Goal: Task Accomplishment & Management: Manage account settings

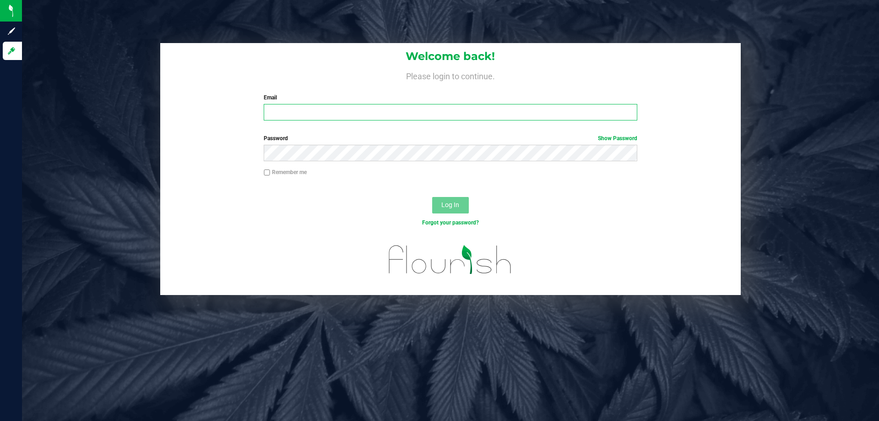
click at [301, 115] on input "Email" at bounding box center [450, 112] width 373 height 16
type input "[EMAIL_ADDRESS][DOMAIN_NAME]"
click at [432, 197] on button "Log In" at bounding box center [450, 205] width 37 height 16
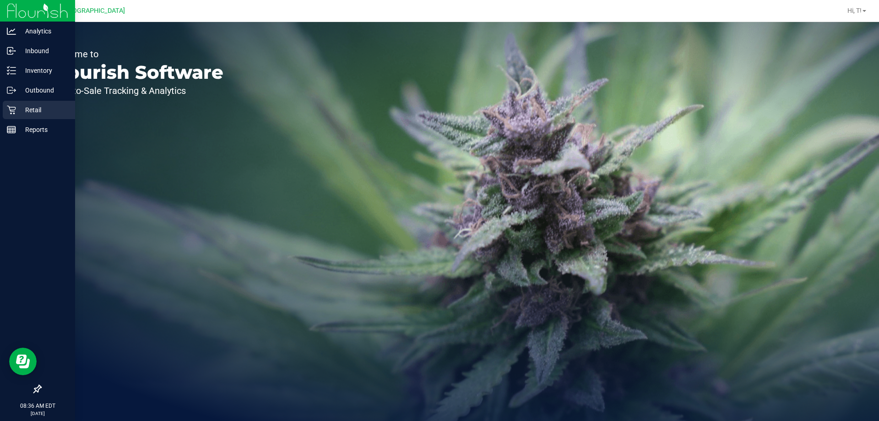
click at [32, 112] on p "Retail" at bounding box center [43, 109] width 55 height 11
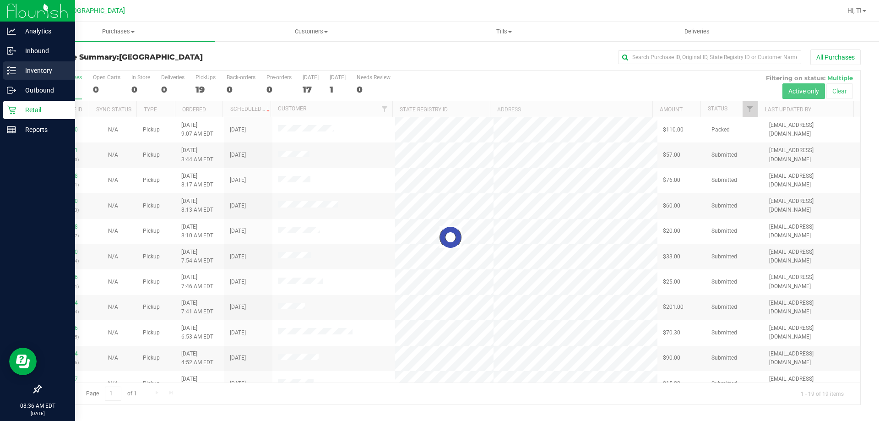
click at [39, 73] on p "Inventory" at bounding box center [43, 70] width 55 height 11
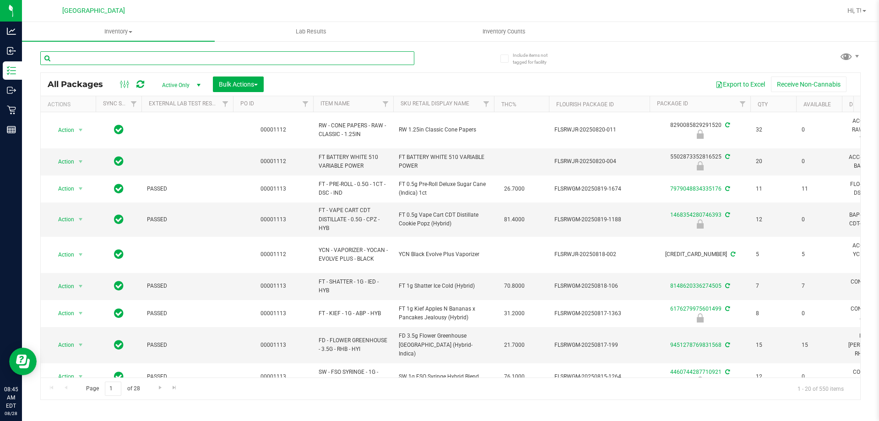
click at [176, 58] on input "text" at bounding box center [227, 58] width 374 height 14
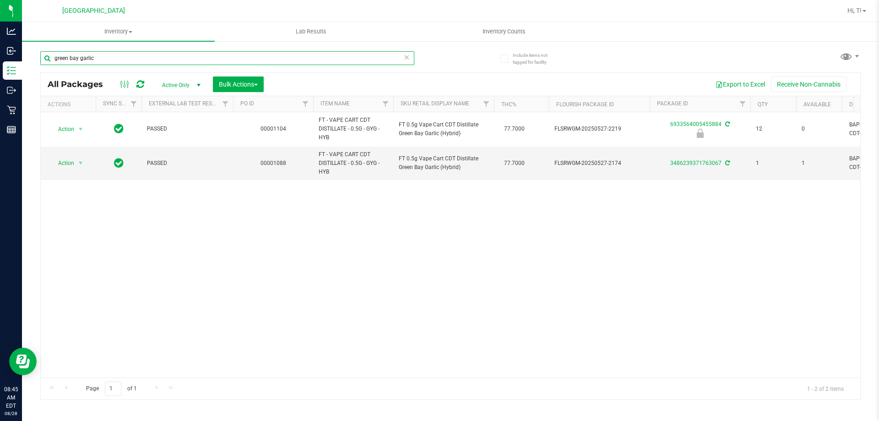
type input "green bay garlic"
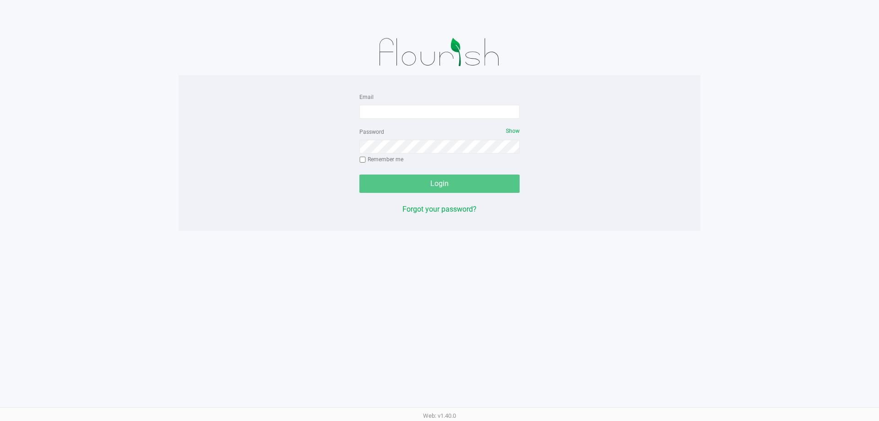
click at [94, 185] on app-pos-login-wrapper "Email Password Show Remember me Login Forgot your password?" at bounding box center [439, 115] width 879 height 231
click at [384, 110] on input "Email" at bounding box center [440, 112] width 160 height 14
type input "[EMAIL_ADDRESS][DOMAIN_NAME]"
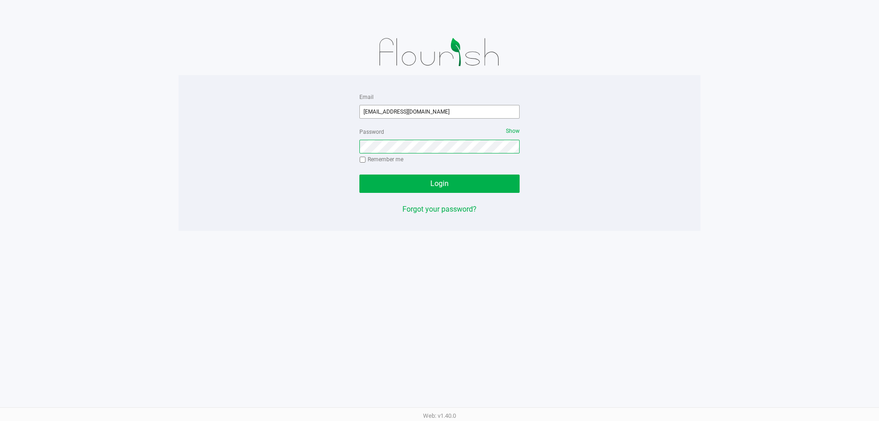
click at [360, 175] on button "Login" at bounding box center [440, 184] width 160 height 18
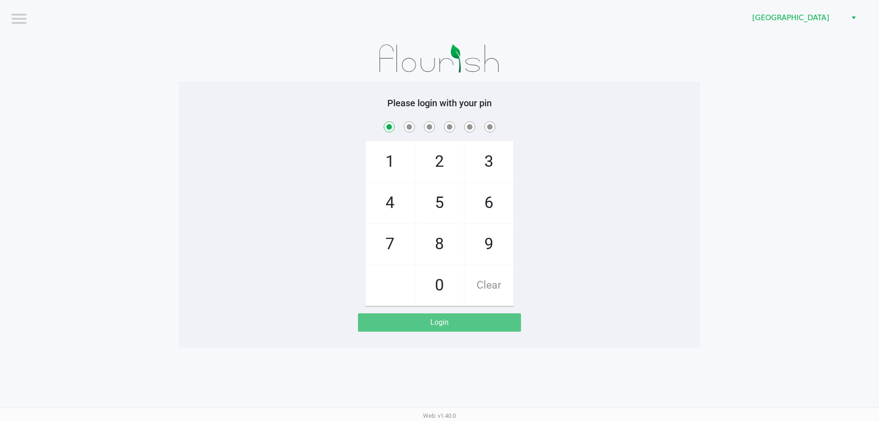
checkbox input "true"
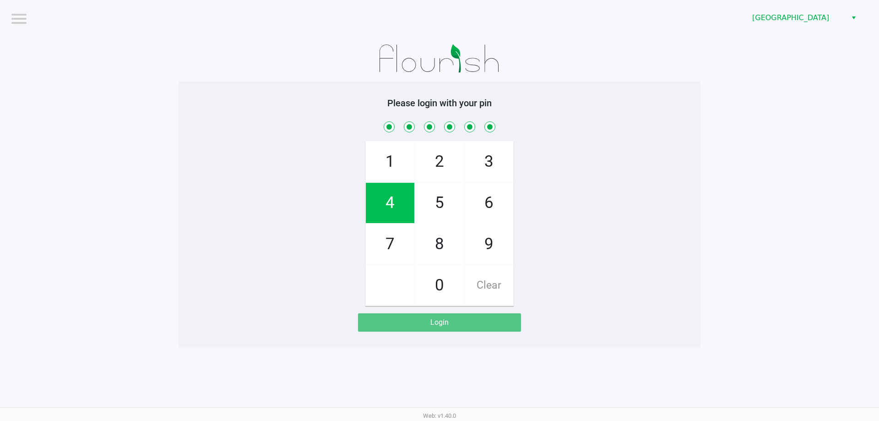
checkbox input "true"
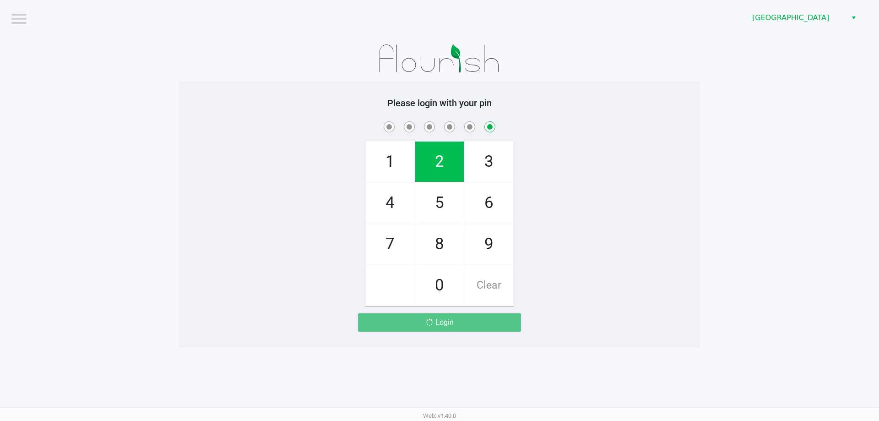
checkbox input "false"
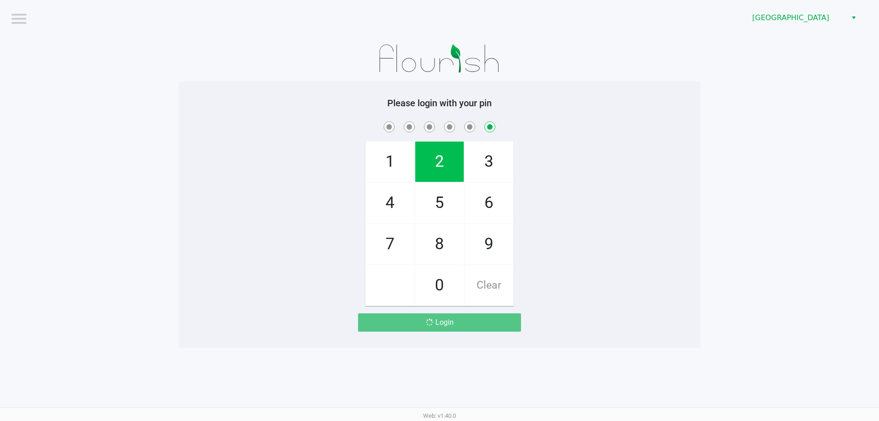
checkbox input "false"
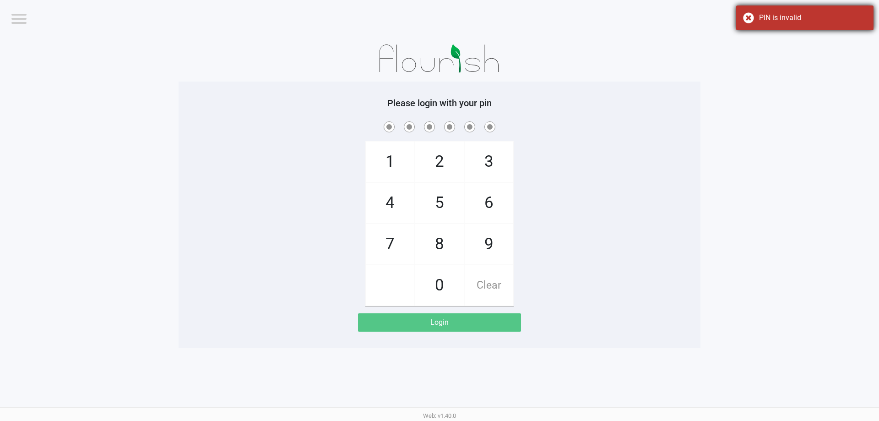
click at [755, 11] on div "PIN is invalid" at bounding box center [805, 17] width 137 height 25
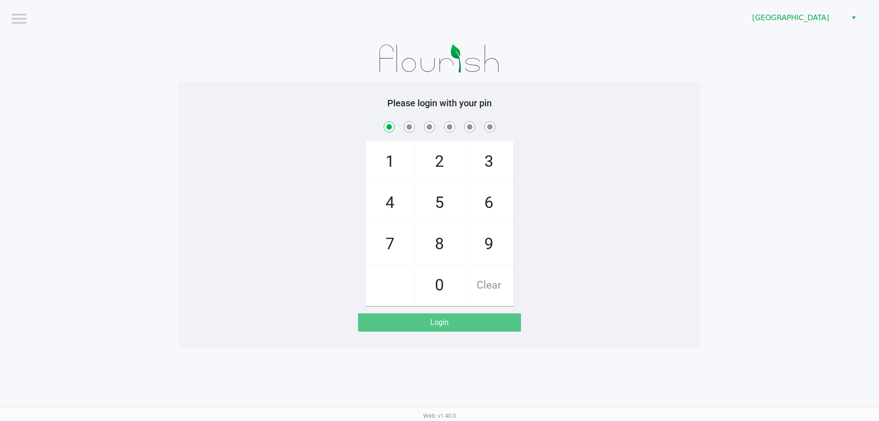
checkbox input "true"
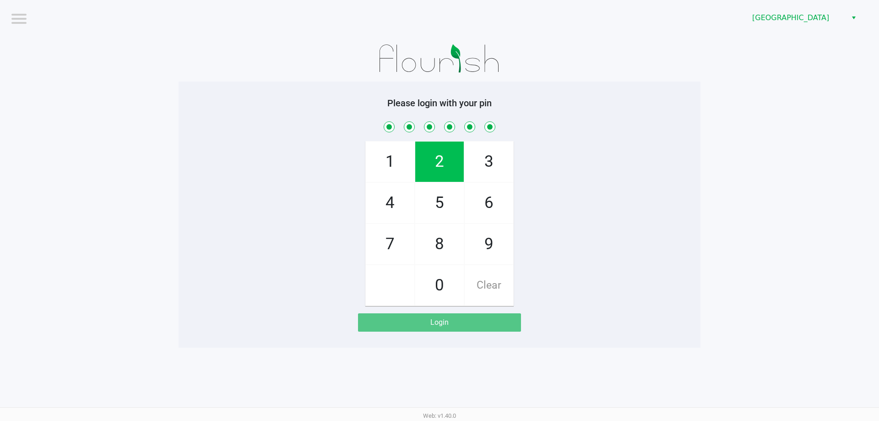
checkbox input "true"
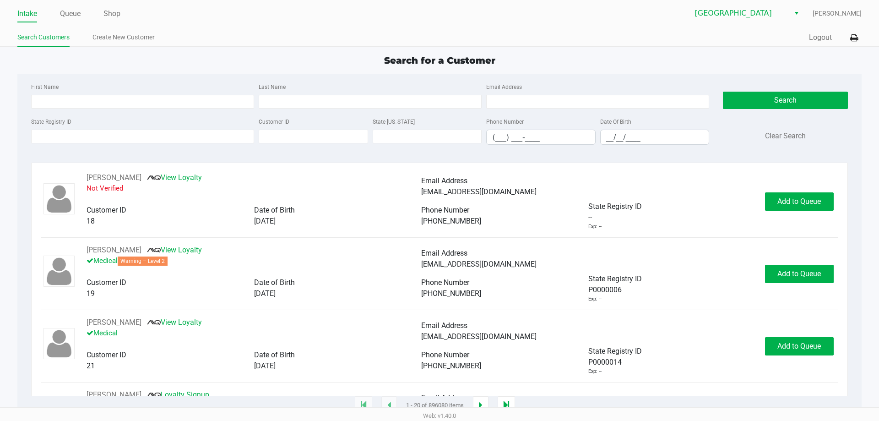
click at [855, 28] on div "Intake Queue Shop Palm Bay WC Tammy Schuchardt Search Customers Create New Cust…" at bounding box center [439, 23] width 879 height 47
click at [853, 37] on icon at bounding box center [855, 38] width 8 height 6
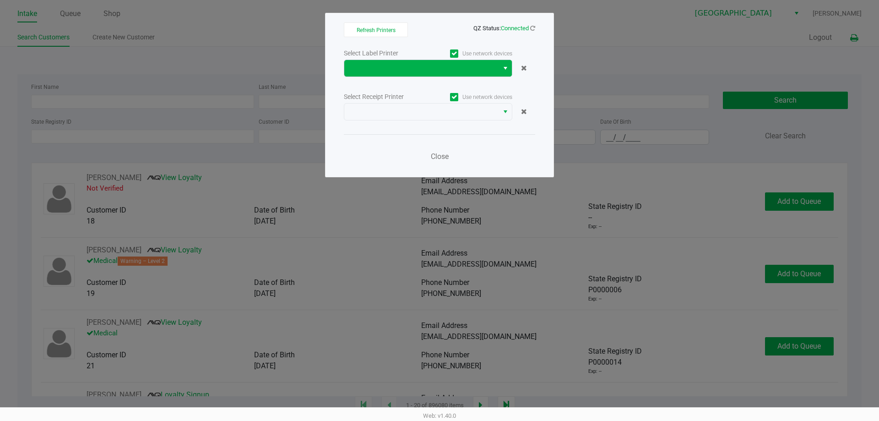
click at [508, 69] on span "Select" at bounding box center [505, 68] width 7 height 11
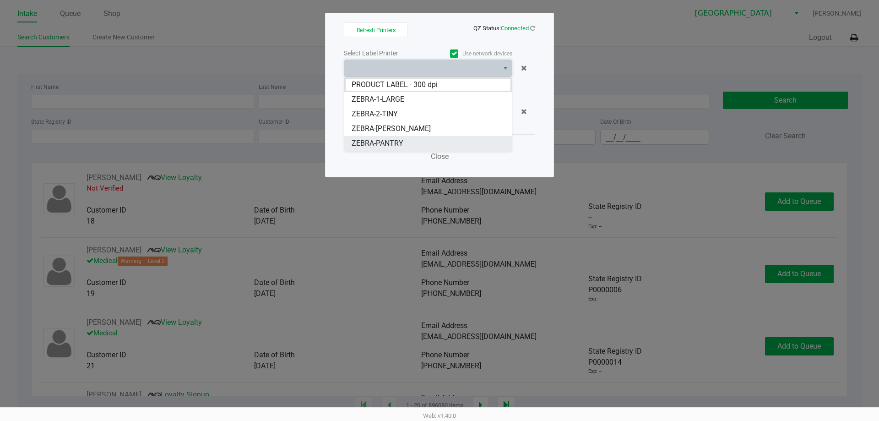
click at [392, 143] on span "ZEBRA-PANTRY" at bounding box center [378, 143] width 52 height 11
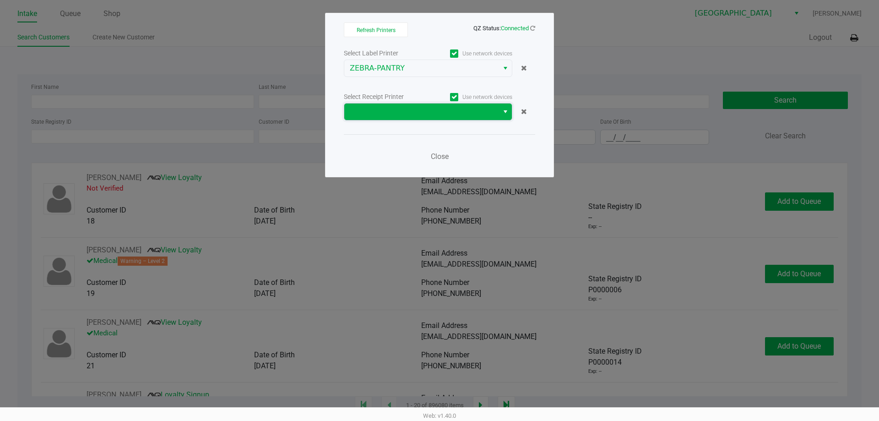
click at [426, 103] on kendo-dropdownlist at bounding box center [428, 111] width 169 height 17
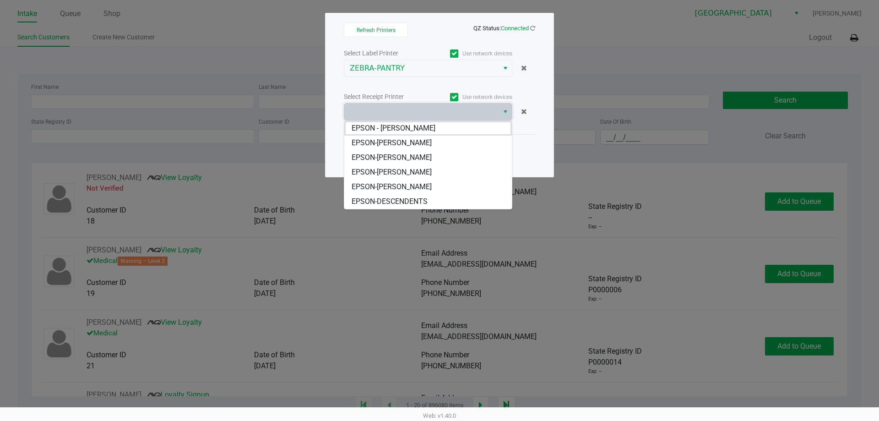
click at [419, 156] on span "EPSON-DENNIS-BROWN" at bounding box center [392, 157] width 80 height 11
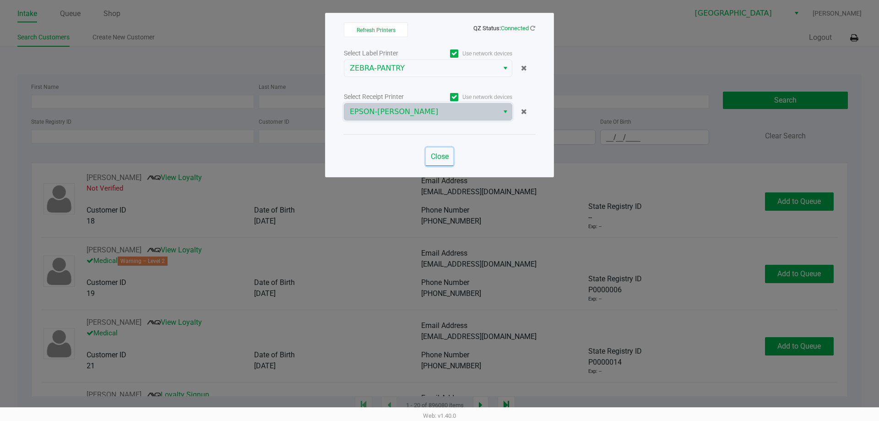
click at [443, 153] on span "Close" at bounding box center [440, 156] width 18 height 9
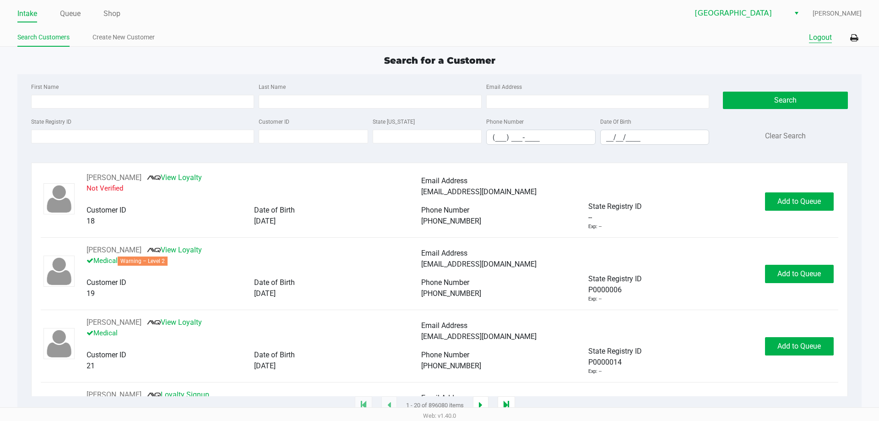
click at [828, 37] on button "Logout" at bounding box center [820, 37] width 23 height 11
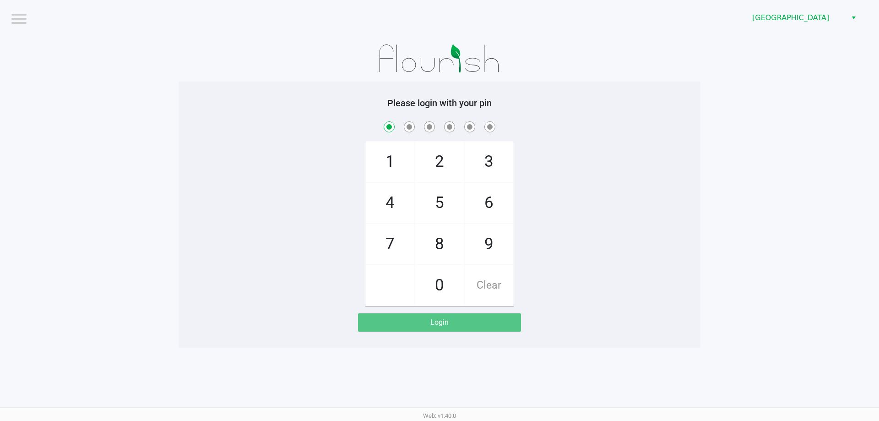
checkbox input "true"
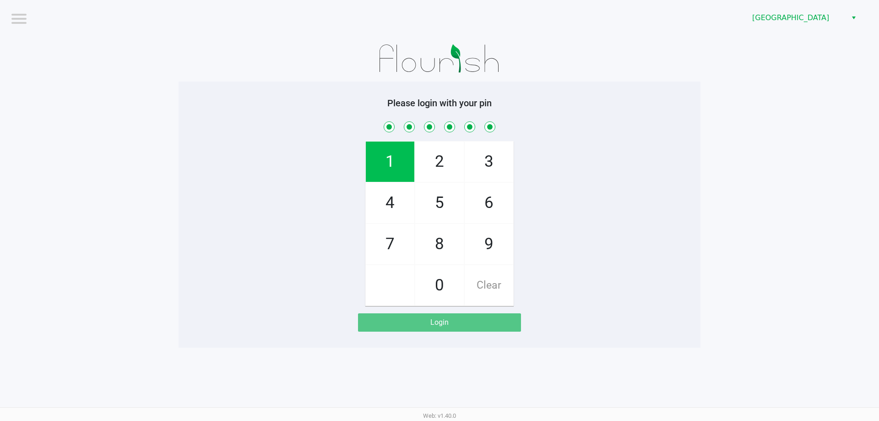
checkbox input "true"
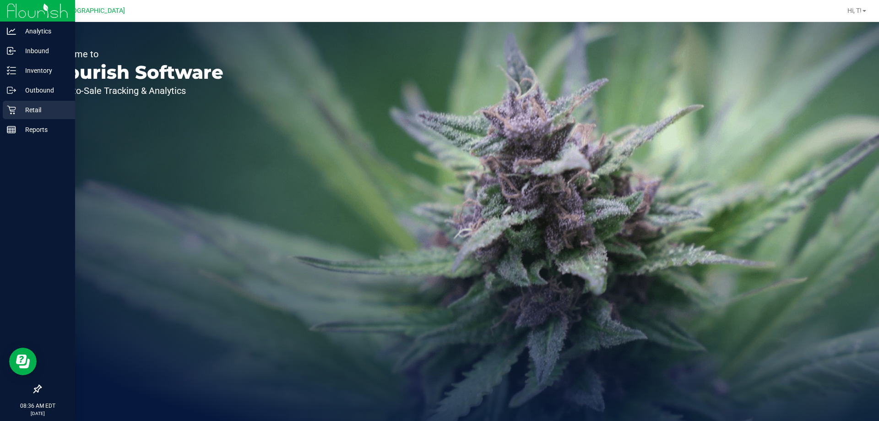
click at [9, 112] on icon at bounding box center [11, 109] width 9 height 9
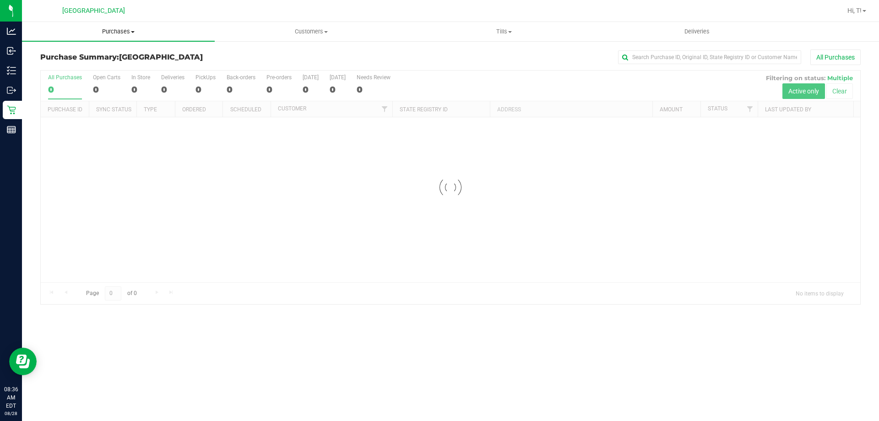
click at [124, 30] on span "Purchases" at bounding box center [118, 31] width 193 height 8
click at [88, 62] on li "Fulfillment" at bounding box center [118, 66] width 193 height 11
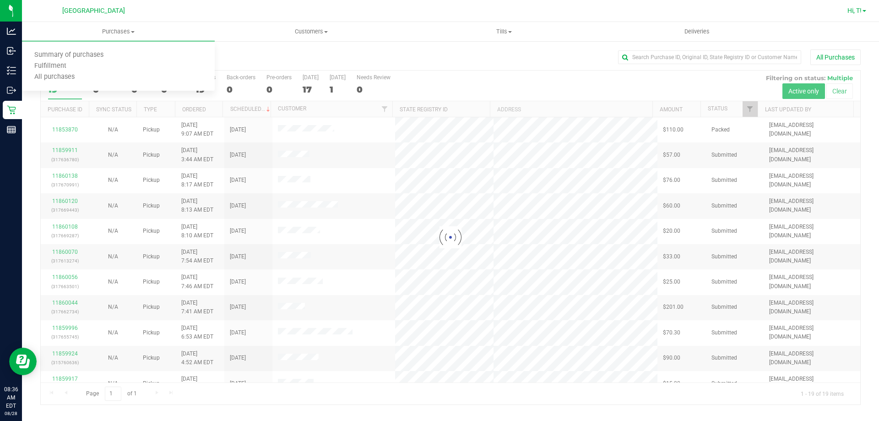
click at [870, 11] on link "Hi, T!" at bounding box center [857, 11] width 26 height 10
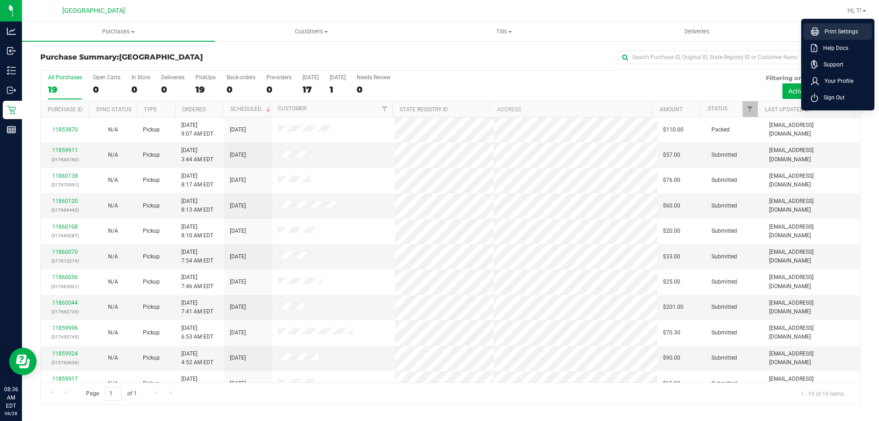
click at [841, 29] on span "Print Settings" at bounding box center [838, 31] width 39 height 9
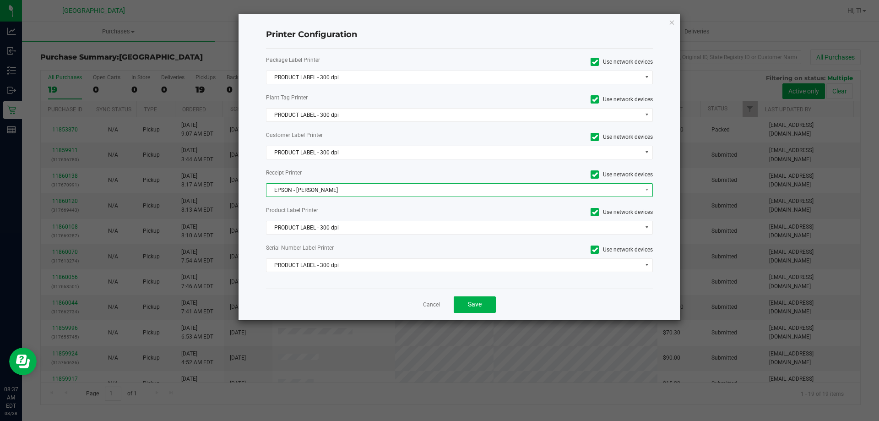
click at [428, 191] on span "EPSON - JYPSI" at bounding box center [454, 190] width 375 height 13
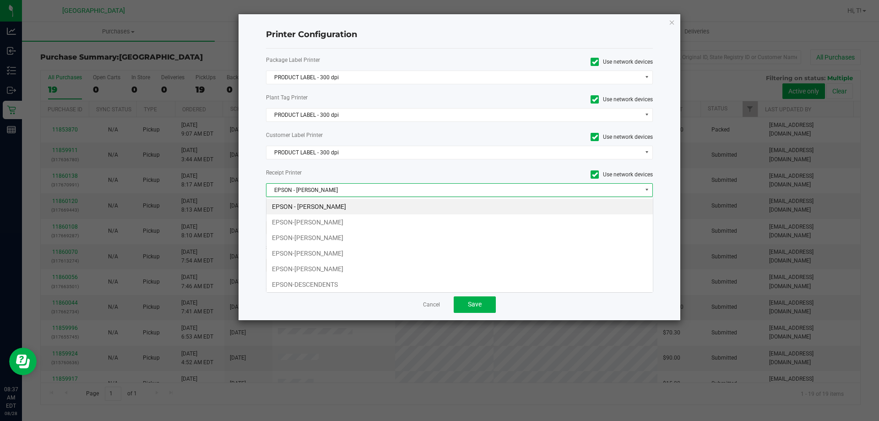
scroll to position [14, 387]
click at [332, 237] on li "EPSON-DENNIS-BROWN" at bounding box center [460, 238] width 387 height 16
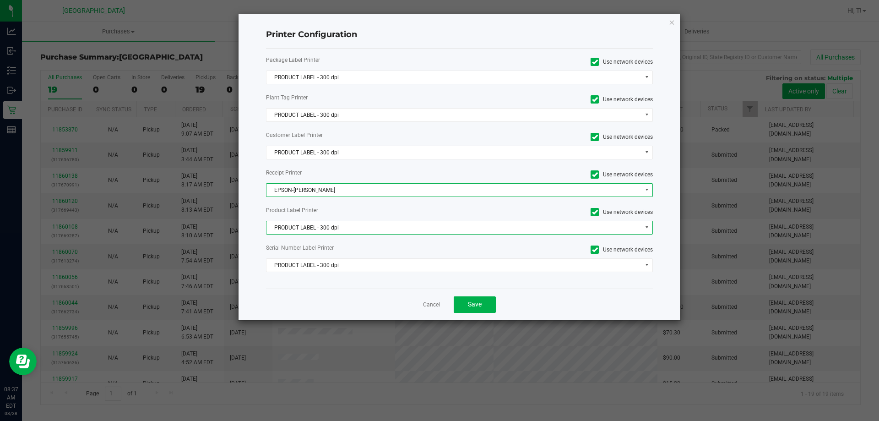
click at [397, 229] on span "PRODUCT LABEL - 300 dpi" at bounding box center [454, 227] width 375 height 13
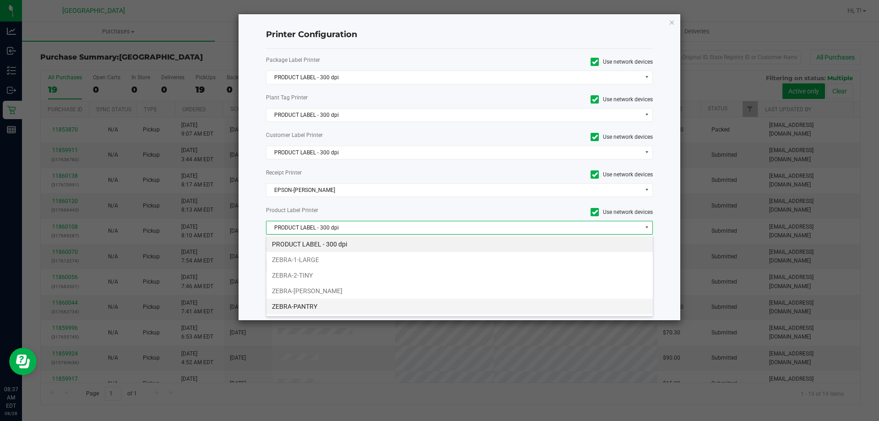
click at [312, 308] on li "ZEBRA-PANTRY" at bounding box center [460, 307] width 387 height 16
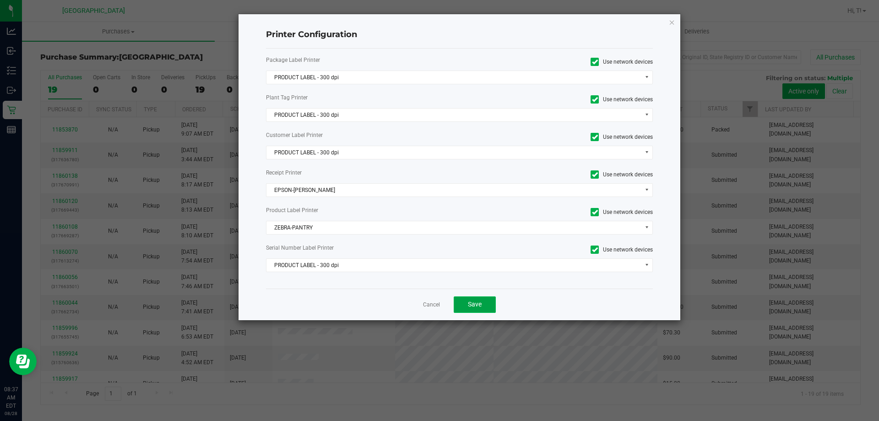
click at [475, 301] on span "Save" at bounding box center [475, 303] width 14 height 7
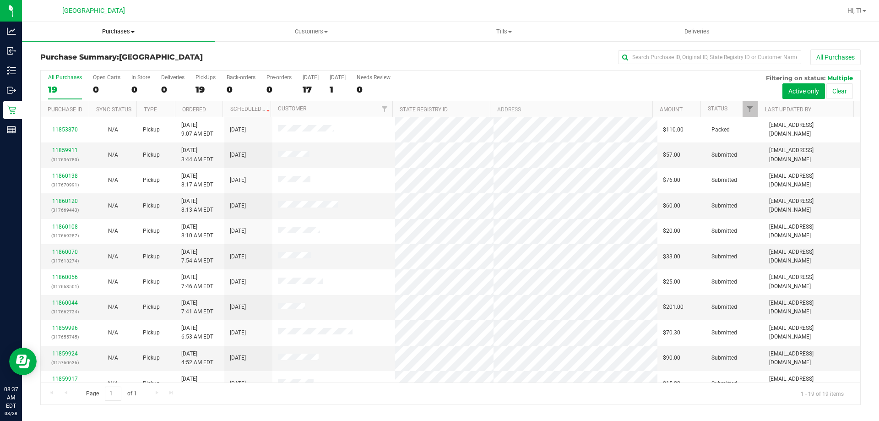
click at [115, 34] on span "Purchases" at bounding box center [118, 31] width 193 height 8
click at [53, 64] on span "Fulfillment" at bounding box center [50, 66] width 57 height 8
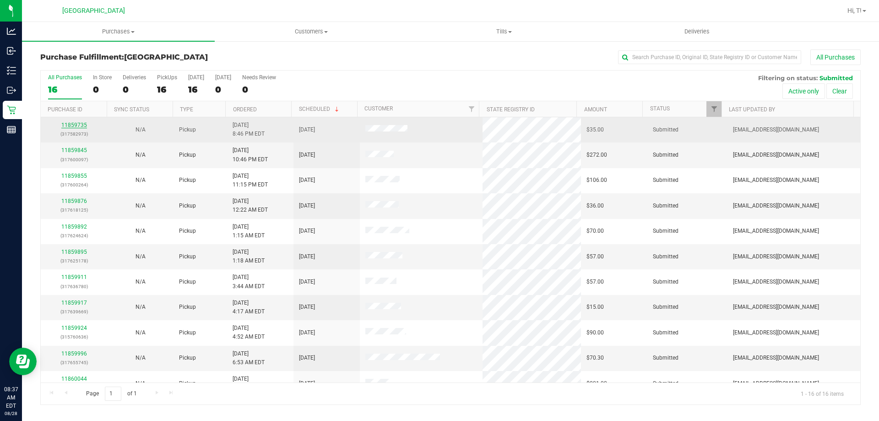
click at [82, 126] on link "11859735" at bounding box center [74, 125] width 26 height 6
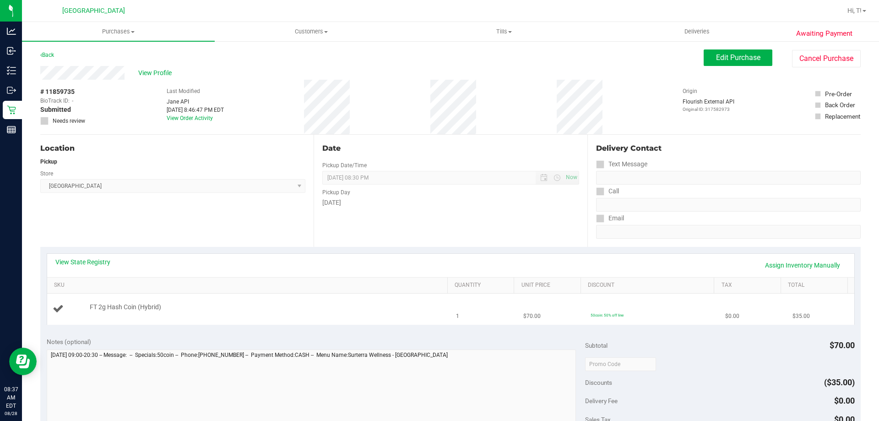
scroll to position [183, 0]
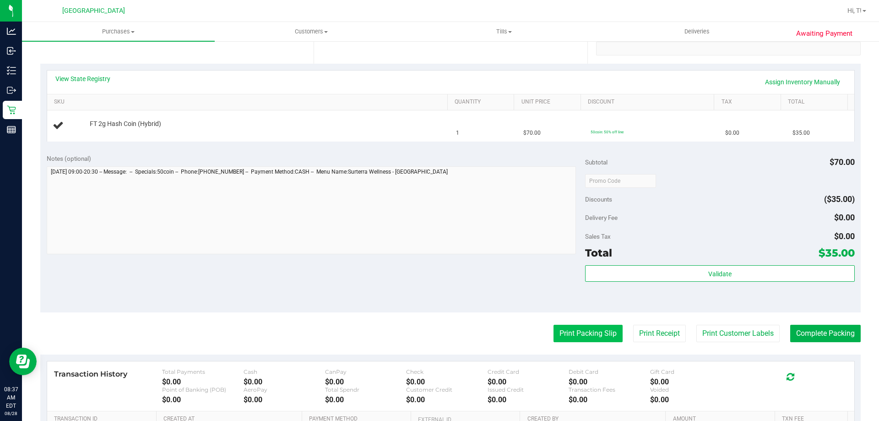
click at [579, 332] on button "Print Packing Slip" at bounding box center [588, 333] width 69 height 17
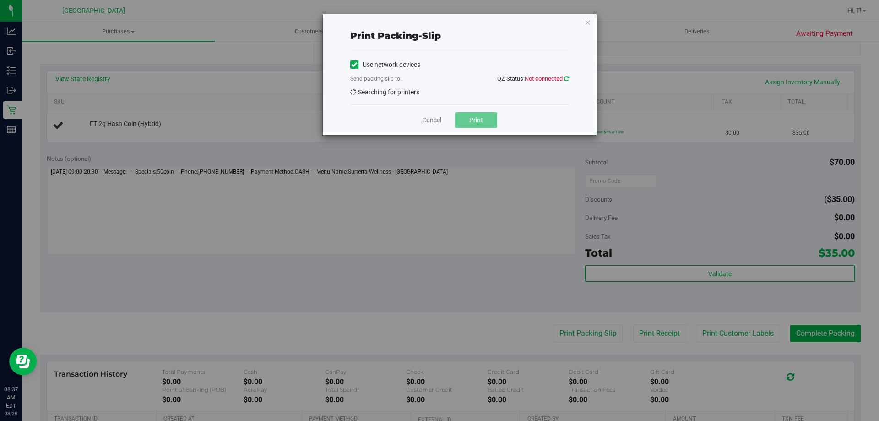
click at [564, 80] on icon at bounding box center [566, 79] width 5 height 6
click at [590, 23] on icon "button" at bounding box center [588, 21] width 6 height 11
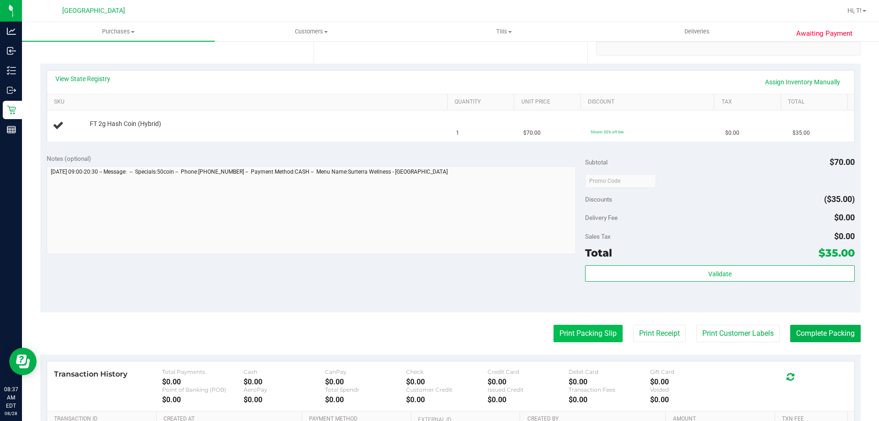
click at [568, 333] on button "Print Packing Slip" at bounding box center [588, 333] width 69 height 17
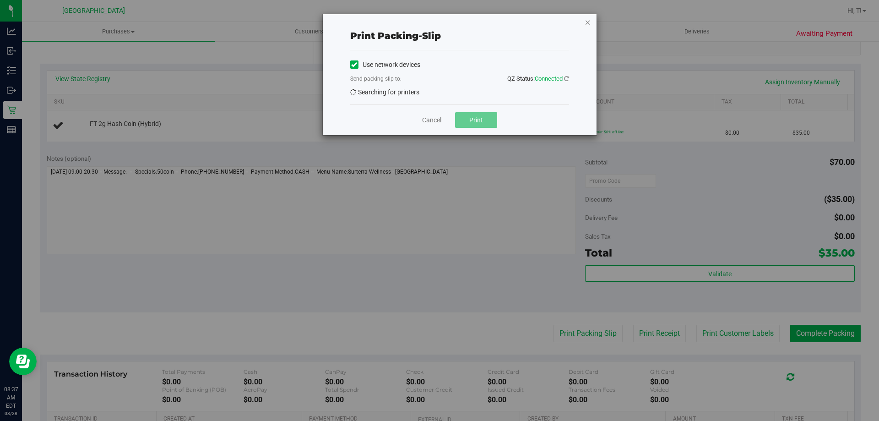
click at [585, 22] on icon "button" at bounding box center [588, 21] width 6 height 11
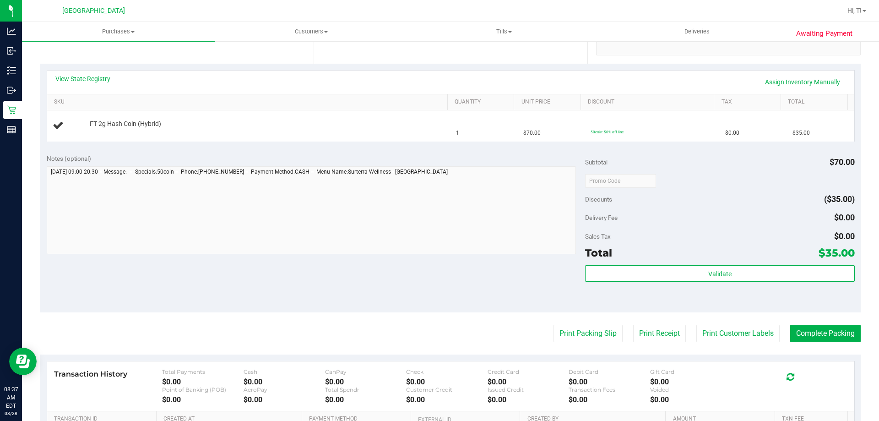
drag, startPoint x: 422, startPoint y: 291, endPoint x: 417, endPoint y: 292, distance: 5.2
click at [422, 291] on div "Notes (optional) Subtotal $70.00 Discounts ($35.00) Delivery Fee $0.00 Sales Ta…" at bounding box center [450, 229] width 821 height 165
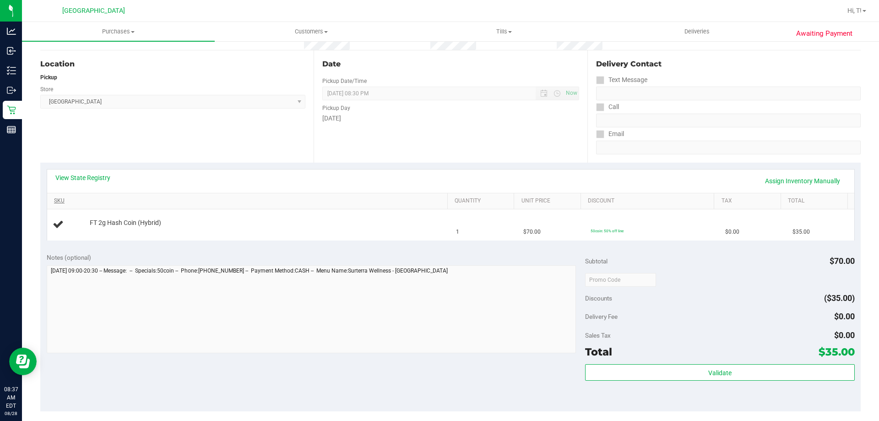
scroll to position [0, 0]
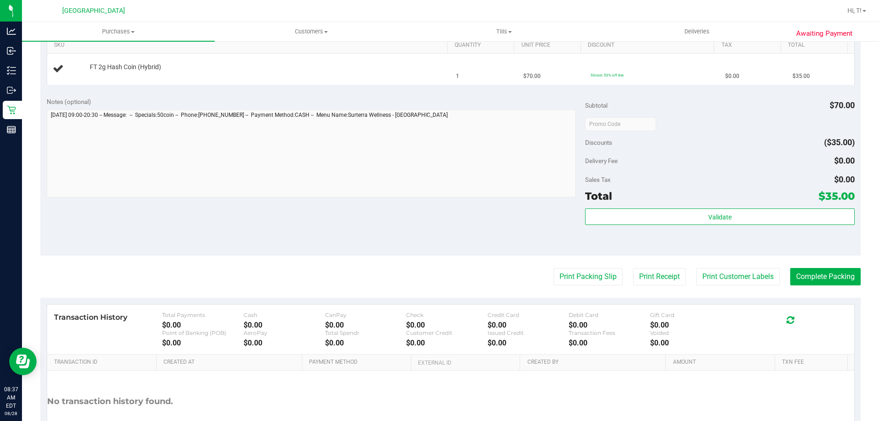
scroll to position [275, 0]
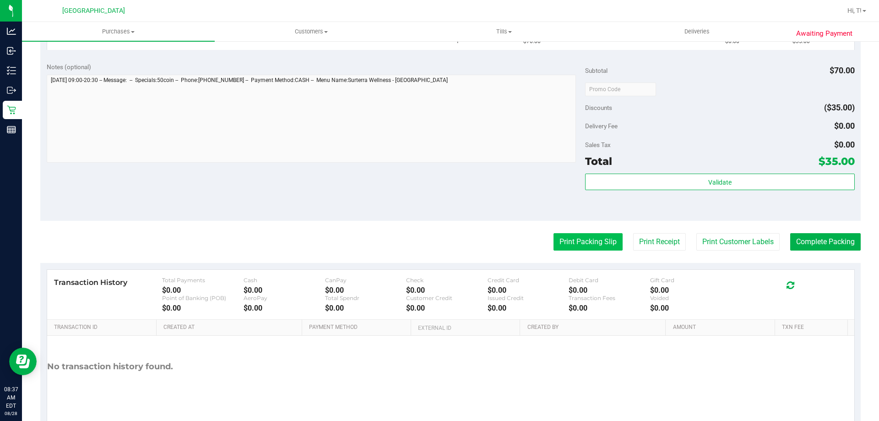
click at [577, 248] on button "Print Packing Slip" at bounding box center [588, 241] width 69 height 17
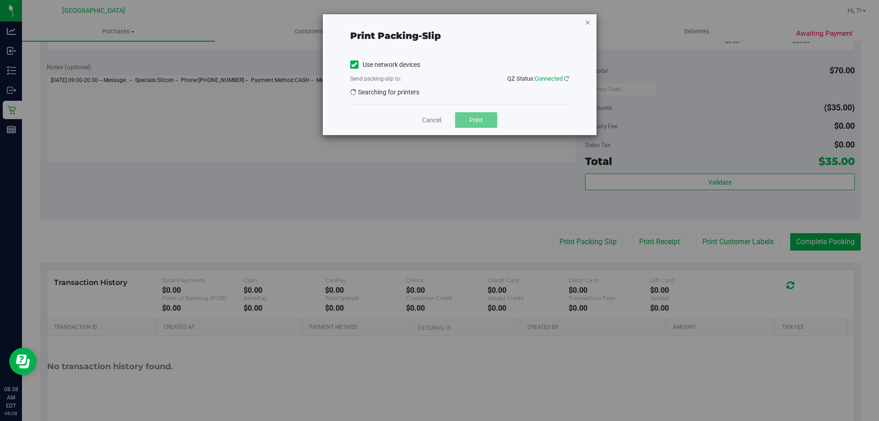
click at [589, 22] on icon "button" at bounding box center [588, 21] width 6 height 11
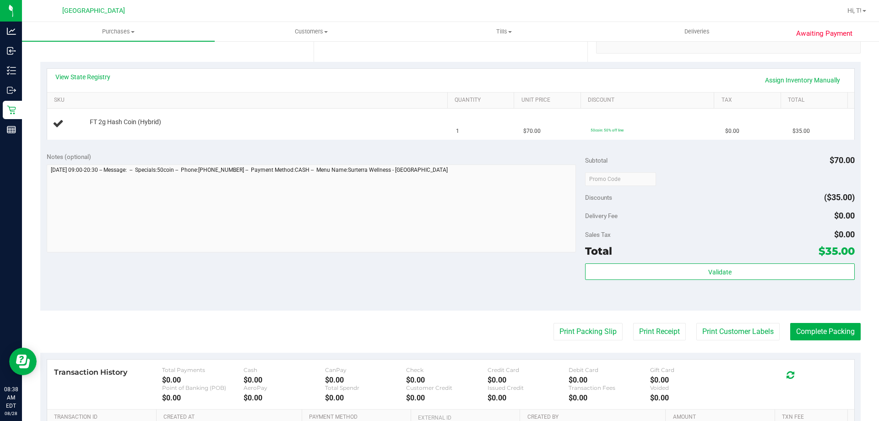
scroll to position [183, 0]
click at [865, 12] on link "Hi, T!" at bounding box center [857, 11] width 26 height 10
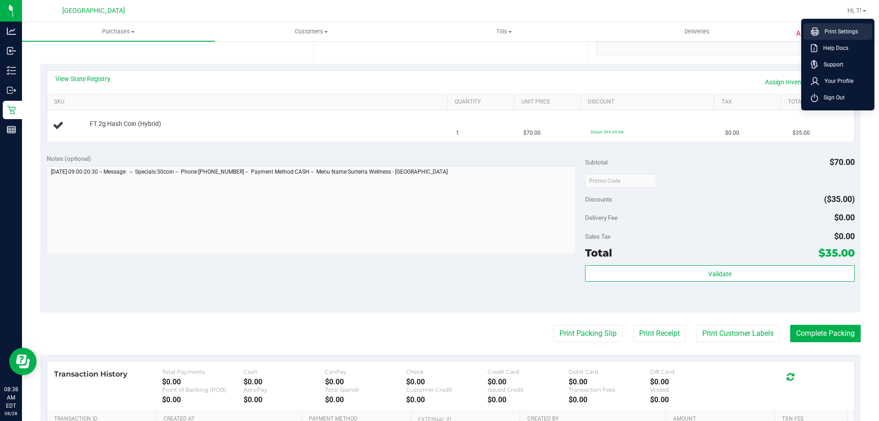
click at [837, 33] on span "Print Settings" at bounding box center [838, 31] width 39 height 9
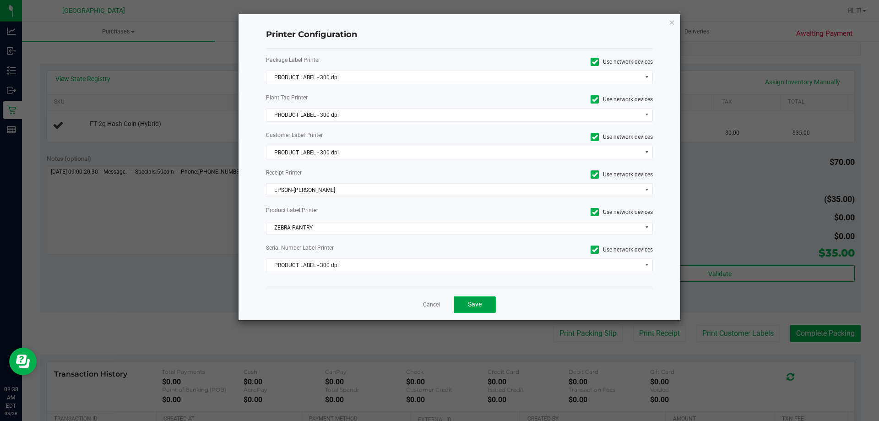
click at [473, 310] on button "Save" at bounding box center [475, 304] width 42 height 16
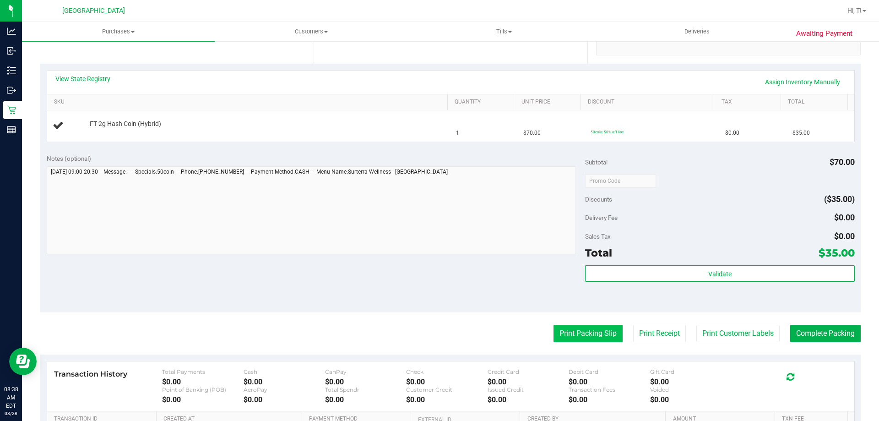
click at [593, 333] on button "Print Packing Slip" at bounding box center [588, 333] width 69 height 17
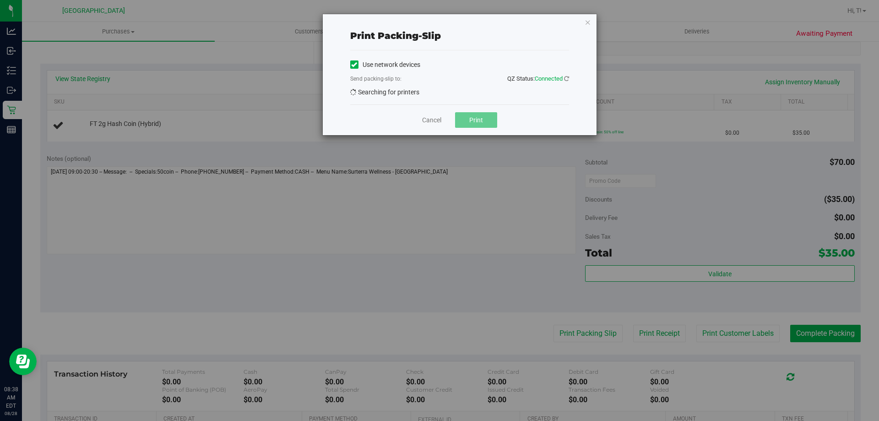
click at [559, 76] on span "Connected" at bounding box center [549, 78] width 28 height 7
click at [567, 76] on icon at bounding box center [566, 79] width 5 height 6
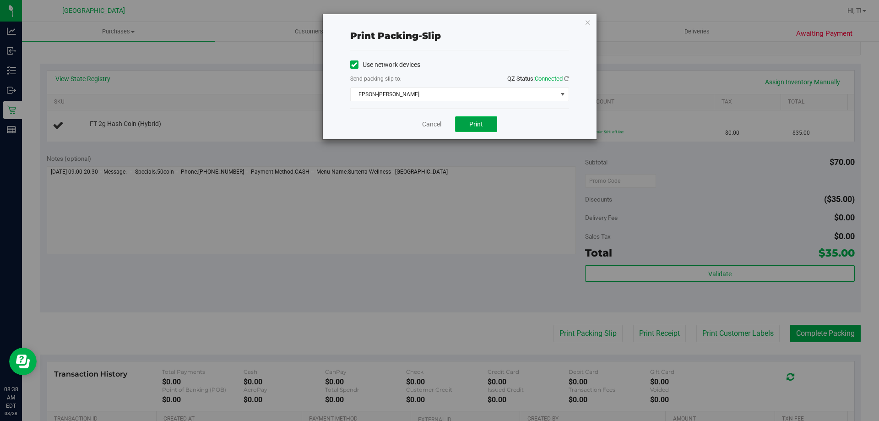
click at [479, 127] on span "Print" at bounding box center [477, 123] width 14 height 7
click at [432, 123] on link "Cancel" at bounding box center [431, 125] width 19 height 10
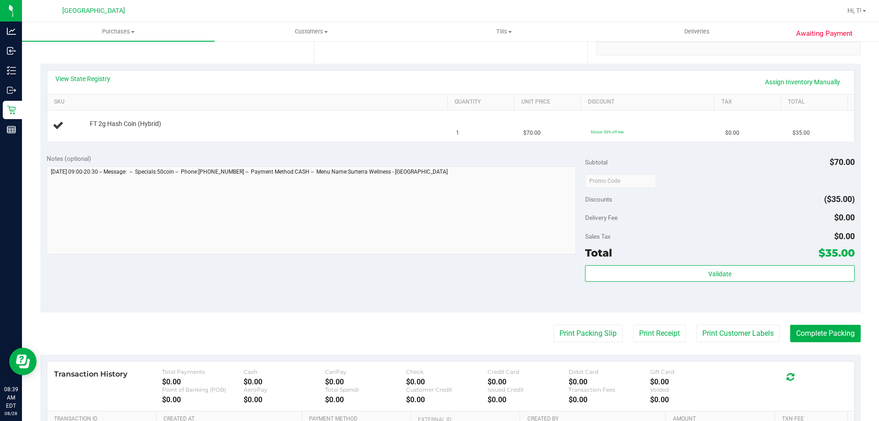
scroll to position [137, 0]
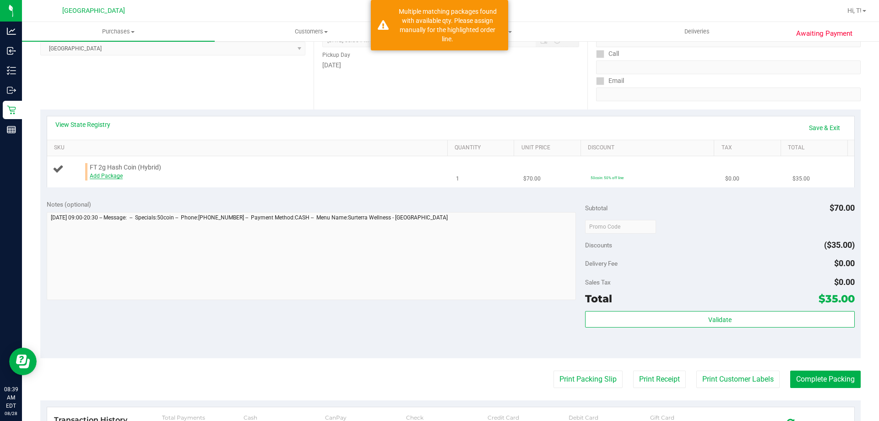
click at [115, 178] on link "Add Package" at bounding box center [106, 176] width 33 height 6
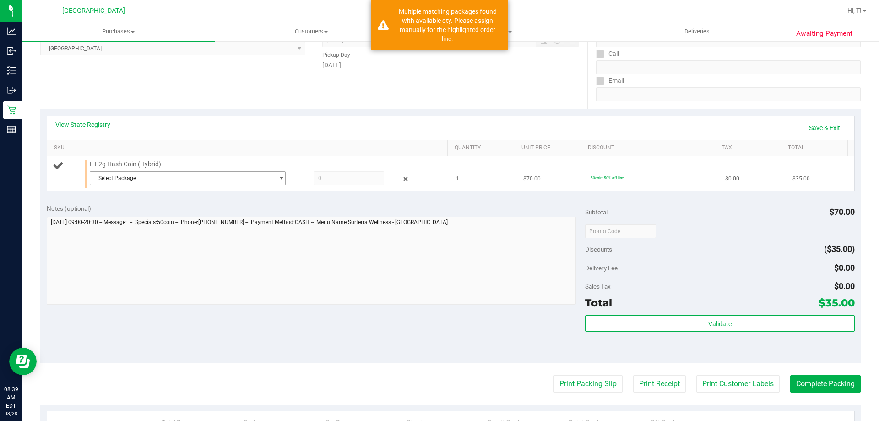
click at [148, 184] on span "Select Package" at bounding box center [182, 178] width 184 height 13
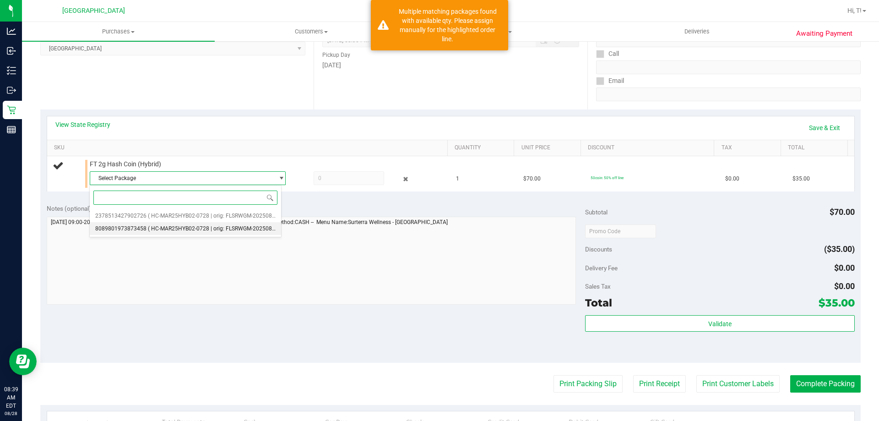
click at [177, 227] on span "( HC-MAR25HYB02-0728 | orig: FLSRWGM-20250804-821 )" at bounding box center [220, 228] width 145 height 6
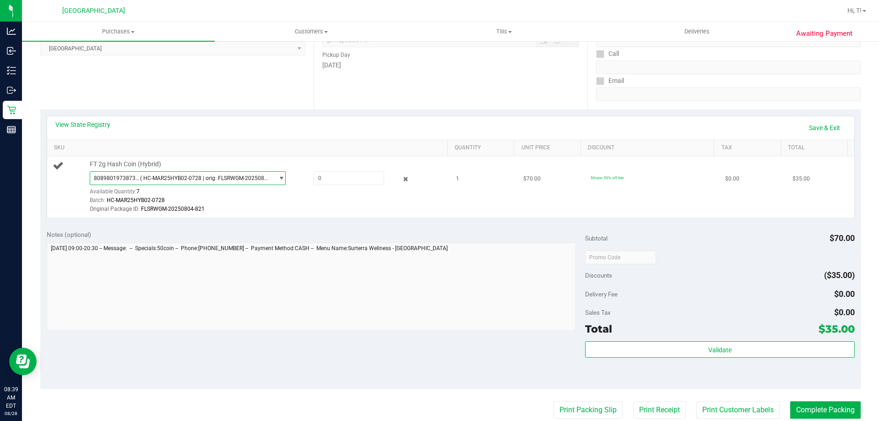
click at [196, 178] on span "( HC-MAR25HYB02-0728 | orig: FLSRWGM-20250804-821 )" at bounding box center [205, 178] width 130 height 6
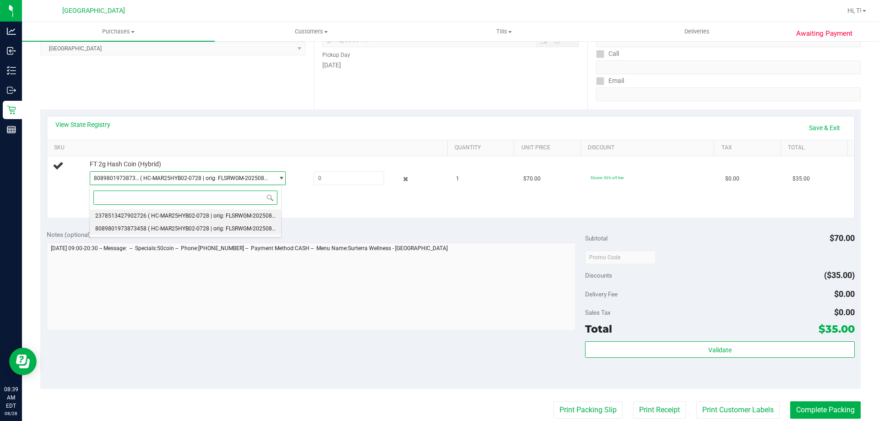
click at [191, 214] on span "( HC-MAR25HYB02-0728 | orig: FLSRWGM-20250804-905 )" at bounding box center [220, 216] width 145 height 6
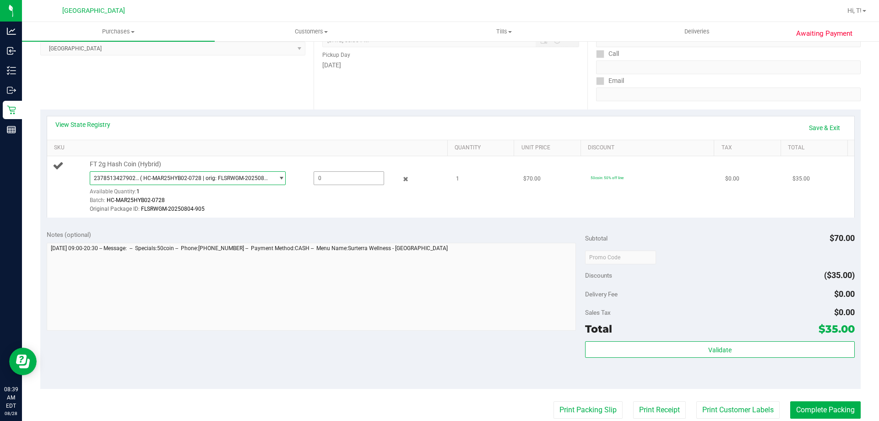
click at [336, 177] on span at bounding box center [349, 178] width 71 height 14
type input "1"
type input "1.0000"
click at [390, 226] on div "Notes (optional) Subtotal $70.00 Discounts ($35.00) Delivery Fee $0.00 Sales Ta…" at bounding box center [450, 306] width 821 height 165
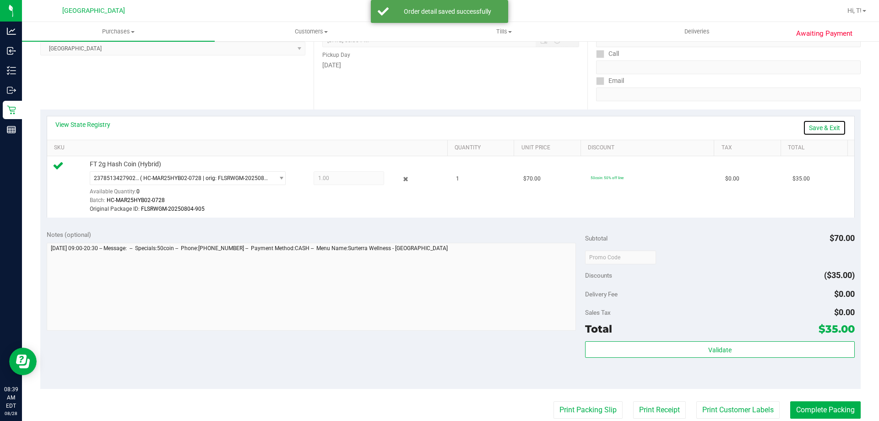
click at [828, 128] on link "Save & Exit" at bounding box center [824, 128] width 43 height 16
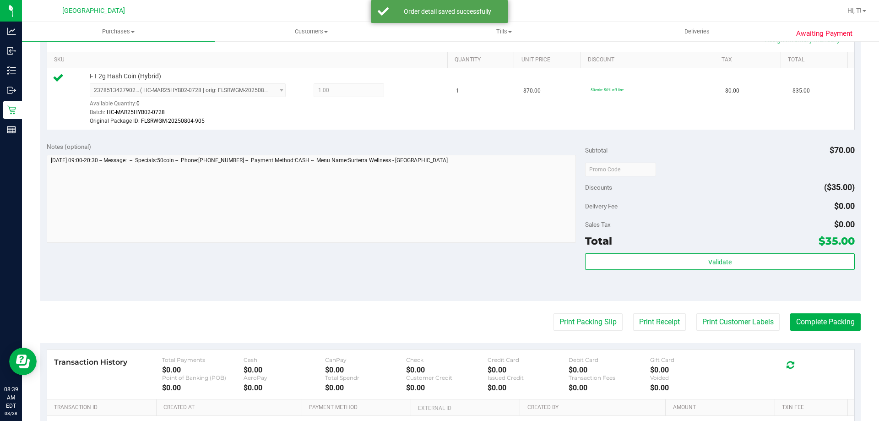
scroll to position [229, 0]
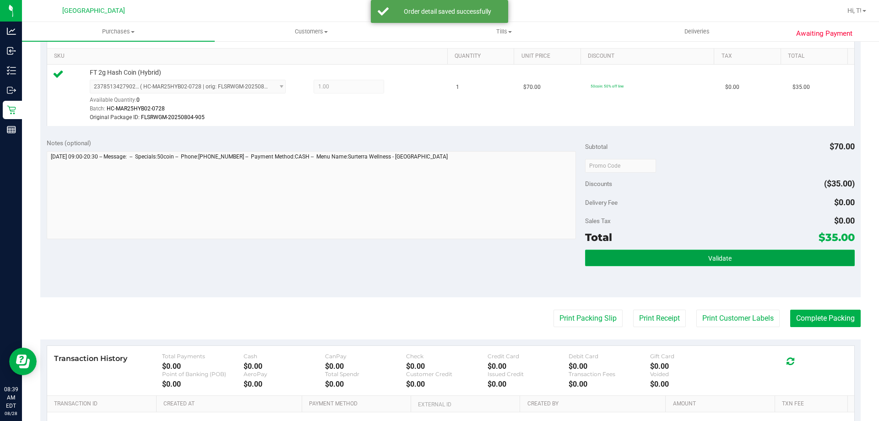
click at [700, 253] on button "Validate" at bounding box center [719, 258] width 269 height 16
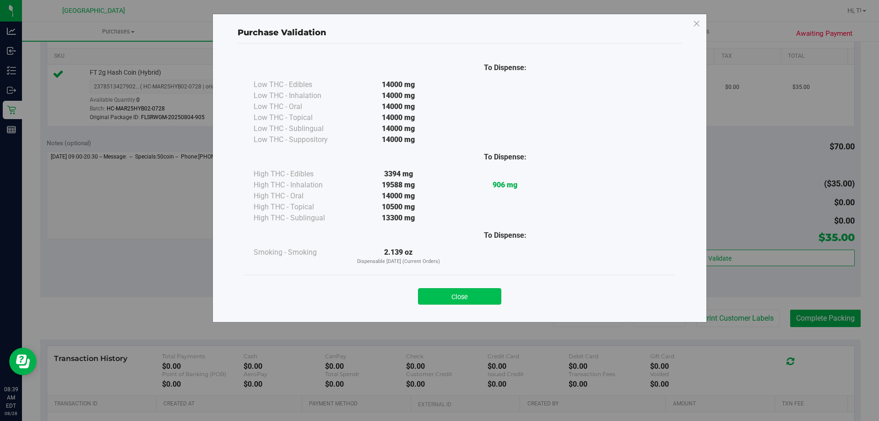
click at [459, 300] on button "Close" at bounding box center [459, 296] width 83 height 16
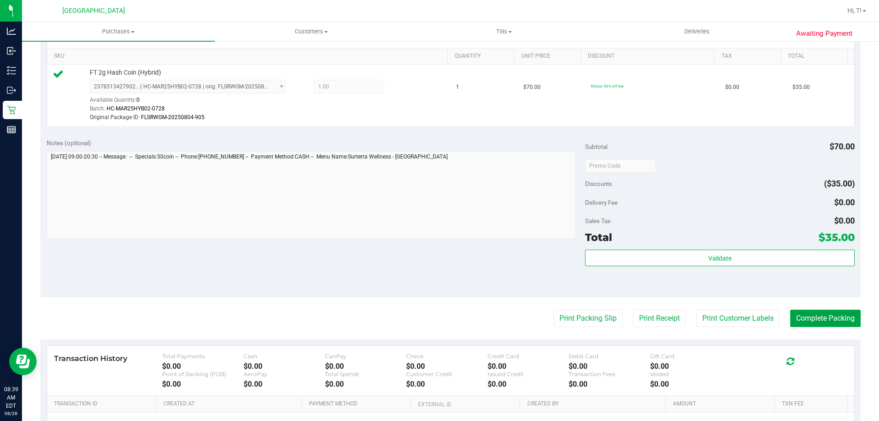
click at [831, 318] on button "Complete Packing" at bounding box center [826, 318] width 71 height 17
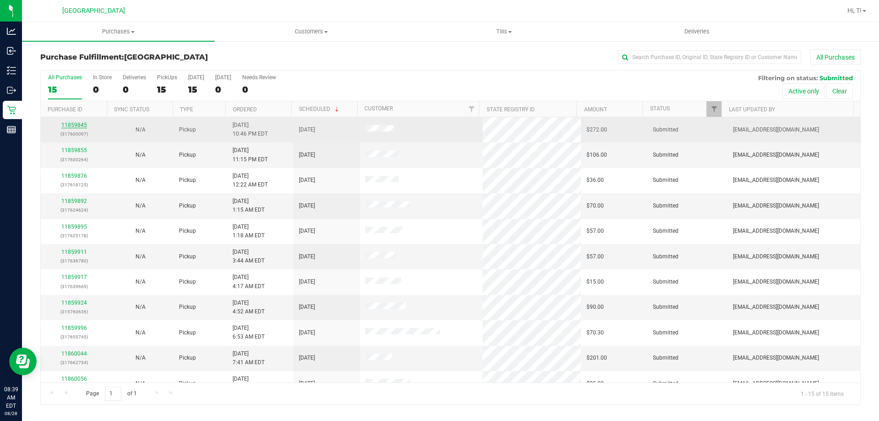
click at [80, 123] on link "11859845" at bounding box center [74, 125] width 26 height 6
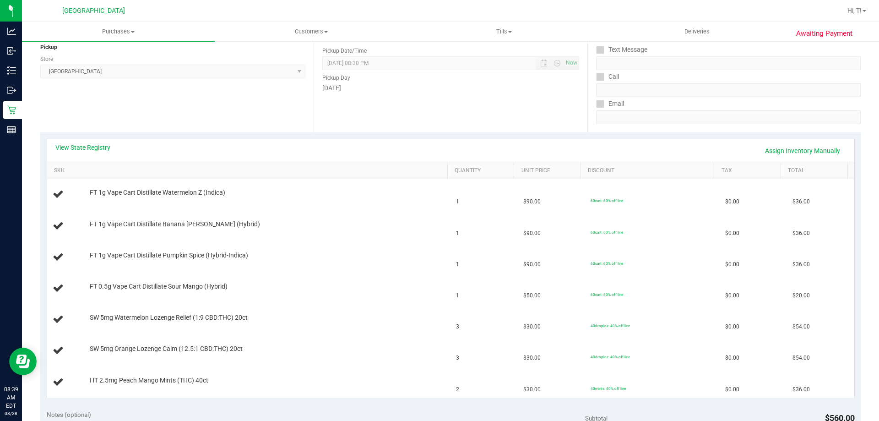
scroll to position [46, 0]
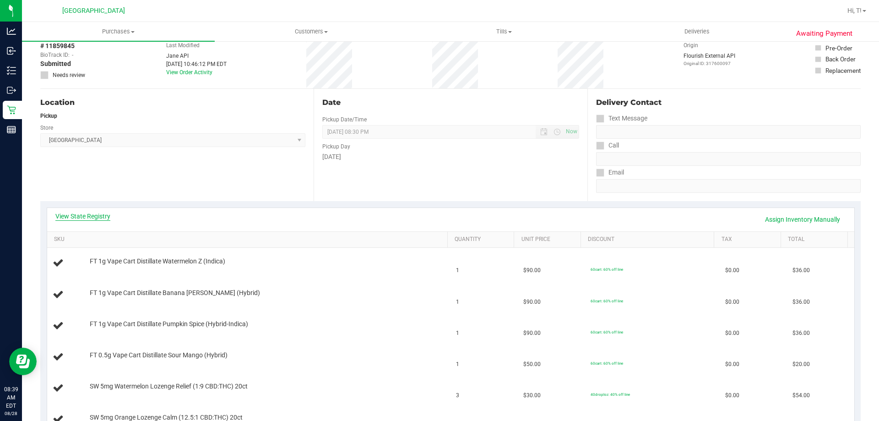
click at [75, 212] on link "View State Registry" at bounding box center [82, 216] width 55 height 9
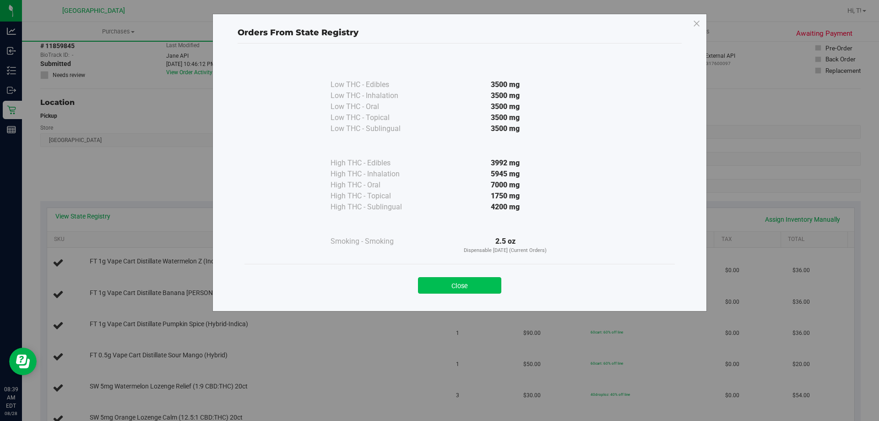
click at [460, 286] on button "Close" at bounding box center [459, 285] width 83 height 16
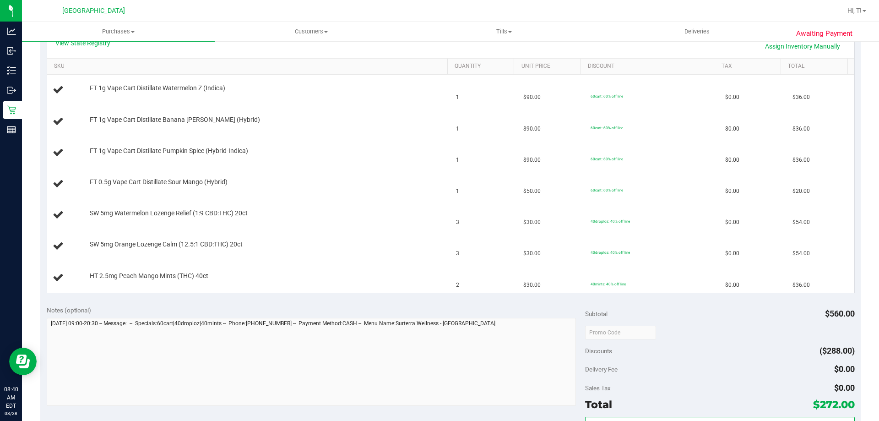
scroll to position [321, 0]
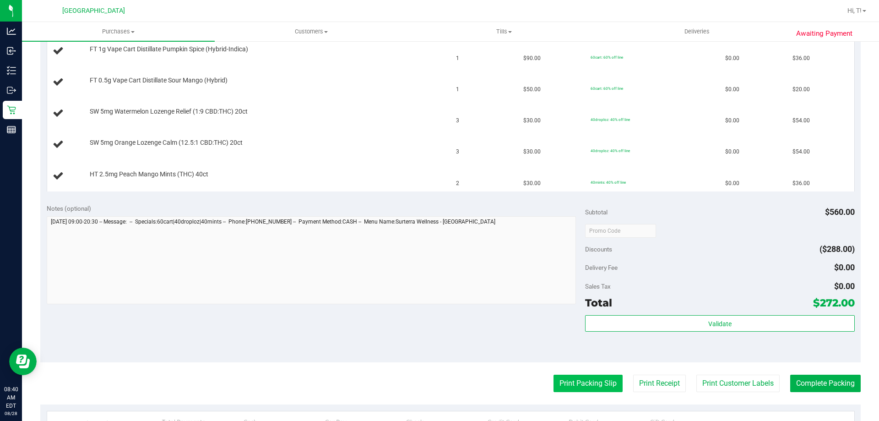
click at [599, 389] on button "Print Packing Slip" at bounding box center [588, 383] width 69 height 17
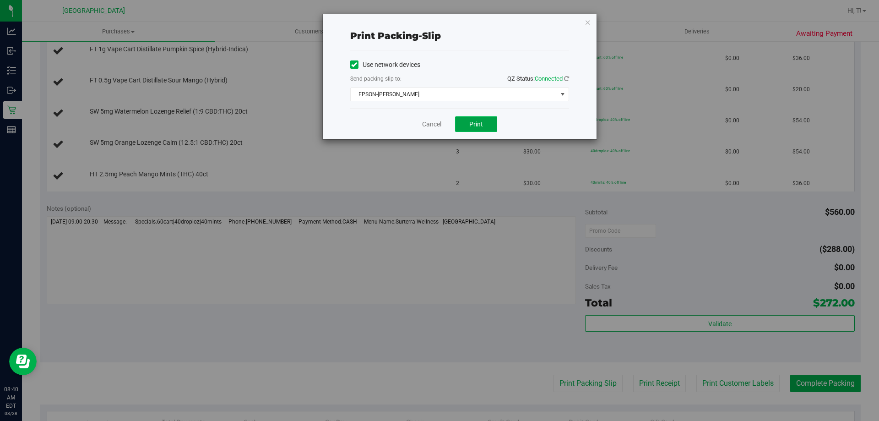
click at [491, 127] on button "Print" at bounding box center [476, 124] width 42 height 16
click at [587, 21] on icon "button" at bounding box center [588, 21] width 6 height 11
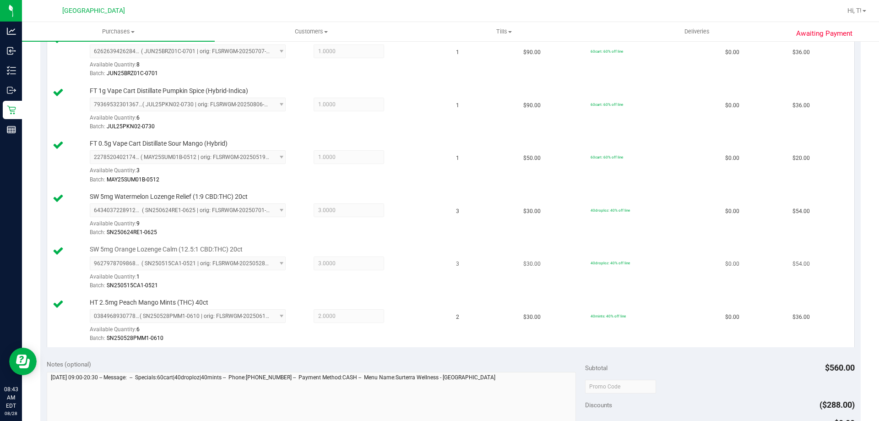
scroll to position [458, 0]
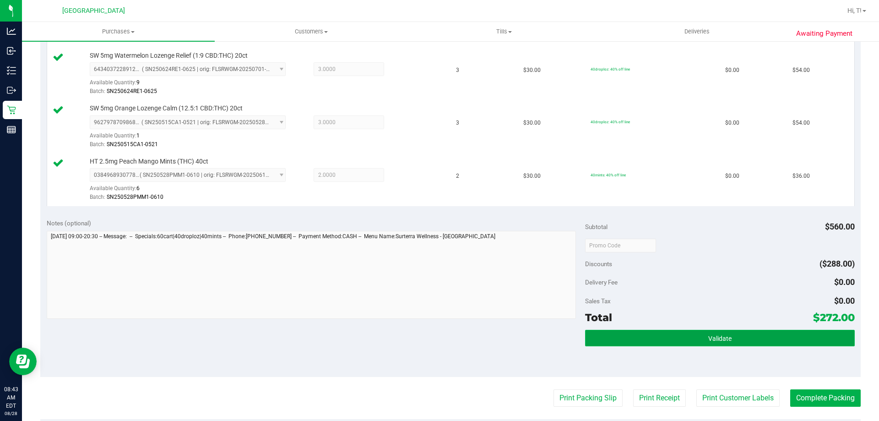
click at [718, 331] on button "Validate" at bounding box center [719, 338] width 269 height 16
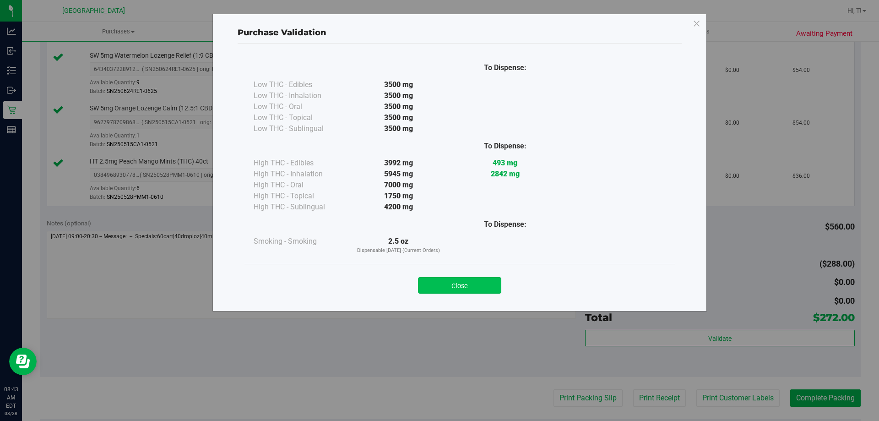
click at [468, 284] on button "Close" at bounding box center [459, 285] width 83 height 16
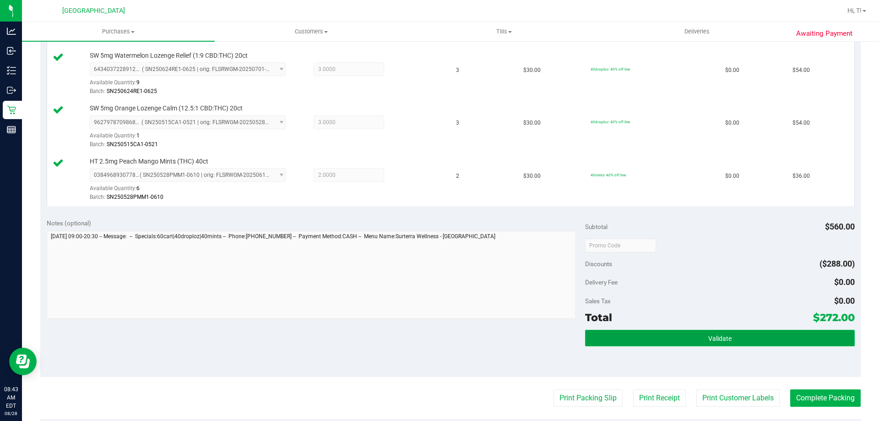
click at [716, 338] on span "Validate" at bounding box center [720, 338] width 23 height 7
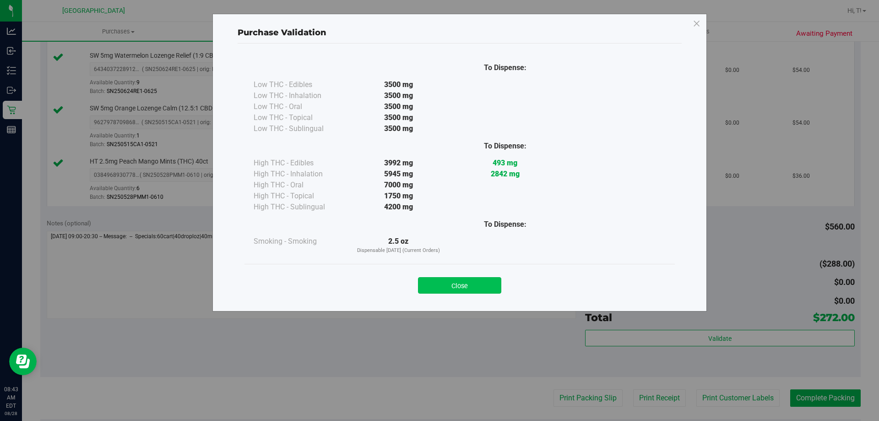
click at [462, 288] on button "Close" at bounding box center [459, 285] width 83 height 16
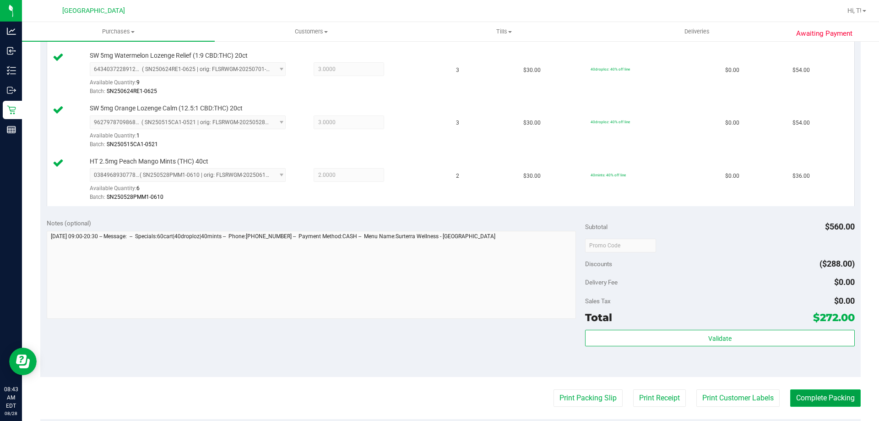
click at [831, 403] on button "Complete Packing" at bounding box center [826, 397] width 71 height 17
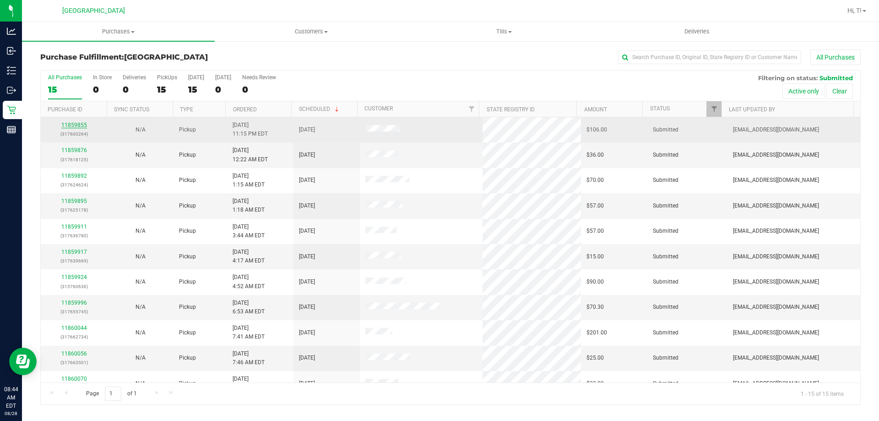
click at [76, 124] on link "11859855" at bounding box center [74, 125] width 26 height 6
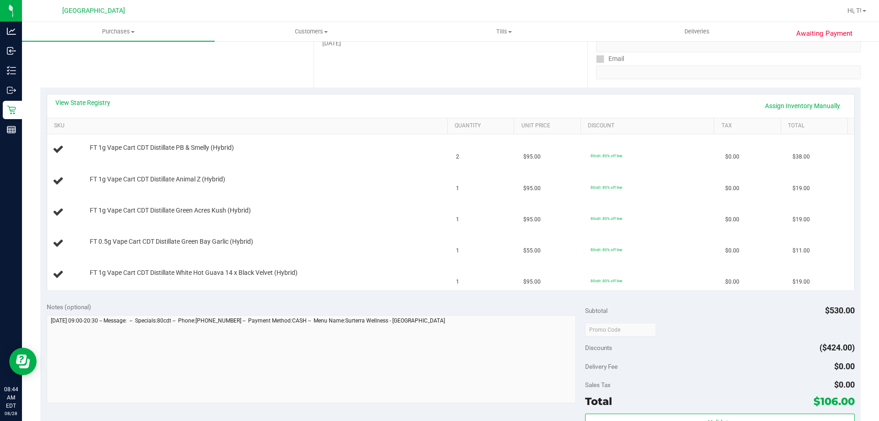
scroll to position [275, 0]
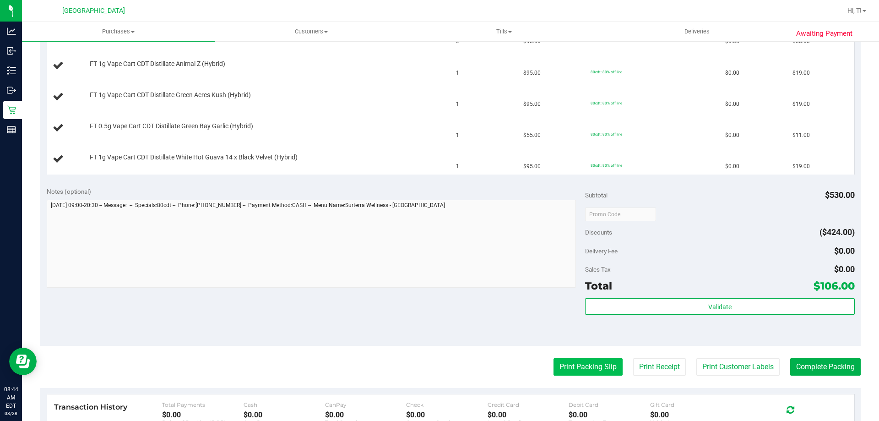
click at [563, 371] on button "Print Packing Slip" at bounding box center [588, 366] width 69 height 17
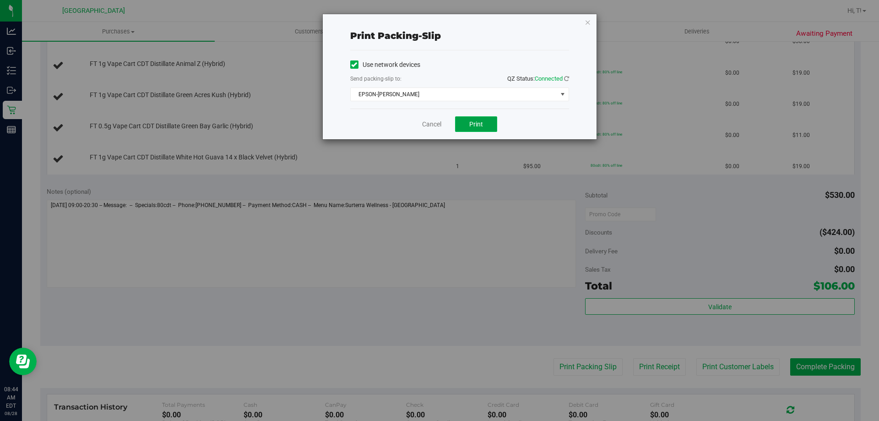
click at [474, 125] on span "Print" at bounding box center [477, 123] width 14 height 7
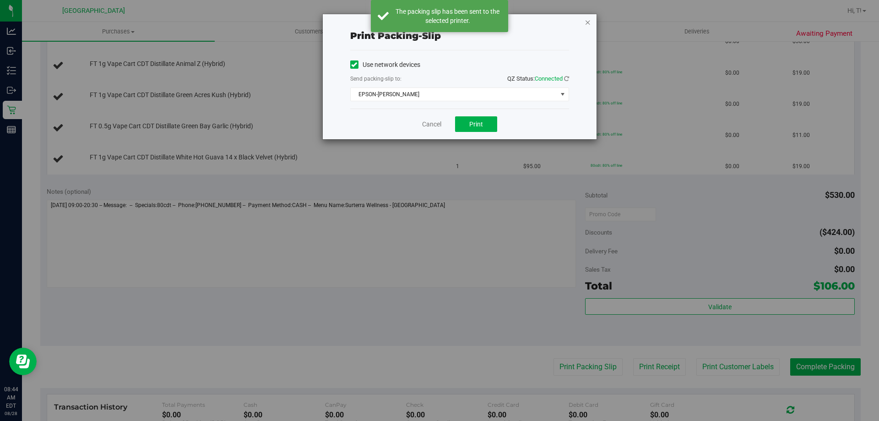
click at [587, 18] on icon "button" at bounding box center [588, 21] width 6 height 11
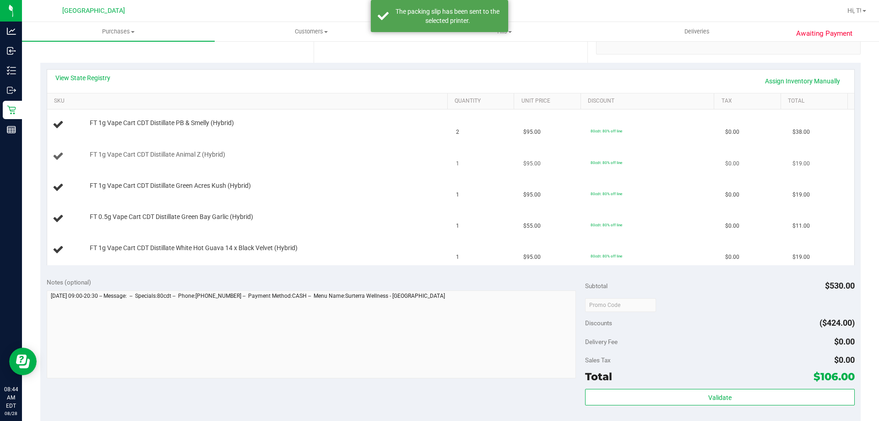
scroll to position [183, 0]
click at [101, 84] on div "View State Registry Assign Inventory Manually" at bounding box center [450, 82] width 791 height 16
click at [108, 67] on div "View State Registry Assign Inventory Manually SKU Quantity Unit Price Discount …" at bounding box center [450, 168] width 821 height 209
click at [104, 76] on link "View State Registry" at bounding box center [82, 78] width 55 height 9
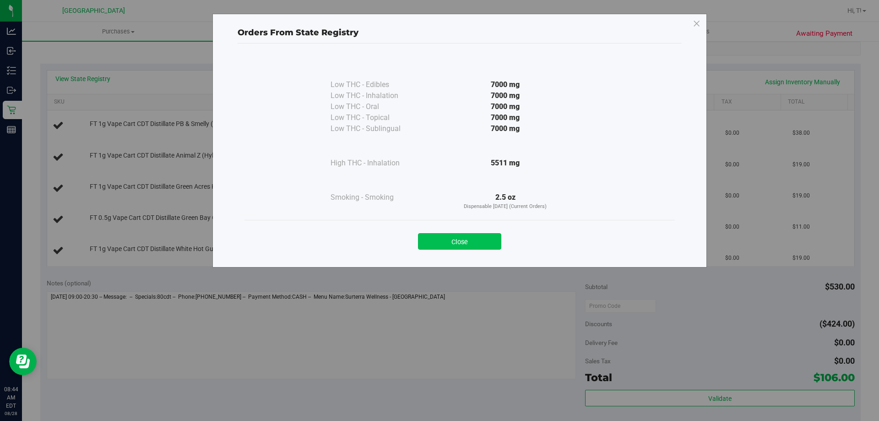
click at [474, 245] on button "Close" at bounding box center [459, 241] width 83 height 16
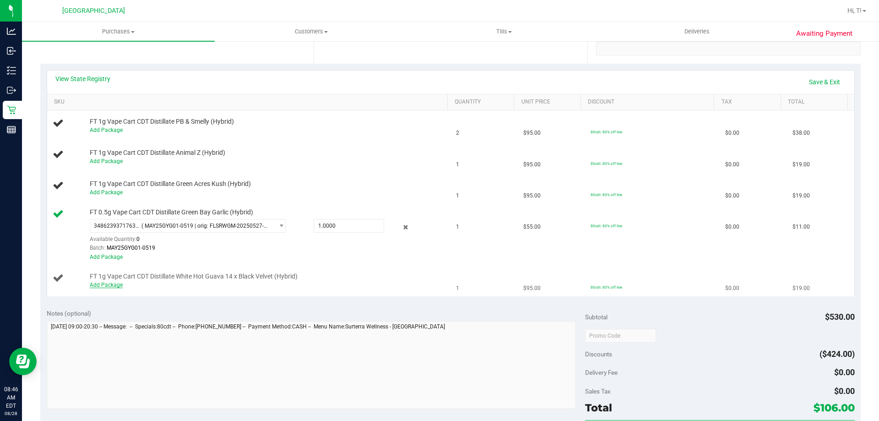
click at [97, 283] on link "Add Package" at bounding box center [106, 285] width 33 height 6
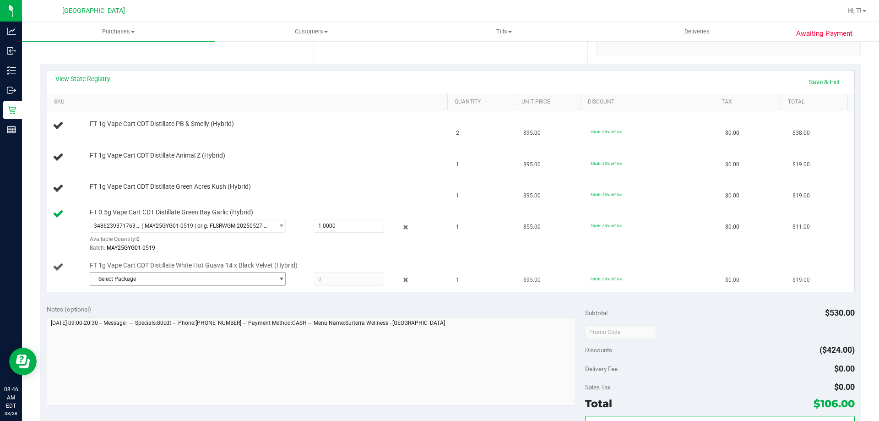
click at [104, 285] on span "Select Package" at bounding box center [182, 279] width 184 height 13
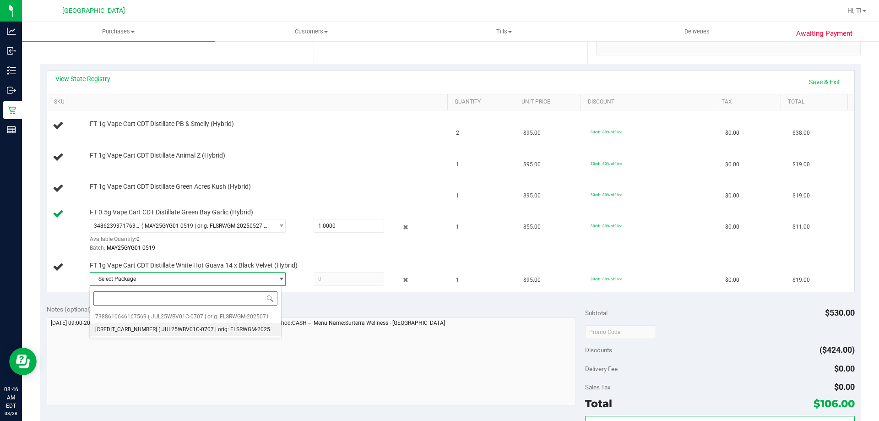
click at [177, 328] on span "( JUL25WBV01C-0707 | orig: FLSRWGM-20250714-2437 )" at bounding box center [229, 329] width 142 height 6
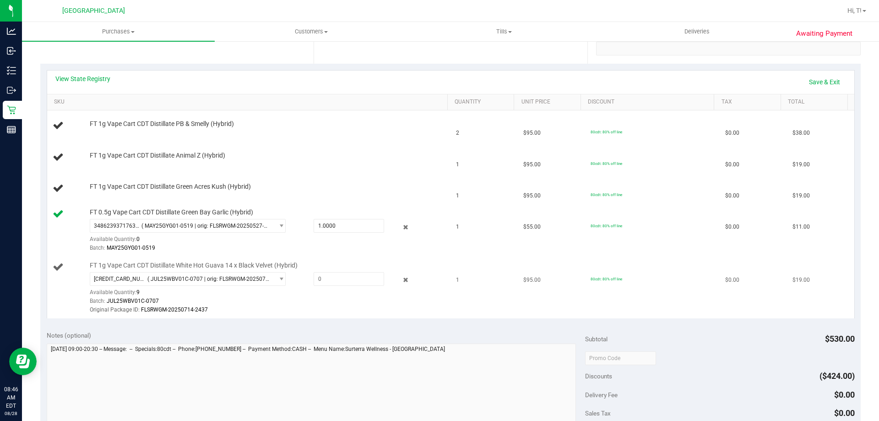
click at [197, 271] on div "FT 1g Vape Cart CDT Distillate White Hot Guava 14 x Black Velvet (Hybrid) 81148…" at bounding box center [264, 288] width 358 height 54
click at [195, 279] on span "( JUL25WBV01C-0707 | orig: FLSRWGM-20250714-2437 )" at bounding box center [208, 279] width 123 height 6
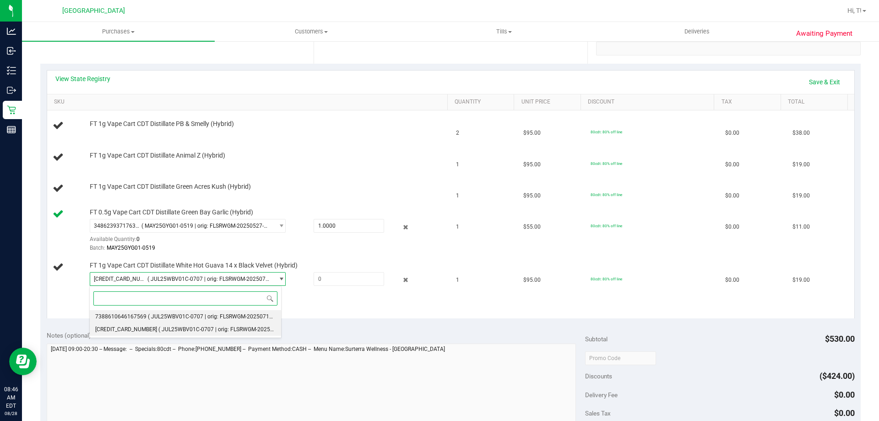
click at [193, 321] on li "7388610646167569 ( JUL25WBV01C-0707 | orig: FLSRWGM-20250714-2360 )" at bounding box center [185, 316] width 191 height 13
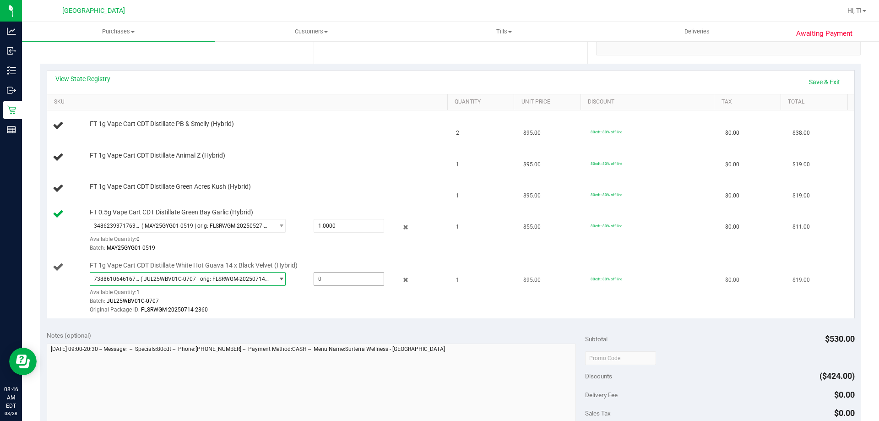
click at [346, 274] on span at bounding box center [349, 279] width 71 height 14
type input "1"
type input "1.0000"
click at [825, 78] on link "Save & Exit" at bounding box center [824, 82] width 43 height 16
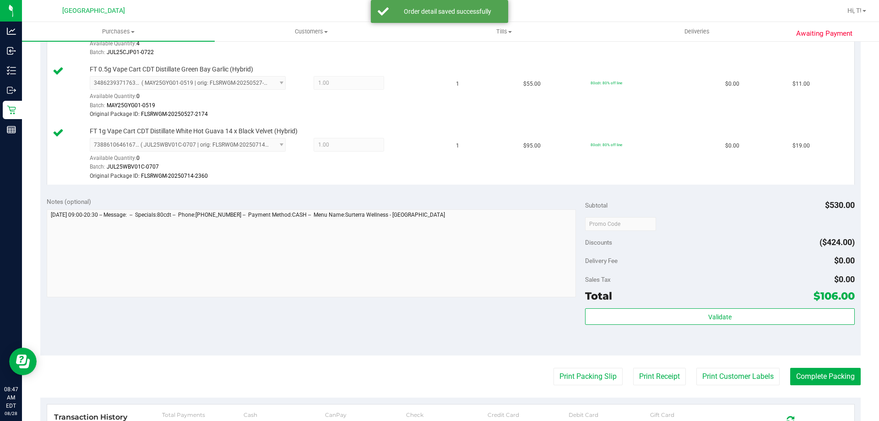
scroll to position [458, 0]
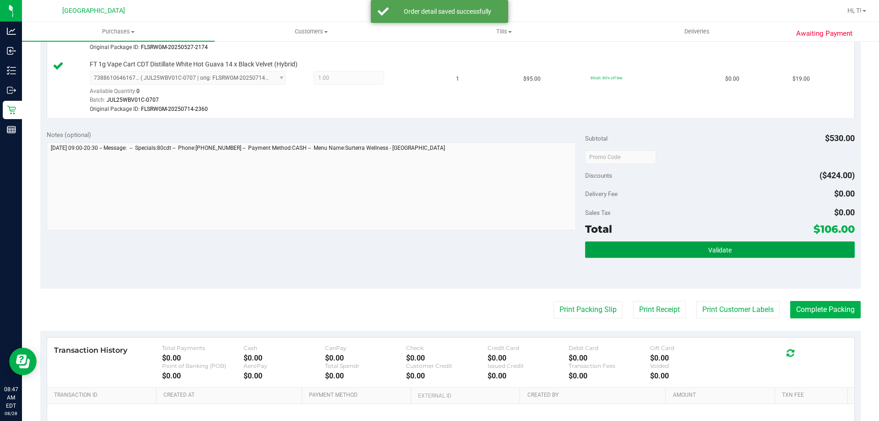
click at [709, 245] on button "Validate" at bounding box center [719, 249] width 269 height 16
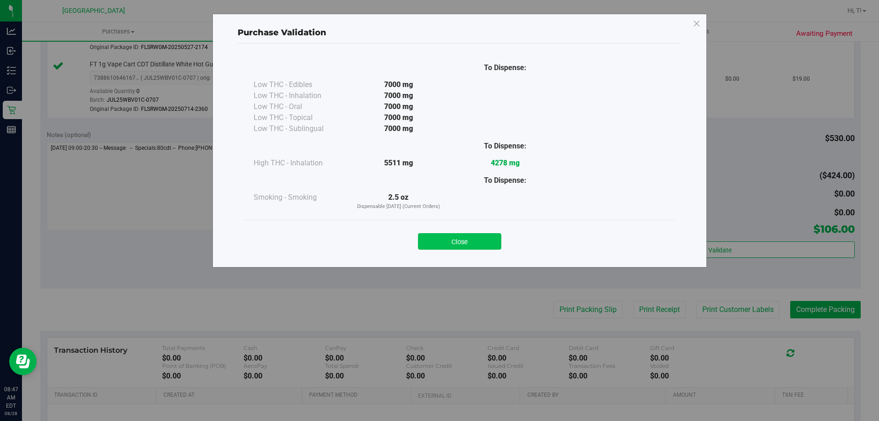
click at [472, 243] on button "Close" at bounding box center [459, 241] width 83 height 16
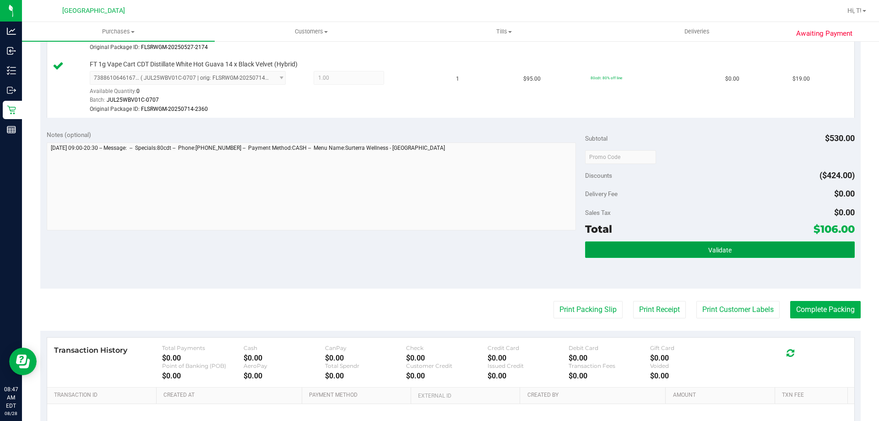
click at [716, 255] on button "Validate" at bounding box center [719, 249] width 269 height 16
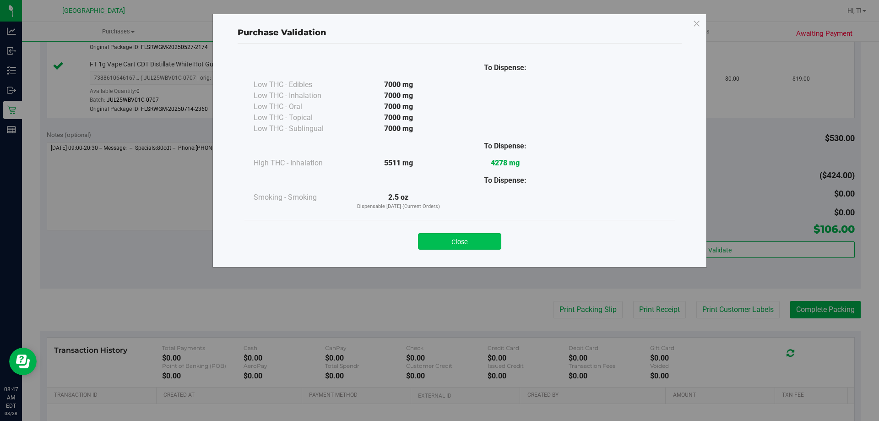
click at [463, 246] on button "Close" at bounding box center [459, 241] width 83 height 16
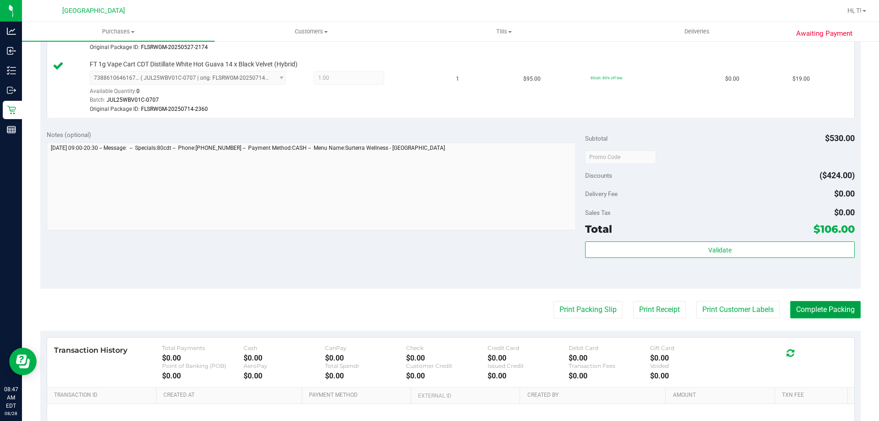
click at [813, 312] on button "Complete Packing" at bounding box center [826, 309] width 71 height 17
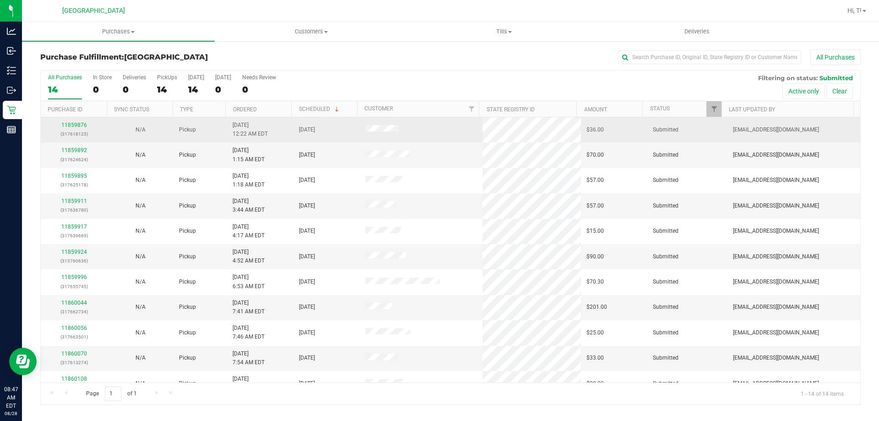
click at [77, 131] on p "(317618125)" at bounding box center [73, 134] width 55 height 9
click at [79, 127] on link "11859876" at bounding box center [74, 125] width 26 height 6
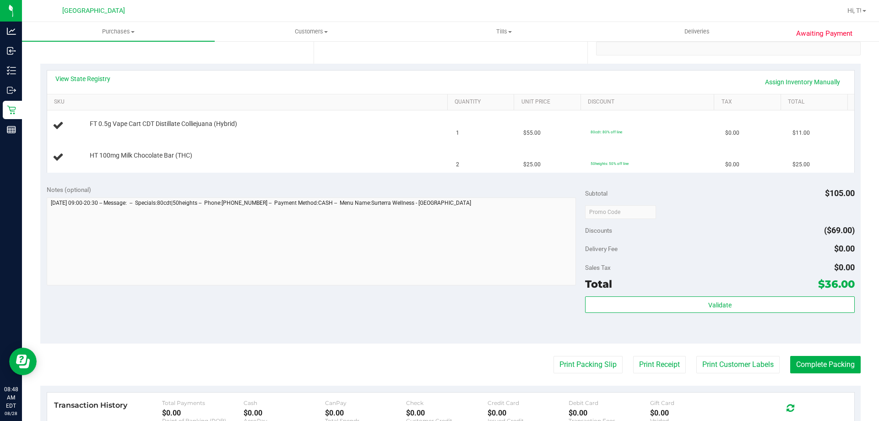
scroll to position [229, 0]
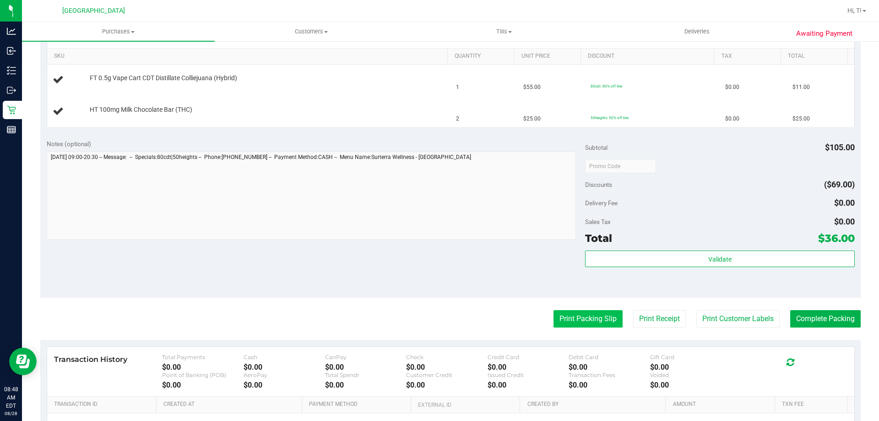
click at [582, 320] on button "Print Packing Slip" at bounding box center [588, 318] width 69 height 17
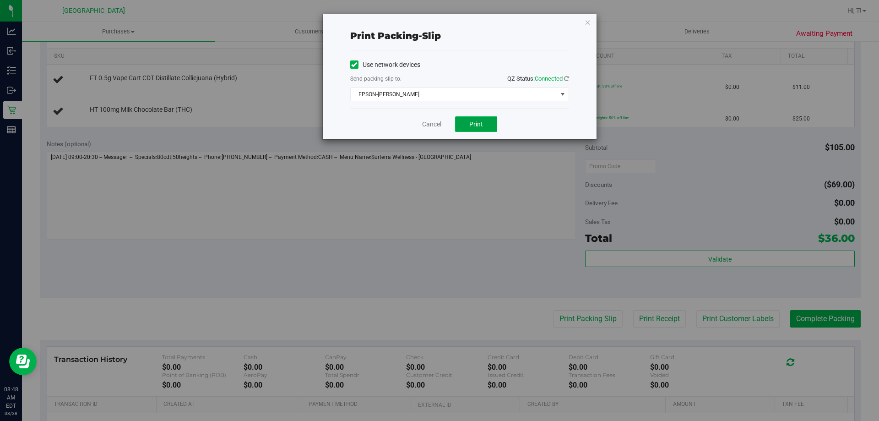
click at [485, 120] on button "Print" at bounding box center [476, 124] width 42 height 16
click at [586, 21] on icon "button" at bounding box center [588, 21] width 6 height 11
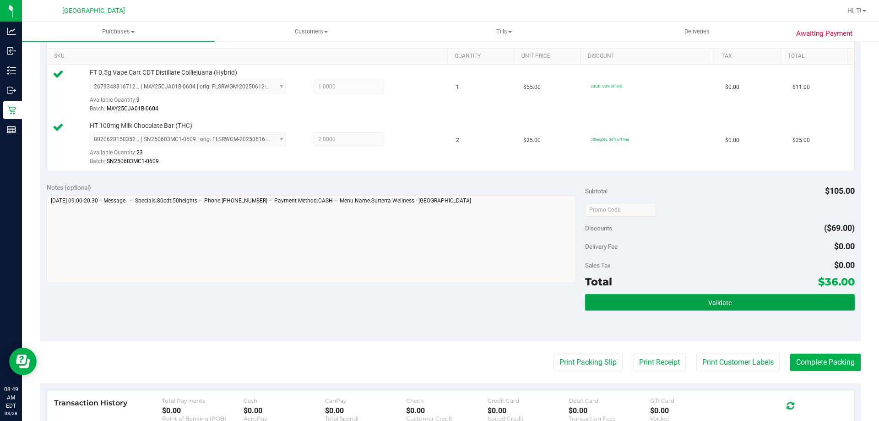
click at [730, 303] on button "Validate" at bounding box center [719, 302] width 269 height 16
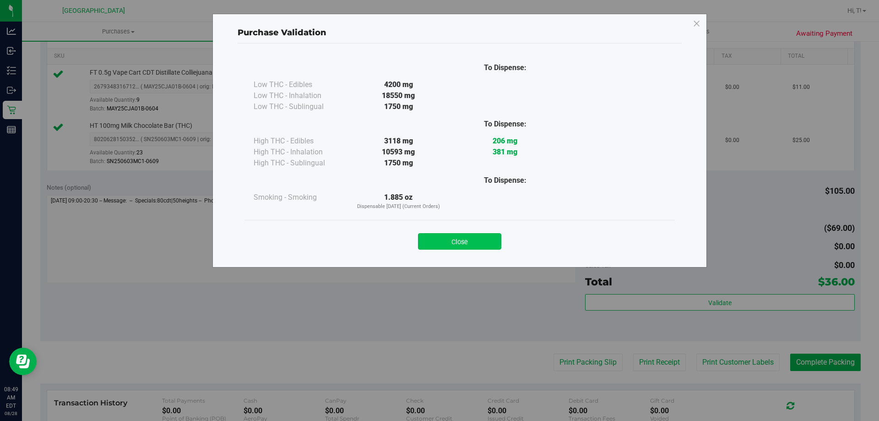
click at [465, 244] on button "Close" at bounding box center [459, 241] width 83 height 16
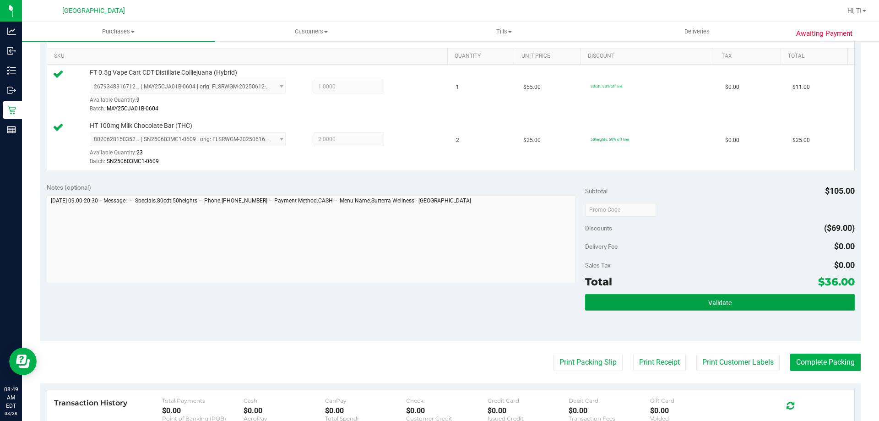
click at [721, 306] on button "Validate" at bounding box center [719, 302] width 269 height 16
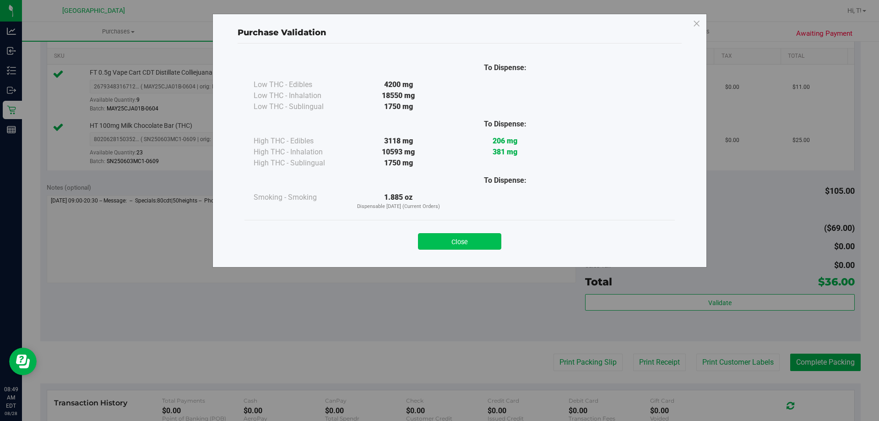
click at [463, 237] on button "Close" at bounding box center [459, 241] width 83 height 16
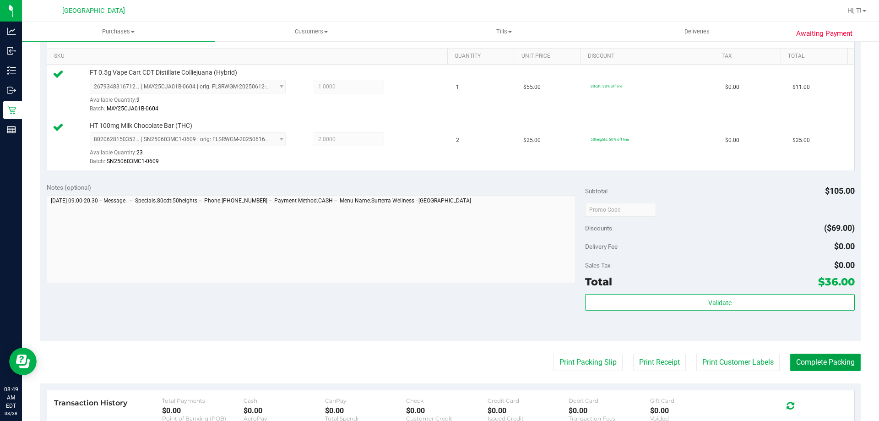
click at [837, 367] on button "Complete Packing" at bounding box center [826, 362] width 71 height 17
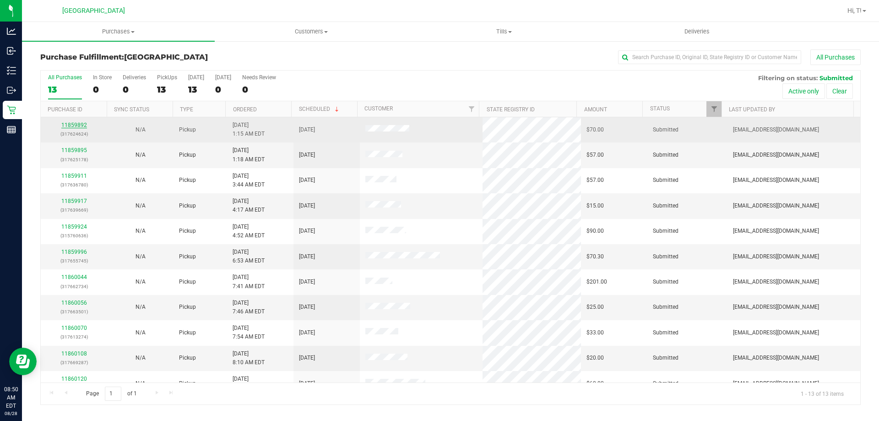
click at [82, 126] on link "11859892" at bounding box center [74, 125] width 26 height 6
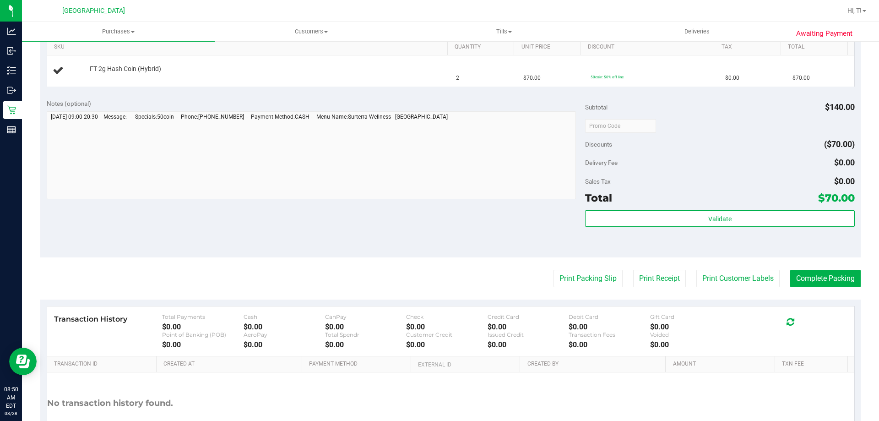
scroll to position [275, 0]
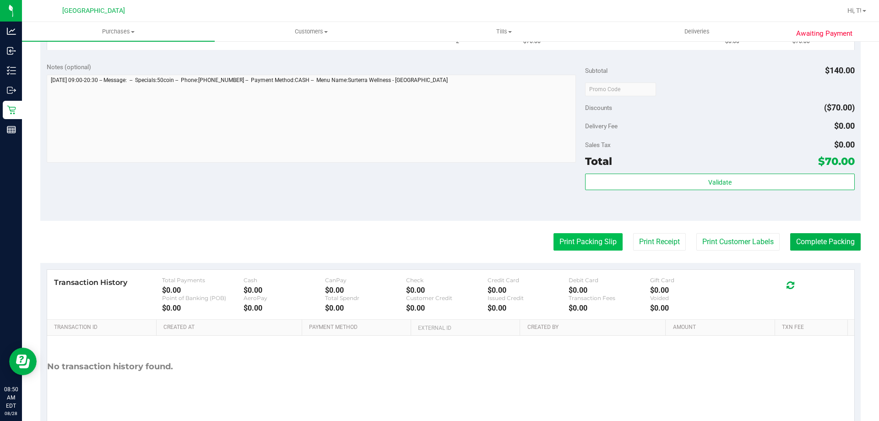
click at [574, 247] on button "Print Packing Slip" at bounding box center [588, 241] width 69 height 17
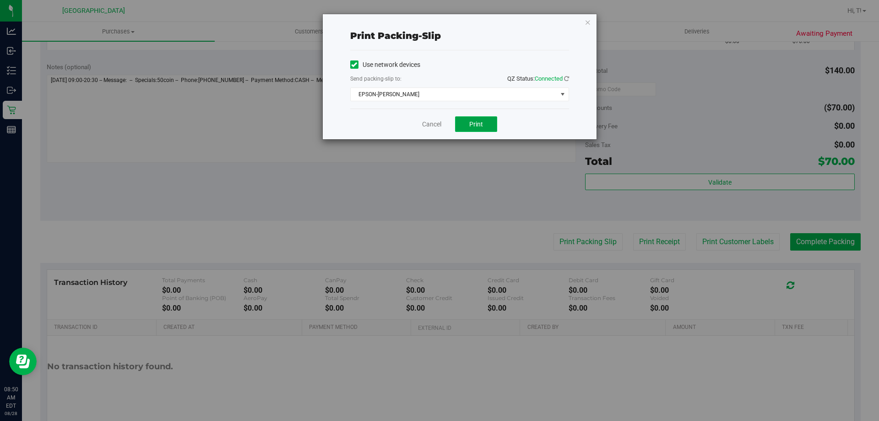
click at [470, 125] on span "Print" at bounding box center [477, 123] width 14 height 7
click at [586, 24] on icon "button" at bounding box center [588, 21] width 6 height 11
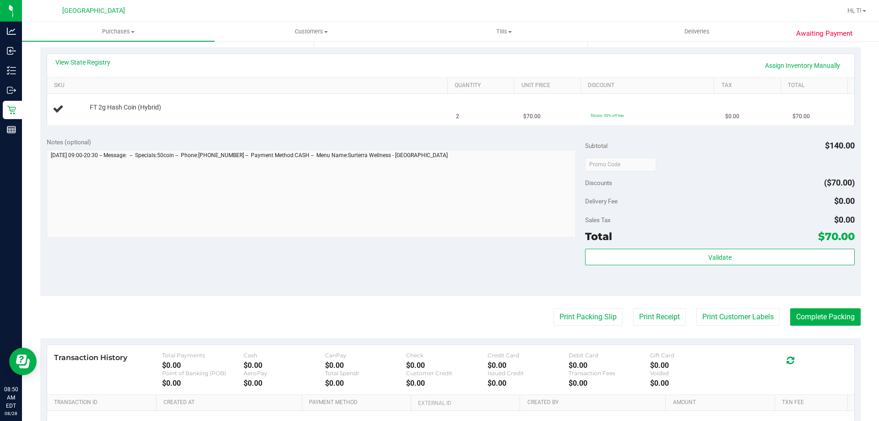
scroll to position [183, 0]
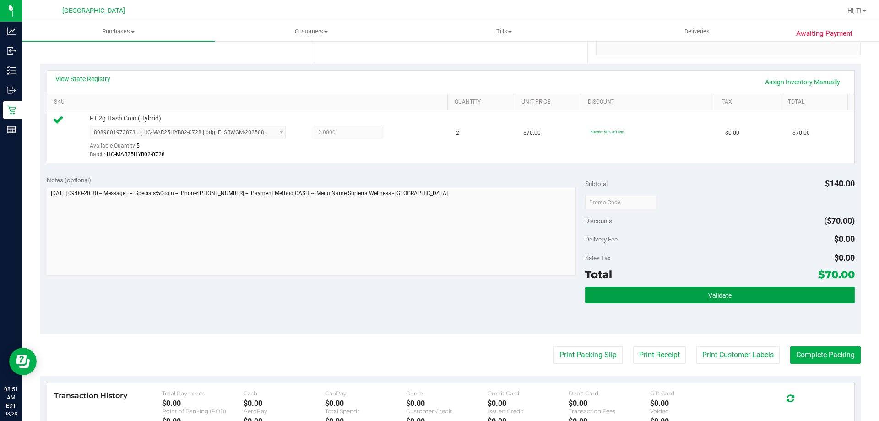
click at [709, 298] on span "Validate" at bounding box center [720, 295] width 23 height 7
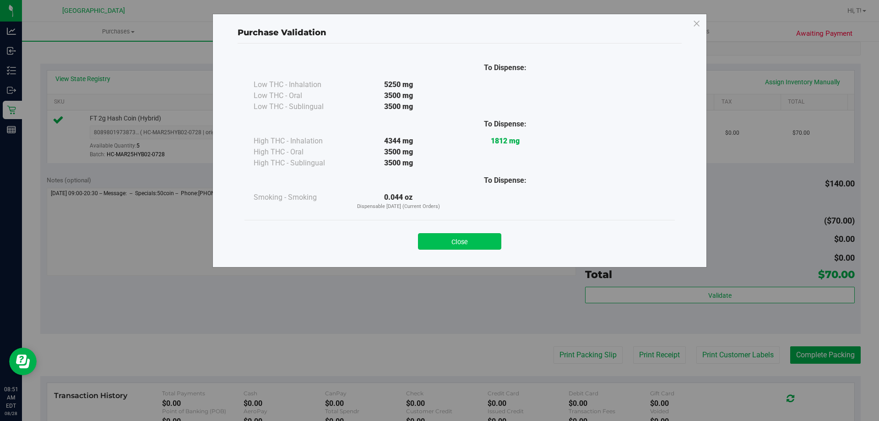
click at [470, 239] on button "Close" at bounding box center [459, 241] width 83 height 16
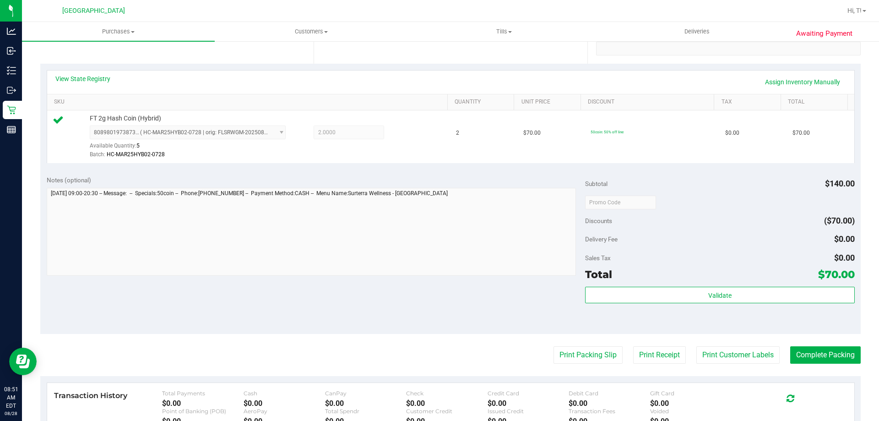
click at [728, 284] on div "Subtotal $140.00 Discounts ($70.00) Delivery Fee $0.00 Sales Tax $0.00 Total $7…" at bounding box center [719, 251] width 269 height 153
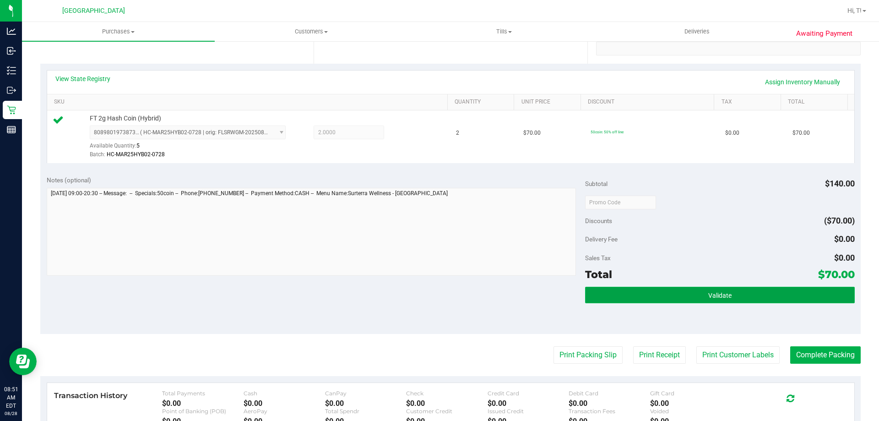
click at [723, 289] on button "Validate" at bounding box center [719, 295] width 269 height 16
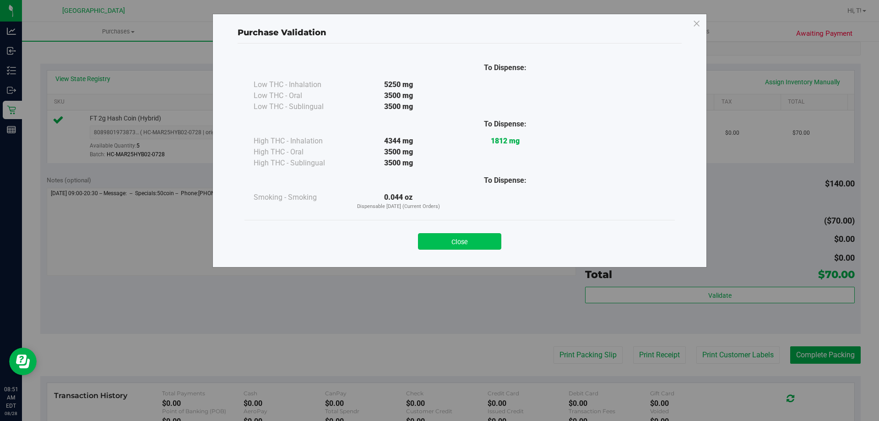
click at [457, 244] on button "Close" at bounding box center [459, 241] width 83 height 16
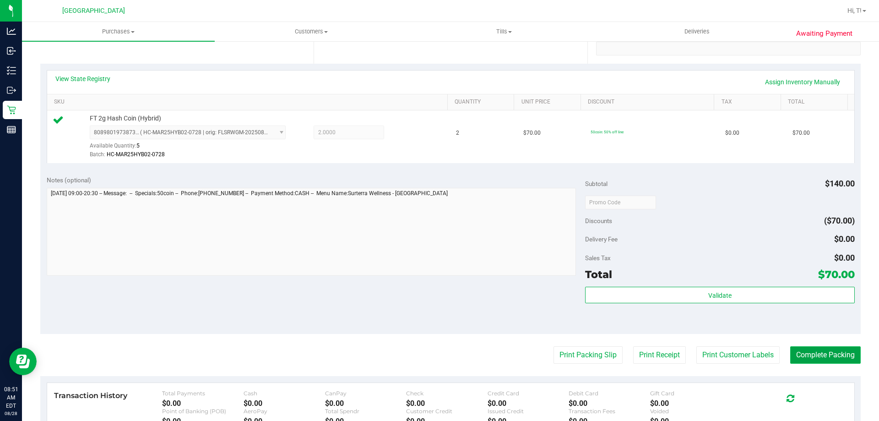
click at [825, 356] on button "Complete Packing" at bounding box center [826, 354] width 71 height 17
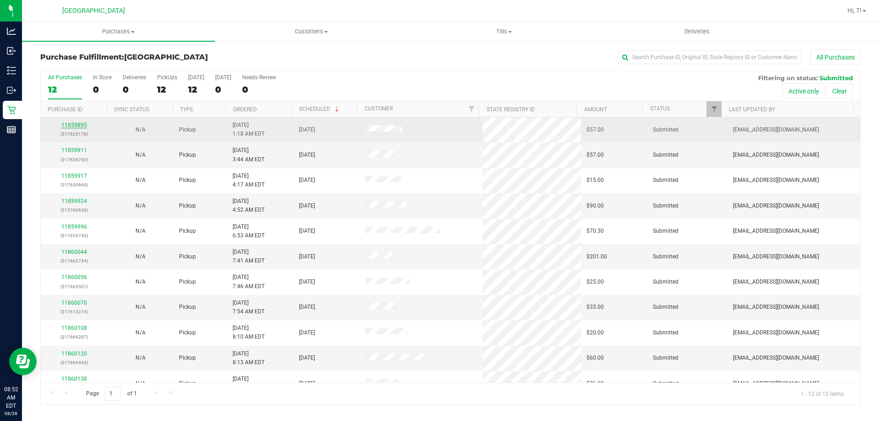
click at [69, 125] on link "11859895" at bounding box center [74, 125] width 26 height 6
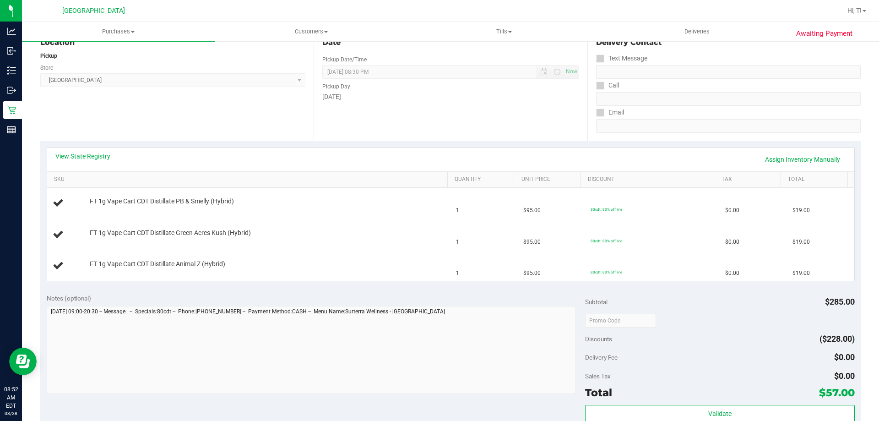
scroll to position [229, 0]
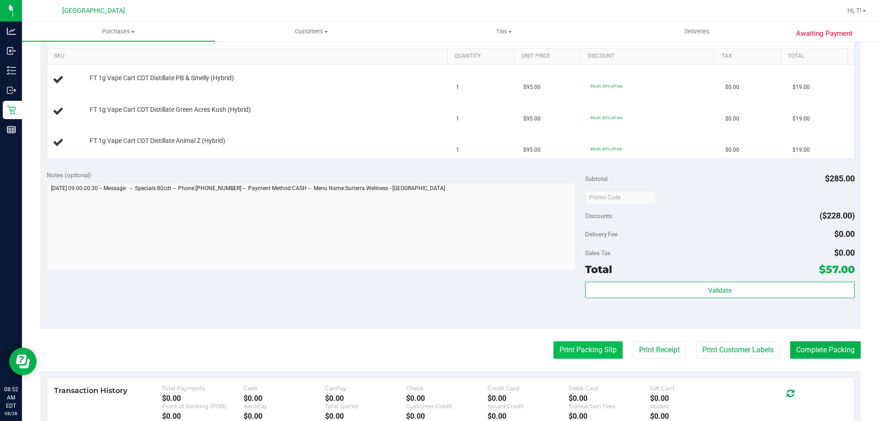
click at [598, 354] on button "Print Packing Slip" at bounding box center [588, 349] width 69 height 17
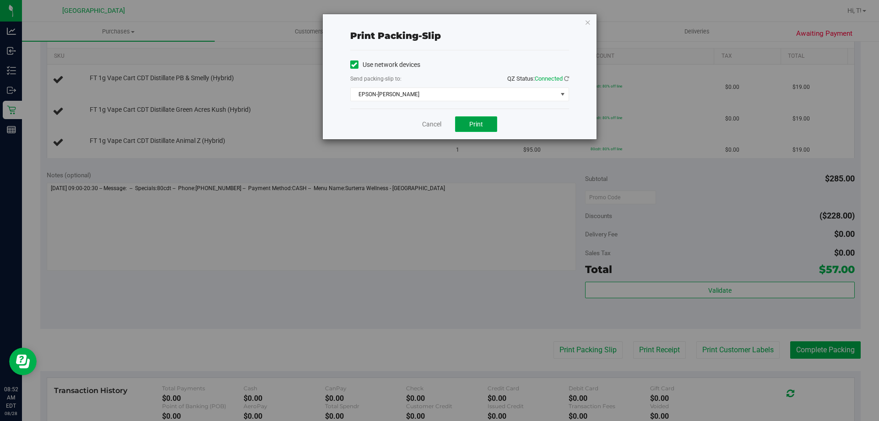
click at [470, 126] on span "Print" at bounding box center [477, 123] width 14 height 7
click at [585, 23] on icon "button" at bounding box center [588, 21] width 6 height 11
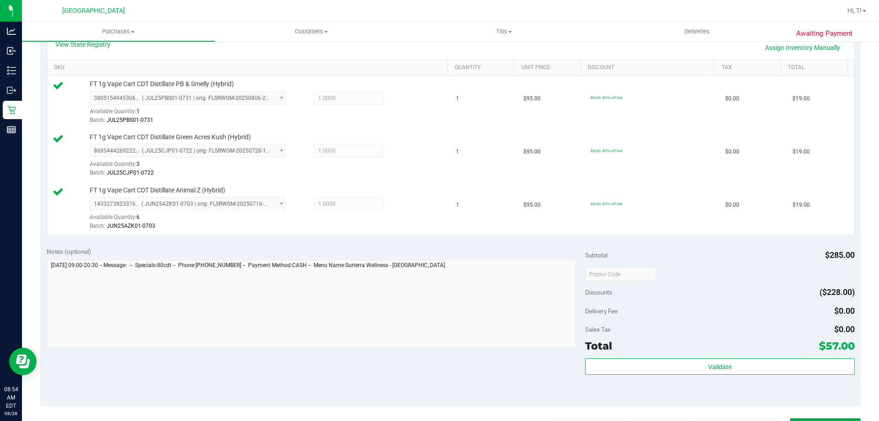
scroll to position [366, 0]
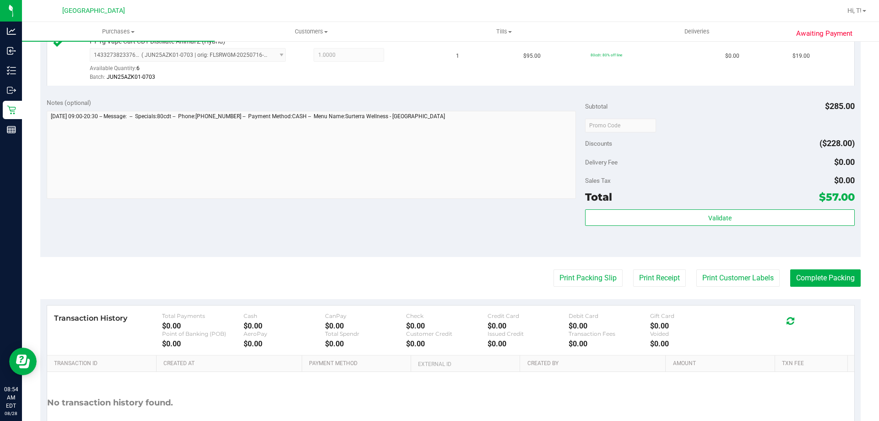
click at [711, 228] on div "Validate" at bounding box center [719, 229] width 269 height 41
click at [711, 227] on div "Validate" at bounding box center [719, 229] width 269 height 41
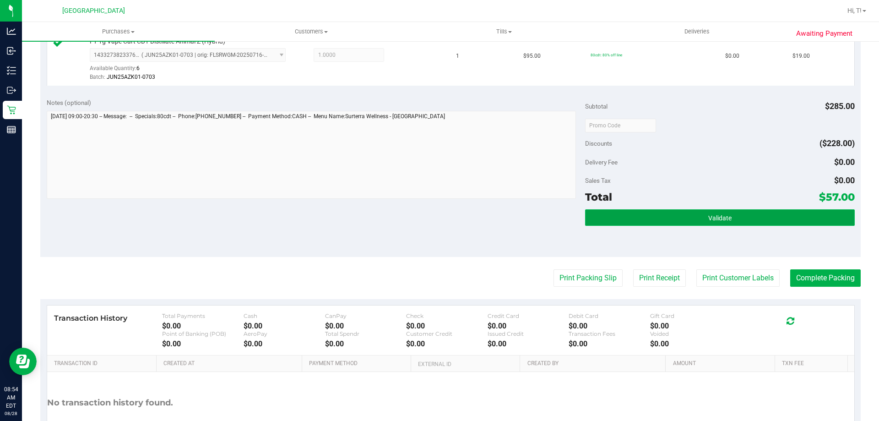
click at [711, 223] on button "Validate" at bounding box center [719, 217] width 269 height 16
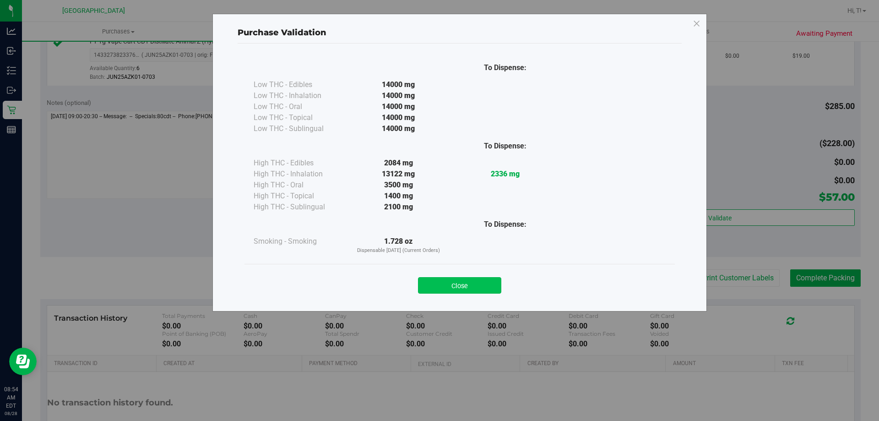
click at [464, 289] on button "Close" at bounding box center [459, 285] width 83 height 16
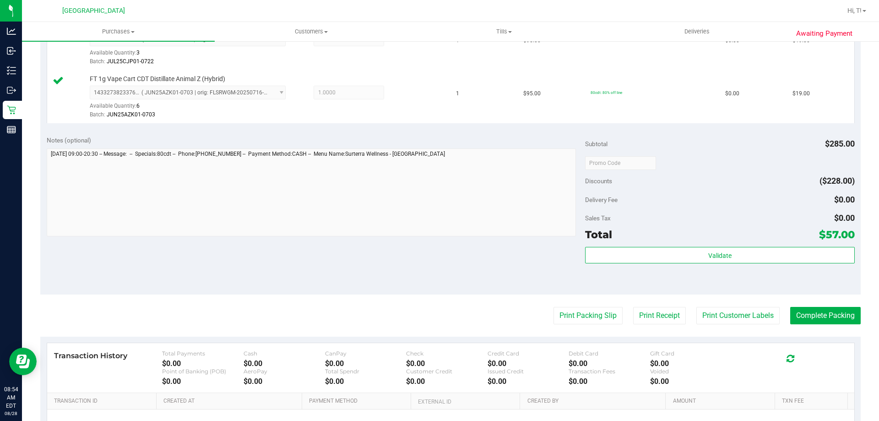
scroll to position [275, 0]
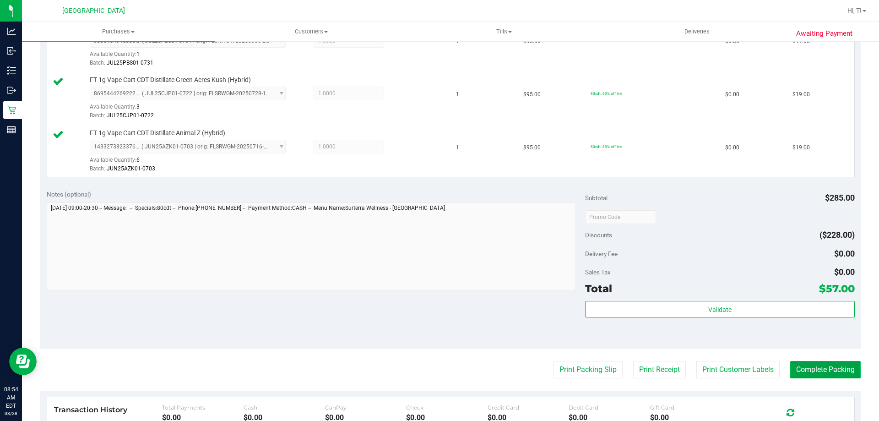
click at [829, 374] on button "Complete Packing" at bounding box center [826, 369] width 71 height 17
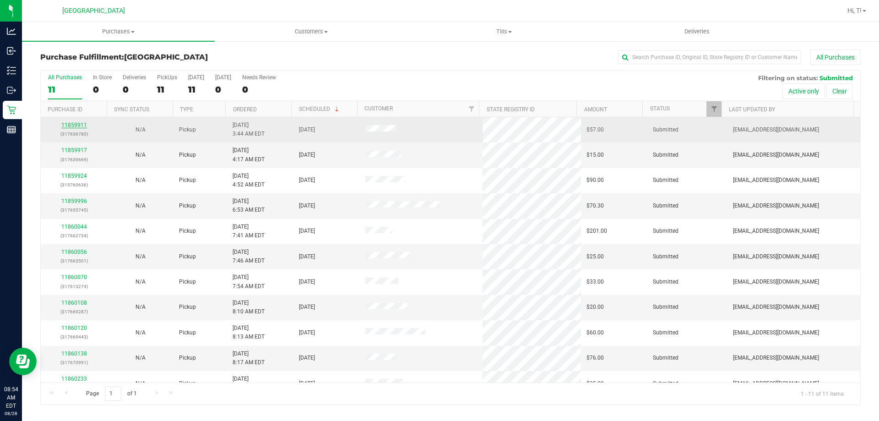
click at [78, 126] on link "11859911" at bounding box center [74, 125] width 26 height 6
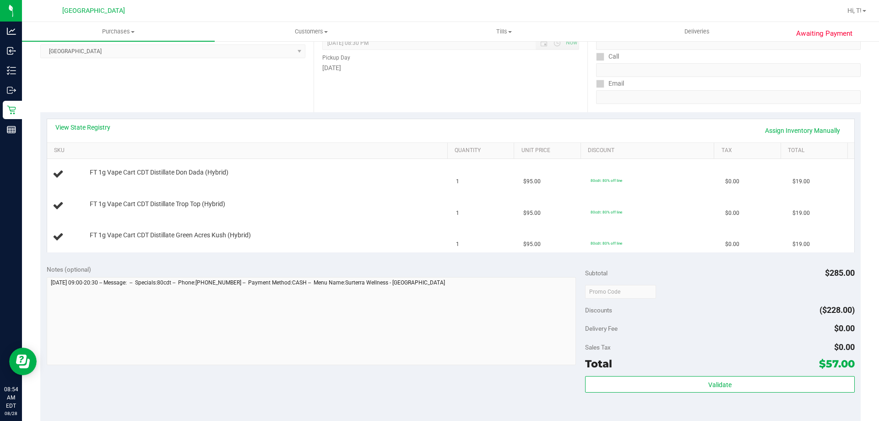
scroll to position [229, 0]
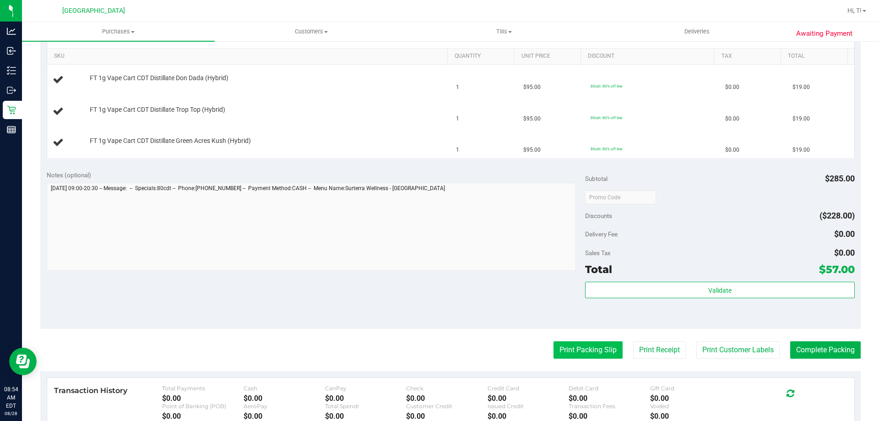
click at [586, 342] on button "Print Packing Slip" at bounding box center [588, 349] width 69 height 17
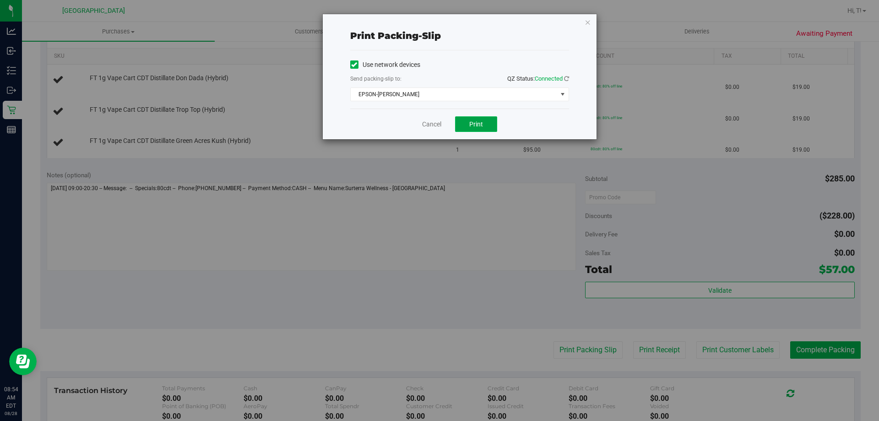
click at [461, 126] on button "Print" at bounding box center [476, 124] width 42 height 16
click at [431, 124] on link "Cancel" at bounding box center [431, 125] width 19 height 10
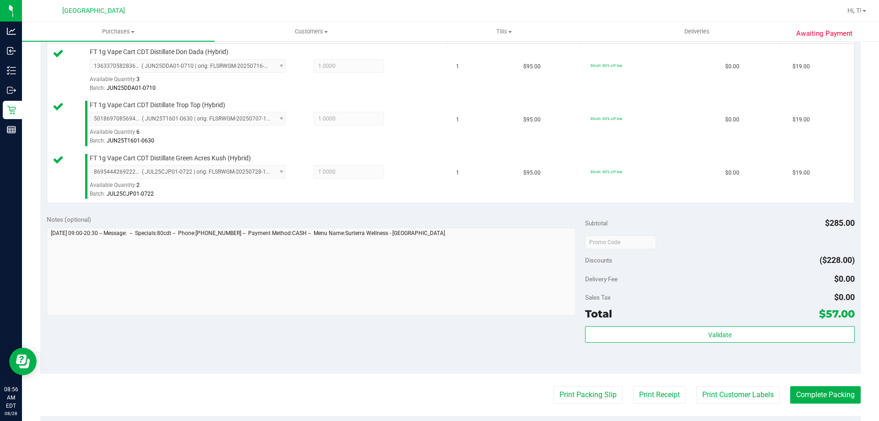
scroll to position [321, 0]
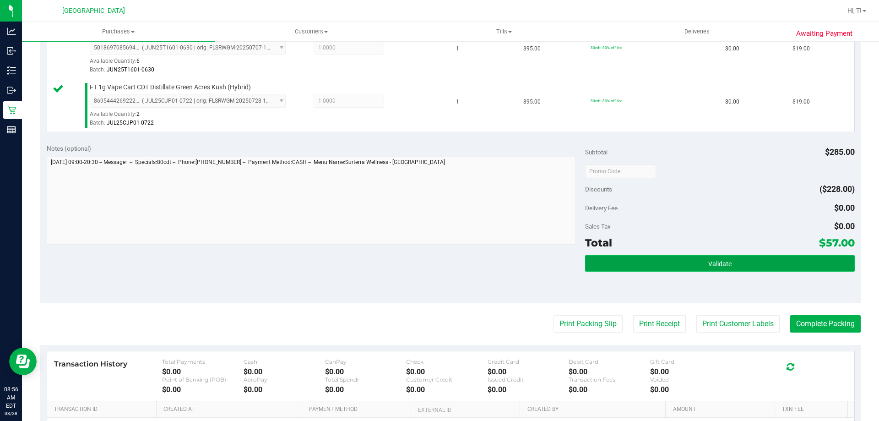
click at [715, 264] on span "Validate" at bounding box center [720, 263] width 23 height 7
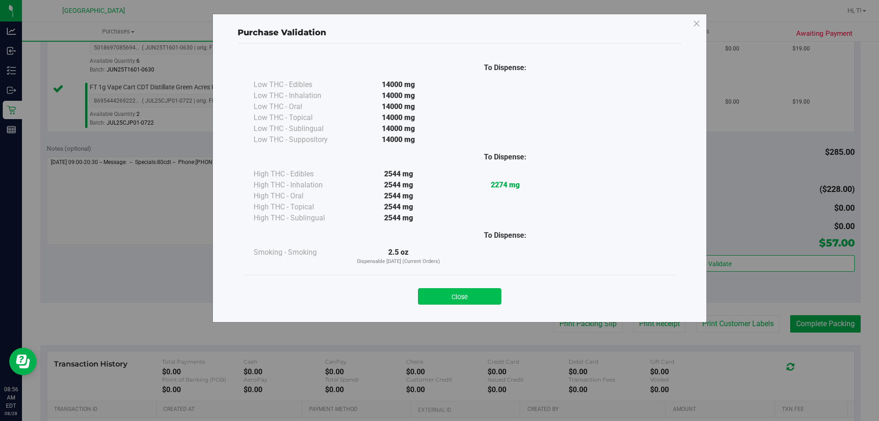
click at [456, 297] on button "Close" at bounding box center [459, 296] width 83 height 16
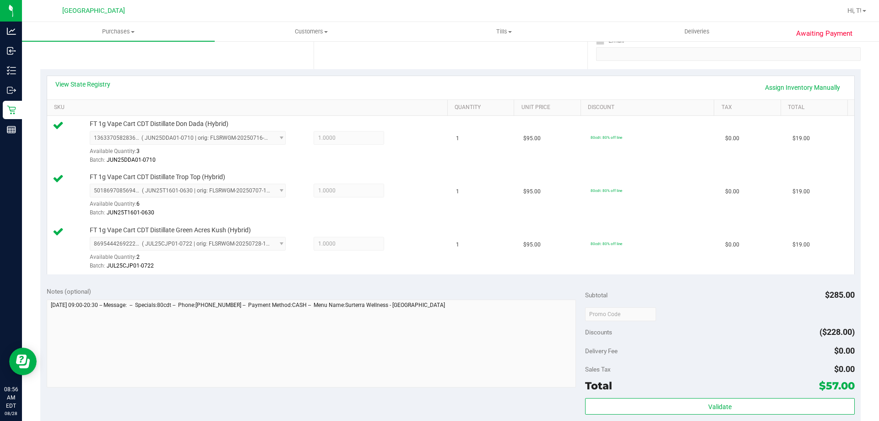
scroll to position [412, 0]
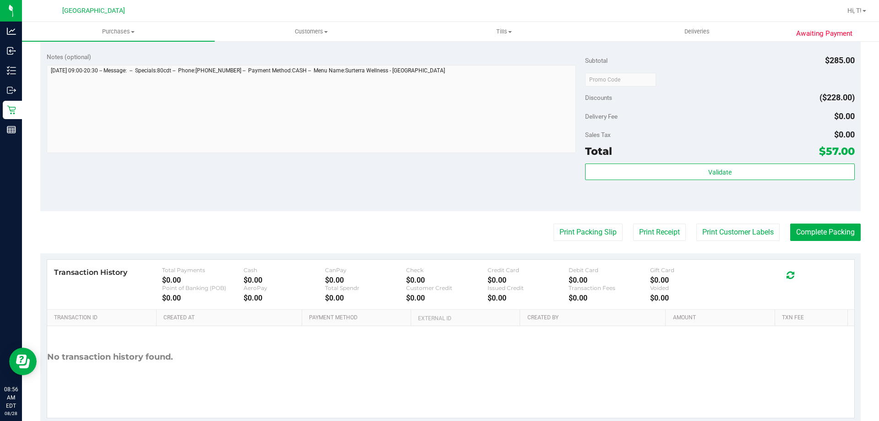
click at [723, 157] on div "Total $57.00" at bounding box center [719, 151] width 269 height 16
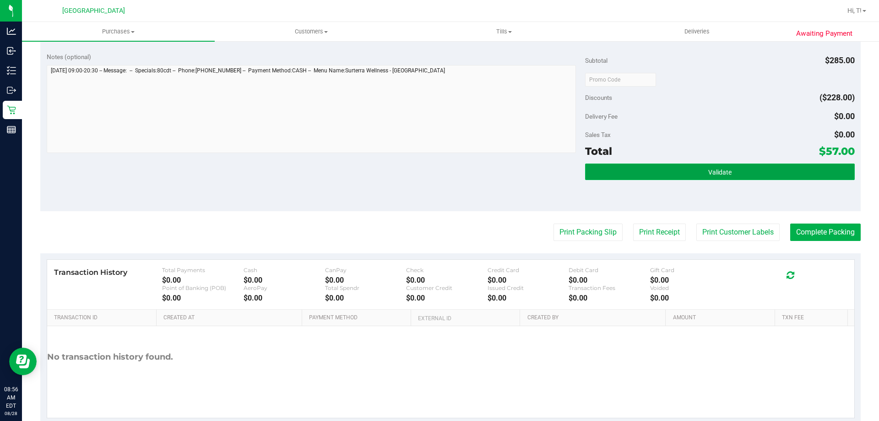
click at [712, 172] on span "Validate" at bounding box center [720, 172] width 23 height 7
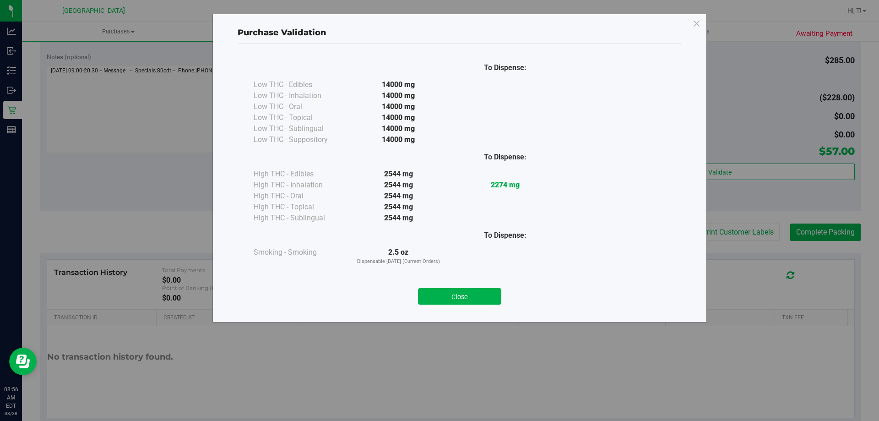
click at [471, 300] on button "Close" at bounding box center [459, 296] width 83 height 16
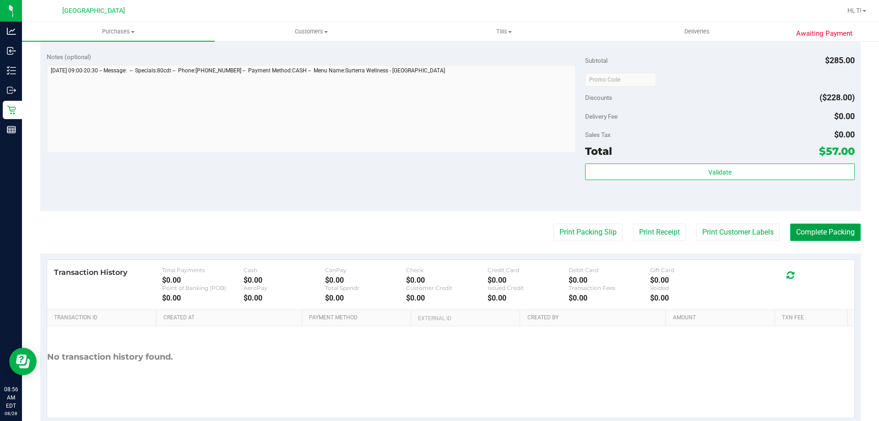
click at [809, 238] on button "Complete Packing" at bounding box center [826, 232] width 71 height 17
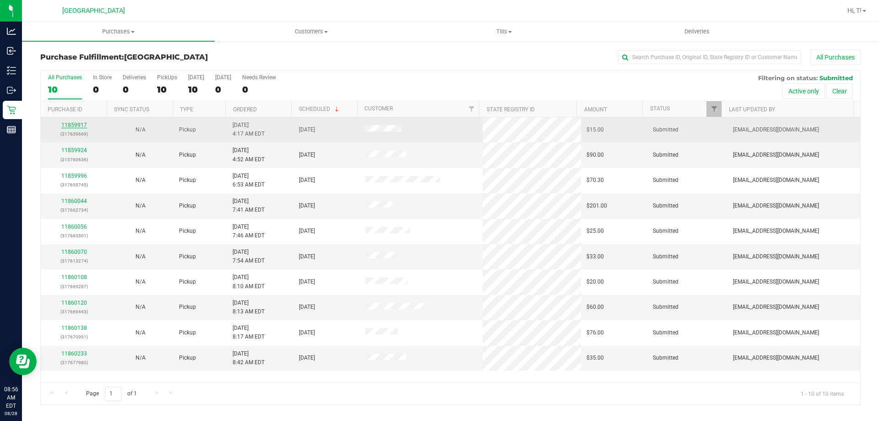
click at [76, 124] on link "11859917" at bounding box center [74, 125] width 26 height 6
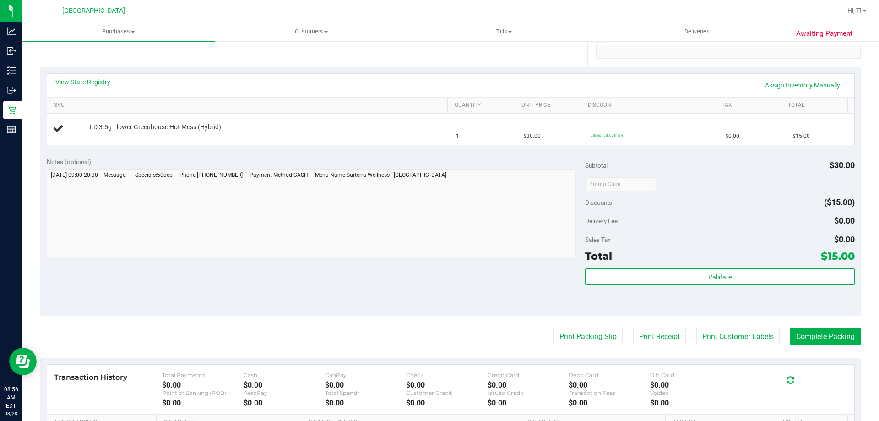
scroll to position [183, 0]
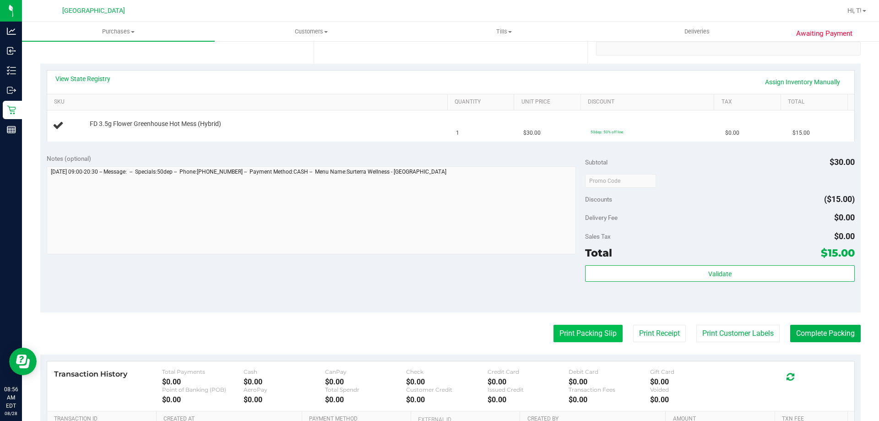
click at [599, 338] on button "Print Packing Slip" at bounding box center [588, 333] width 69 height 17
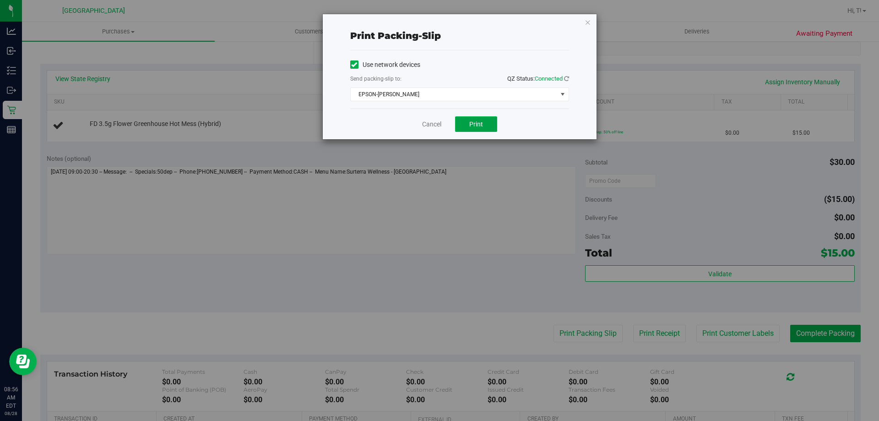
click at [487, 126] on button "Print" at bounding box center [476, 124] width 42 height 16
click at [437, 120] on link "Cancel" at bounding box center [431, 125] width 19 height 10
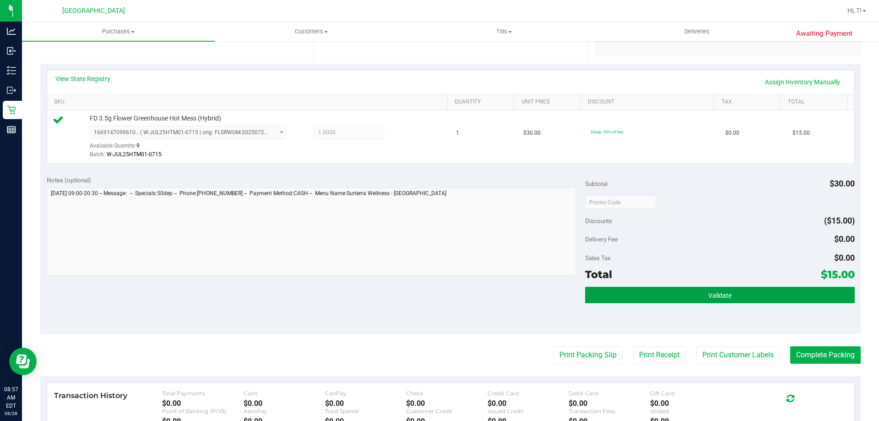
click at [709, 295] on span "Validate" at bounding box center [720, 295] width 23 height 7
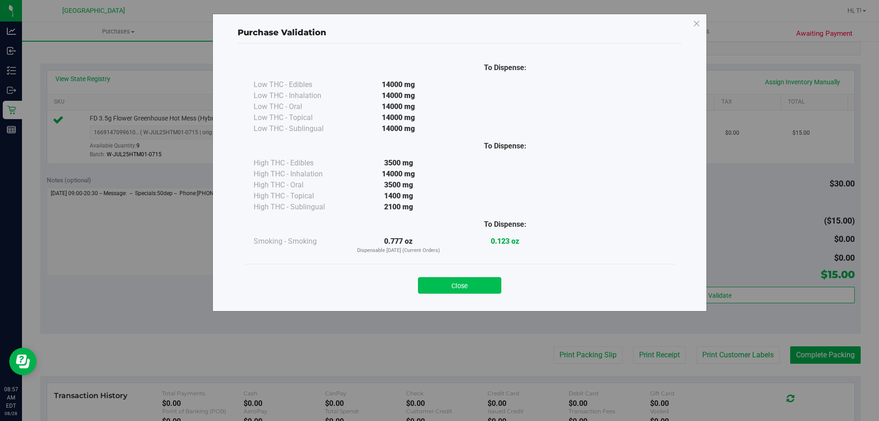
click at [458, 283] on button "Close" at bounding box center [459, 285] width 83 height 16
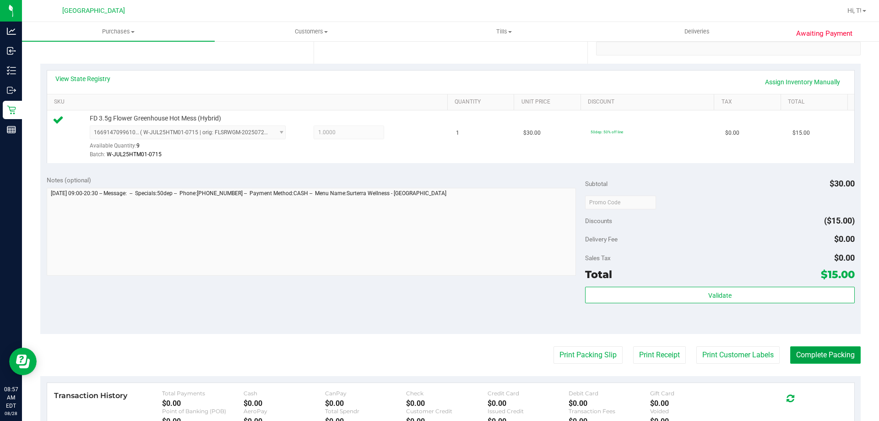
click at [827, 356] on button "Complete Packing" at bounding box center [826, 354] width 71 height 17
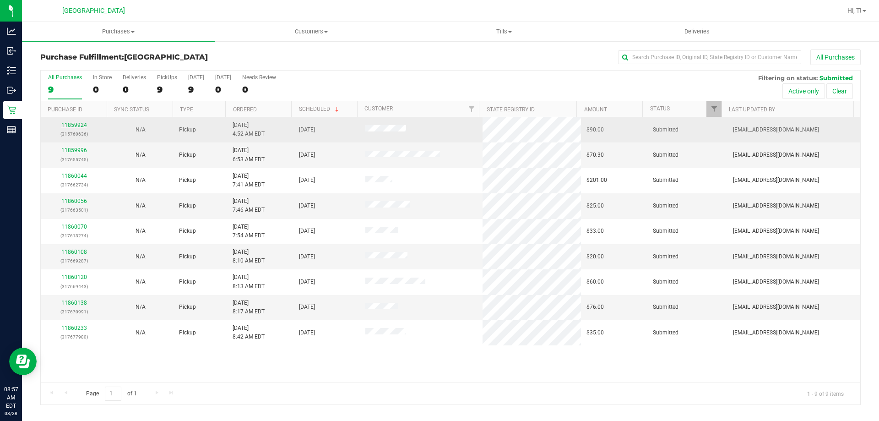
click at [75, 127] on link "11859924" at bounding box center [74, 125] width 26 height 6
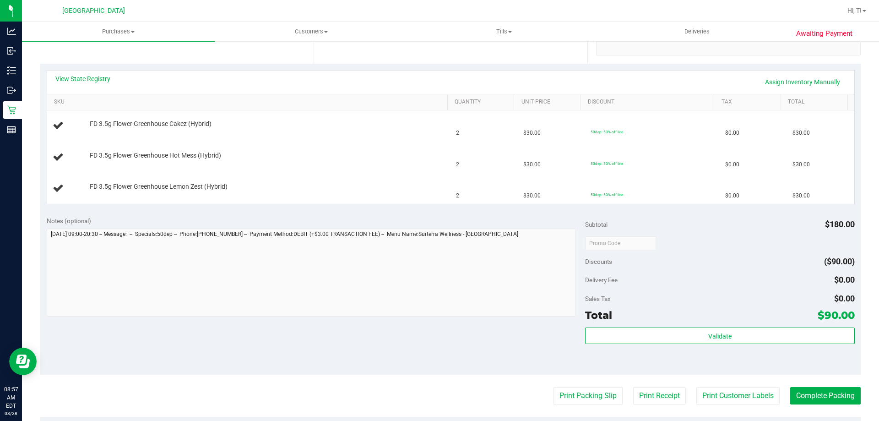
scroll to position [275, 0]
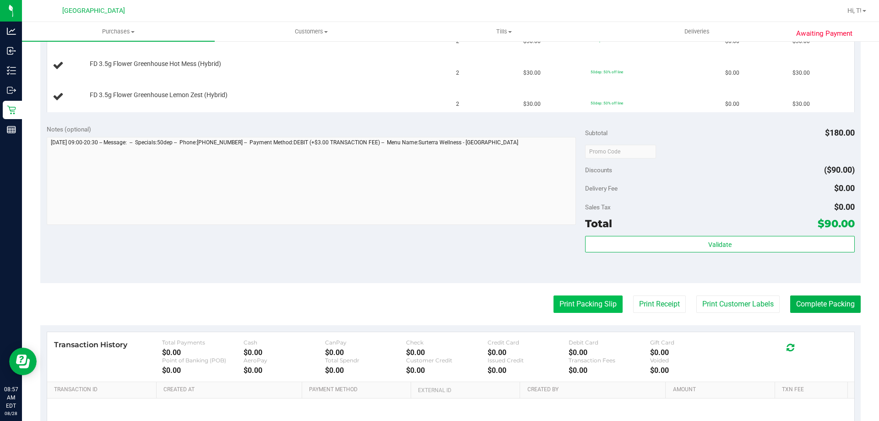
click at [569, 304] on button "Print Packing Slip" at bounding box center [588, 303] width 69 height 17
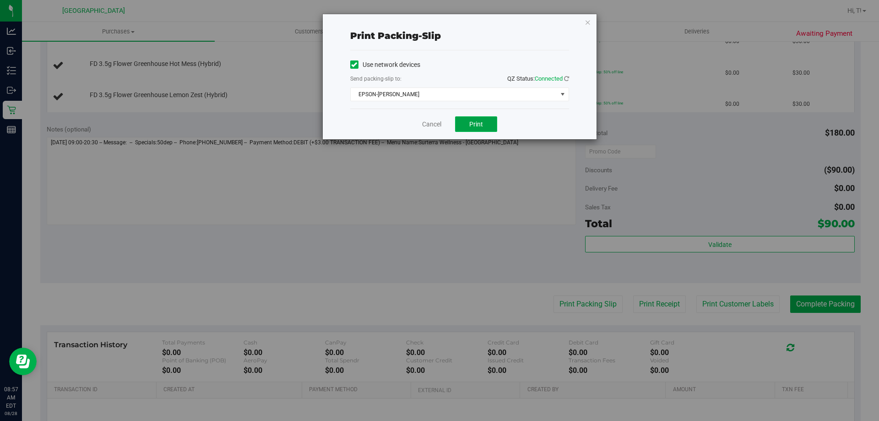
click at [474, 124] on span "Print" at bounding box center [477, 123] width 14 height 7
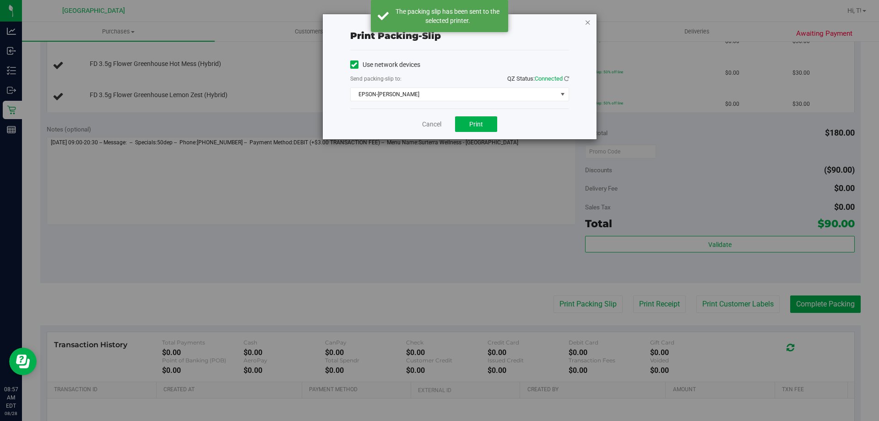
click at [589, 23] on icon "button" at bounding box center [588, 21] width 6 height 11
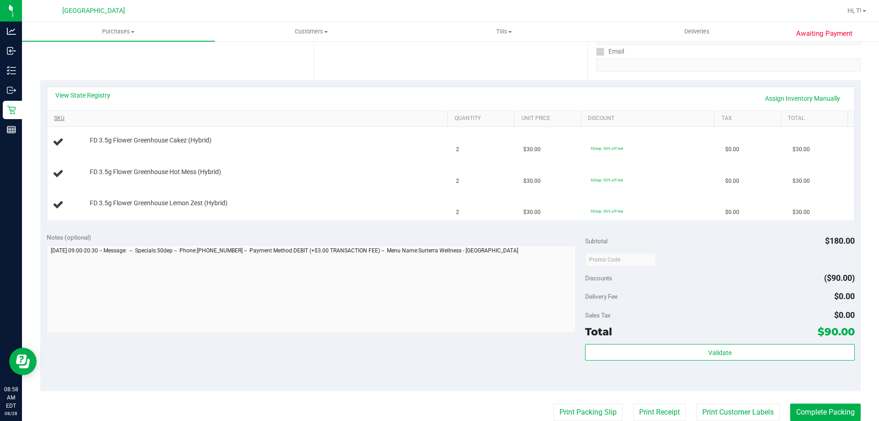
scroll to position [137, 0]
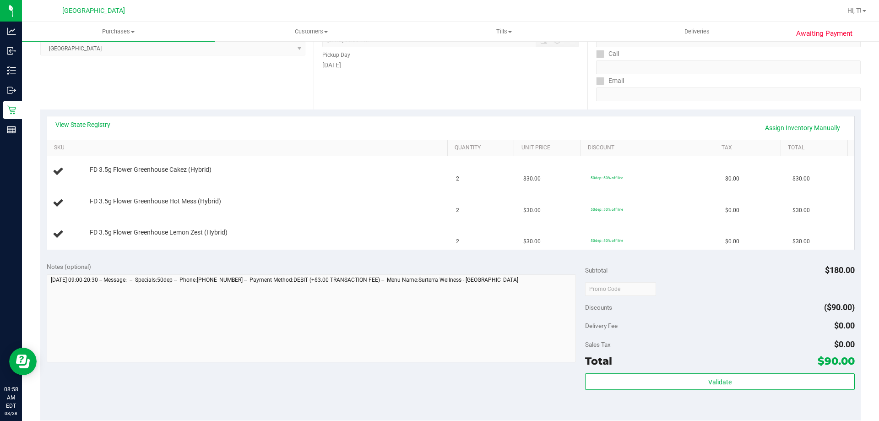
click at [106, 127] on link "View State Registry" at bounding box center [82, 124] width 55 height 9
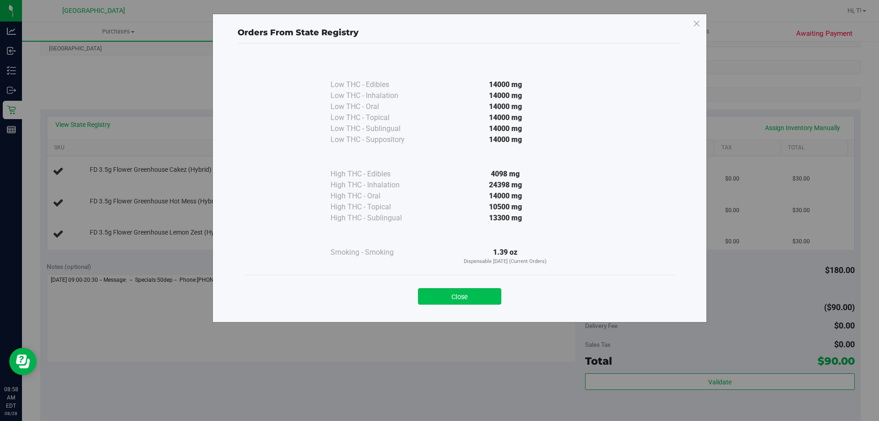
click at [457, 292] on button "Close" at bounding box center [459, 296] width 83 height 16
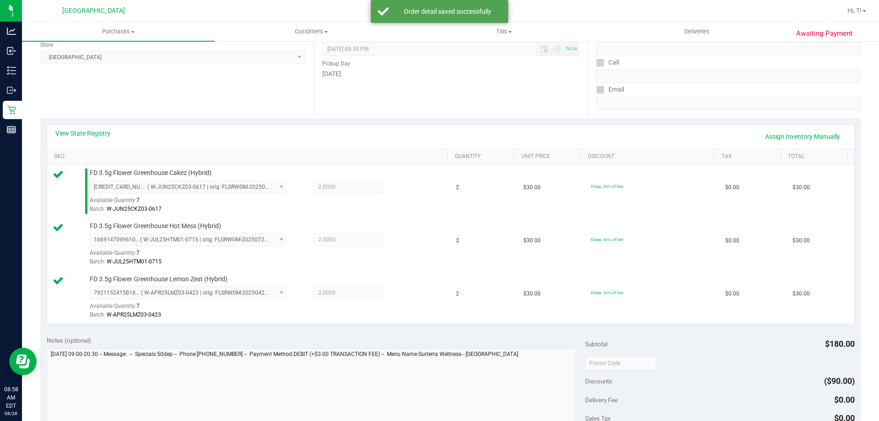
scroll to position [275, 0]
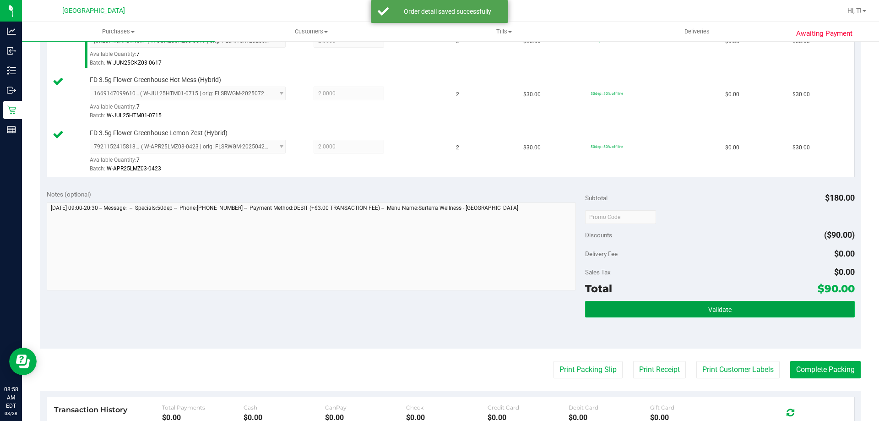
click at [730, 313] on button "Validate" at bounding box center [719, 309] width 269 height 16
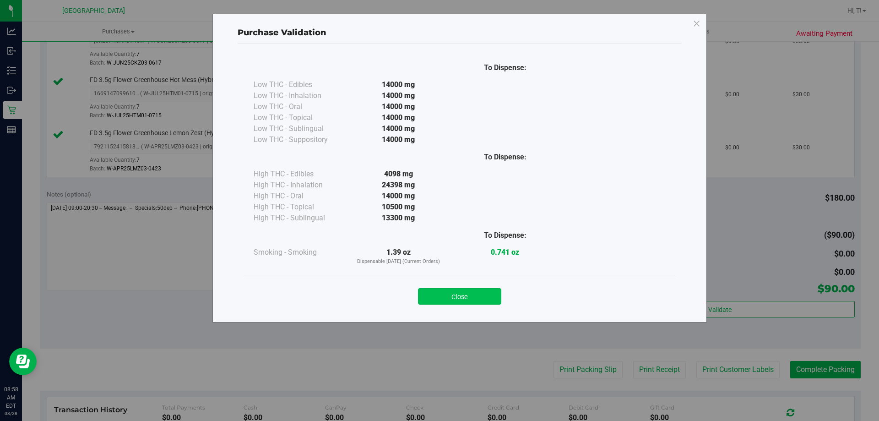
click at [458, 300] on button "Close" at bounding box center [459, 296] width 83 height 16
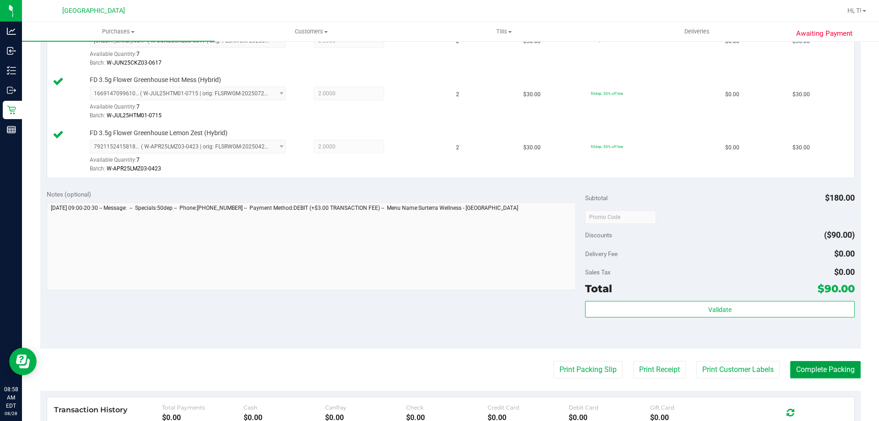
click at [840, 372] on button "Complete Packing" at bounding box center [826, 369] width 71 height 17
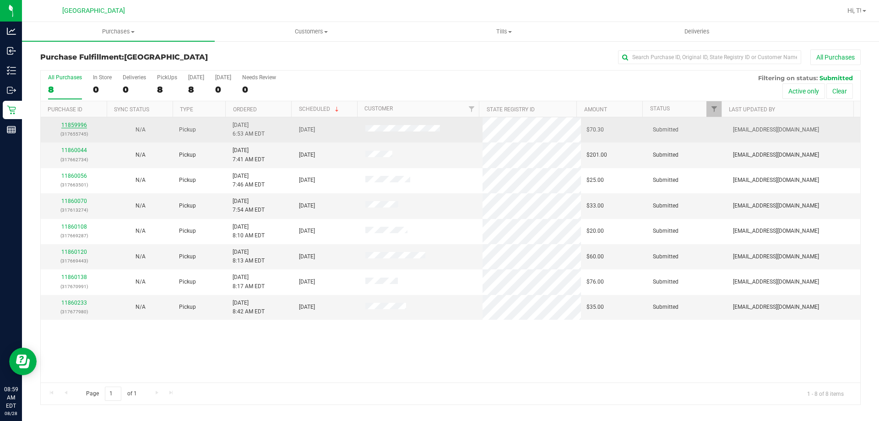
click at [66, 125] on link "11859996" at bounding box center [74, 125] width 26 height 6
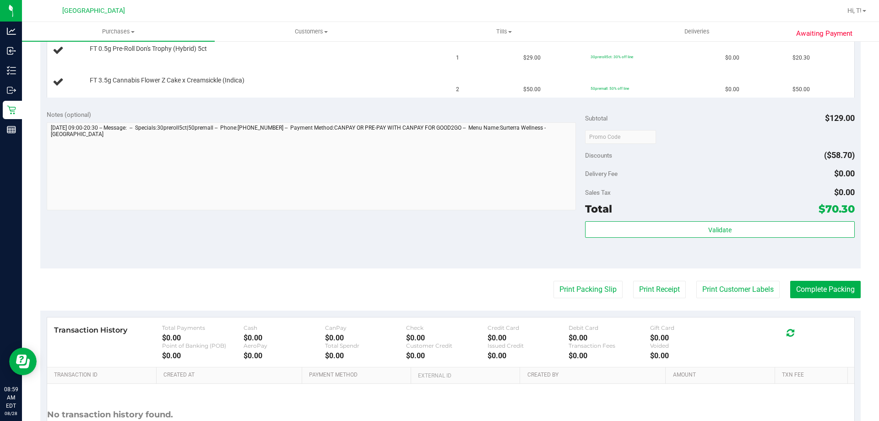
scroll to position [275, 0]
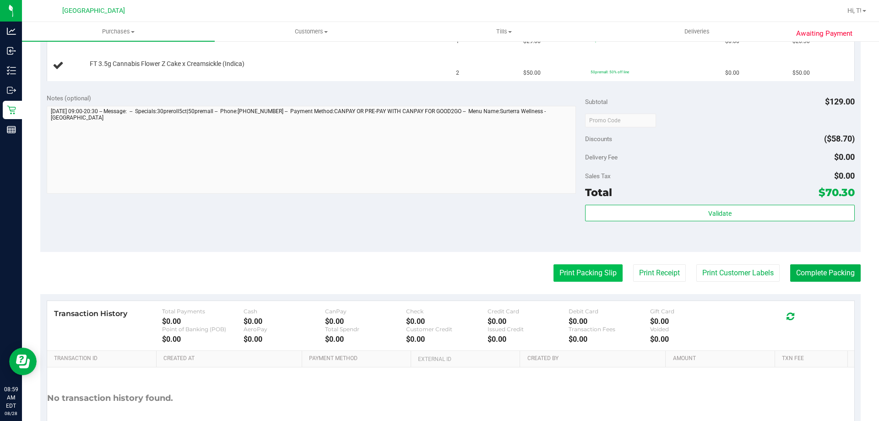
click at [578, 273] on button "Print Packing Slip" at bounding box center [588, 272] width 69 height 17
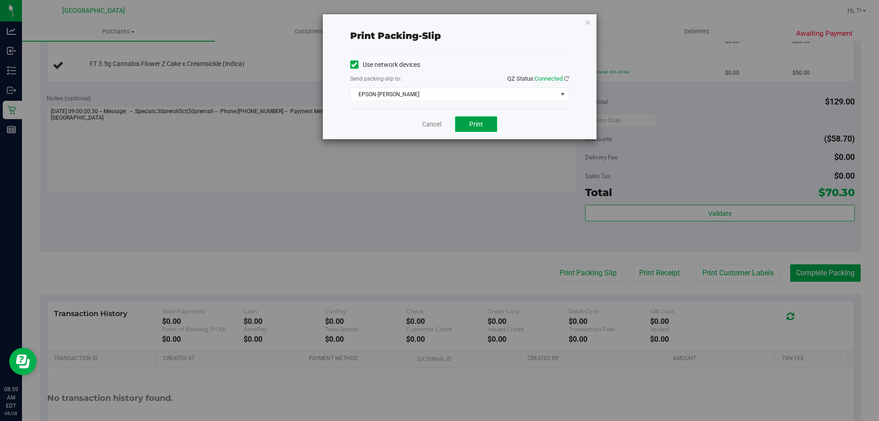
click at [471, 128] on button "Print" at bounding box center [476, 124] width 42 height 16
click at [435, 125] on link "Cancel" at bounding box center [431, 125] width 19 height 10
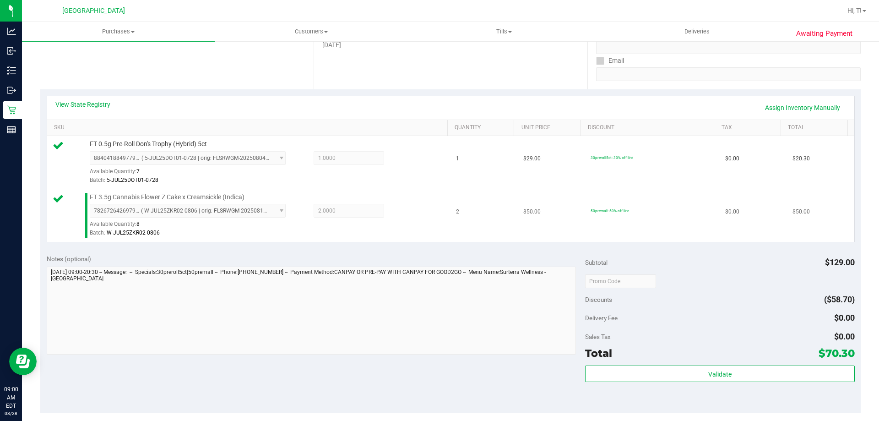
scroll to position [229, 0]
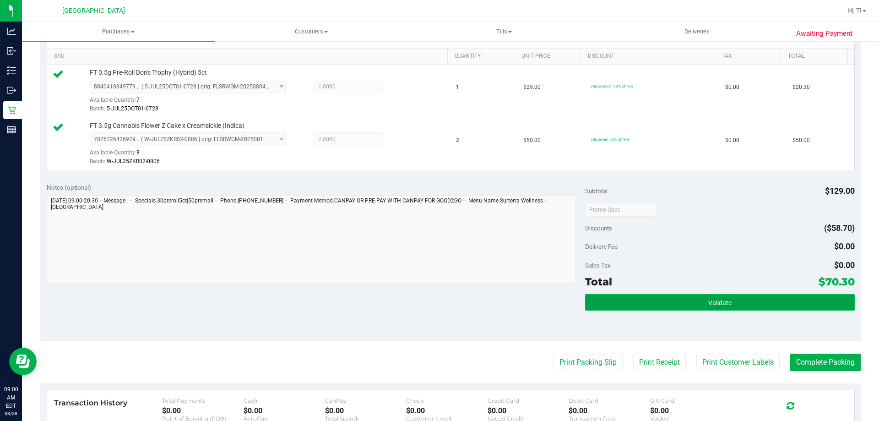
click at [717, 300] on span "Validate" at bounding box center [720, 302] width 23 height 7
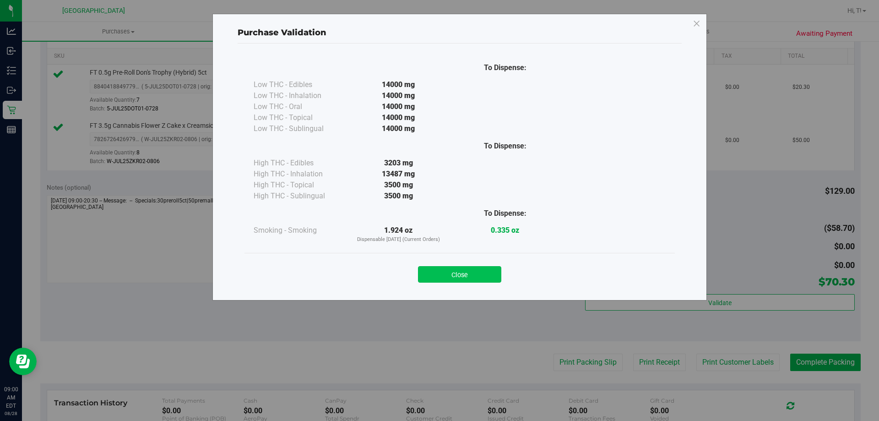
click at [470, 271] on button "Close" at bounding box center [459, 274] width 83 height 16
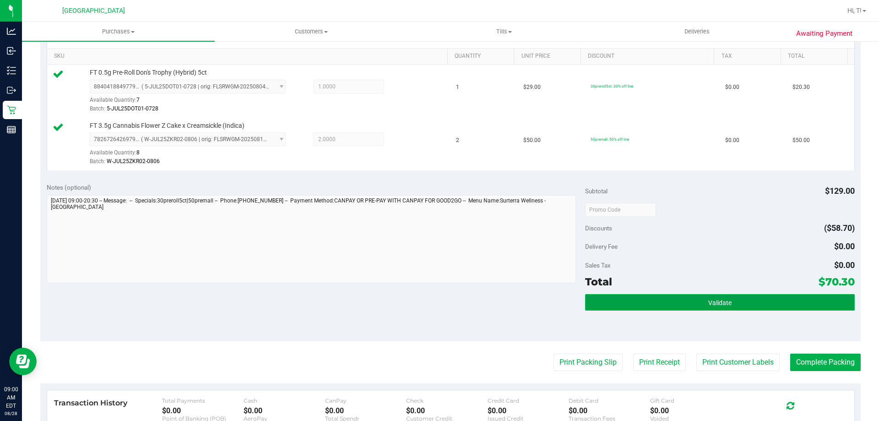
click at [717, 298] on button "Validate" at bounding box center [719, 302] width 269 height 16
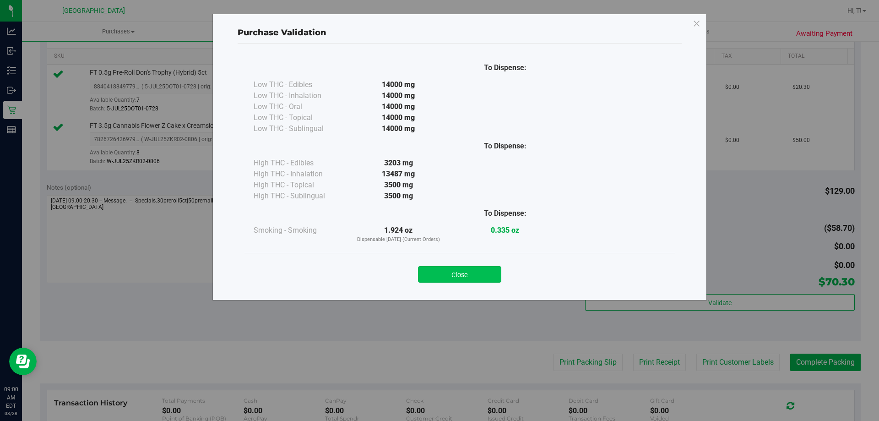
click at [467, 275] on button "Close" at bounding box center [459, 274] width 83 height 16
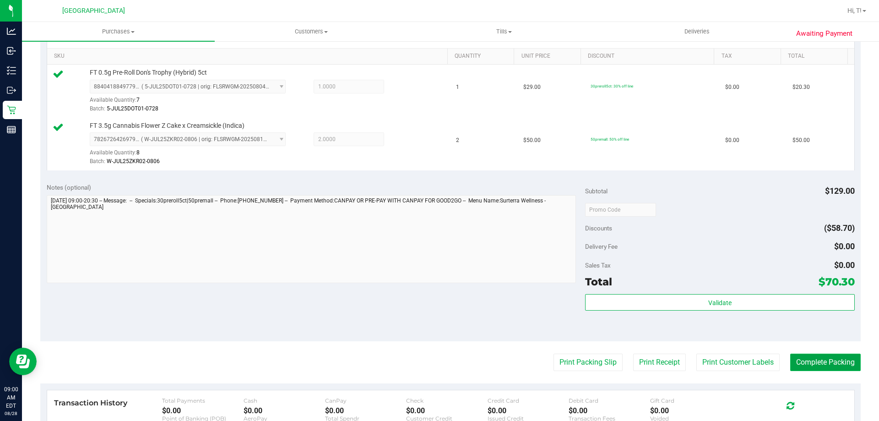
click at [815, 367] on button "Complete Packing" at bounding box center [826, 362] width 71 height 17
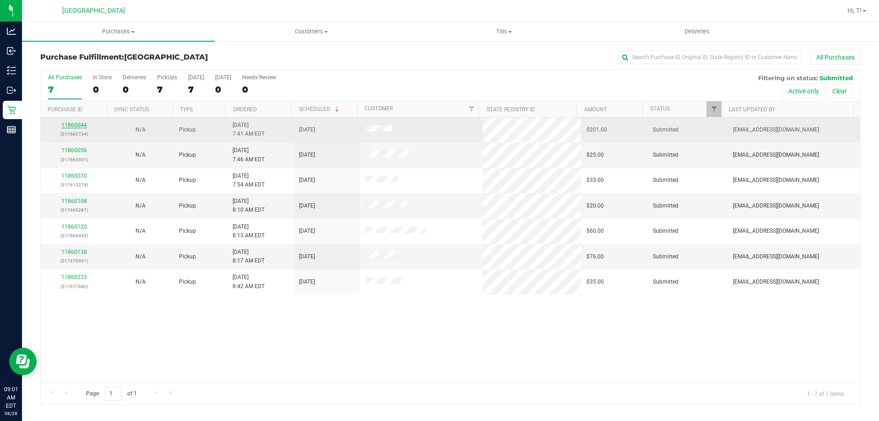
click at [79, 124] on link "11860044" at bounding box center [74, 125] width 26 height 6
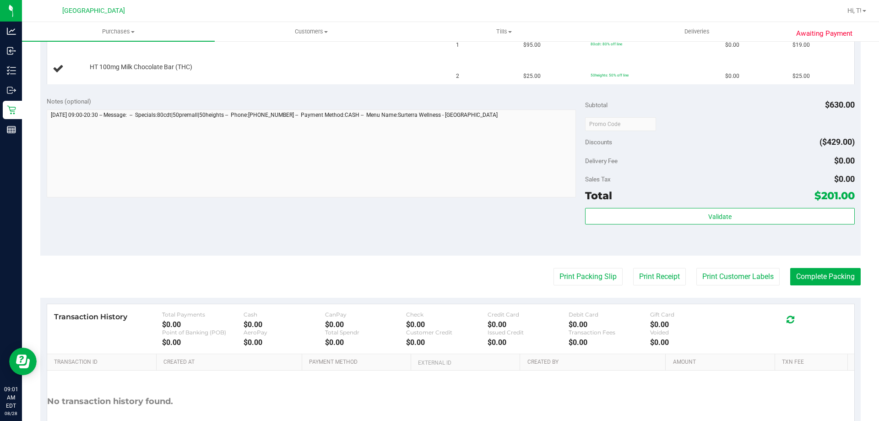
scroll to position [366, 0]
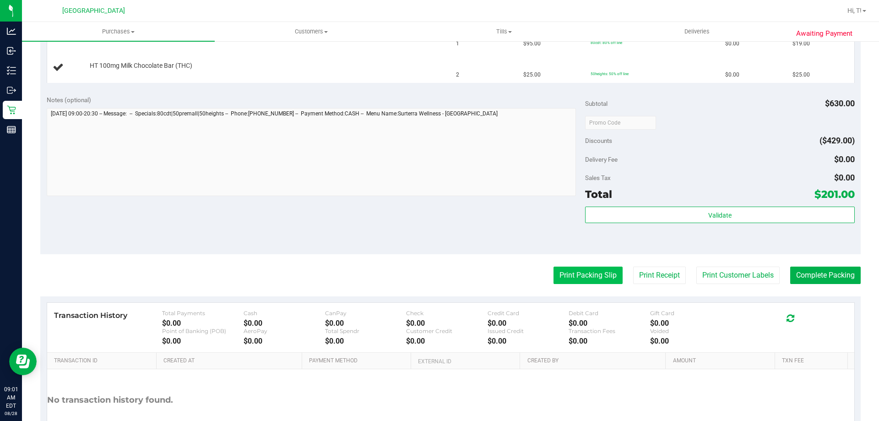
click at [568, 279] on button "Print Packing Slip" at bounding box center [588, 275] width 69 height 17
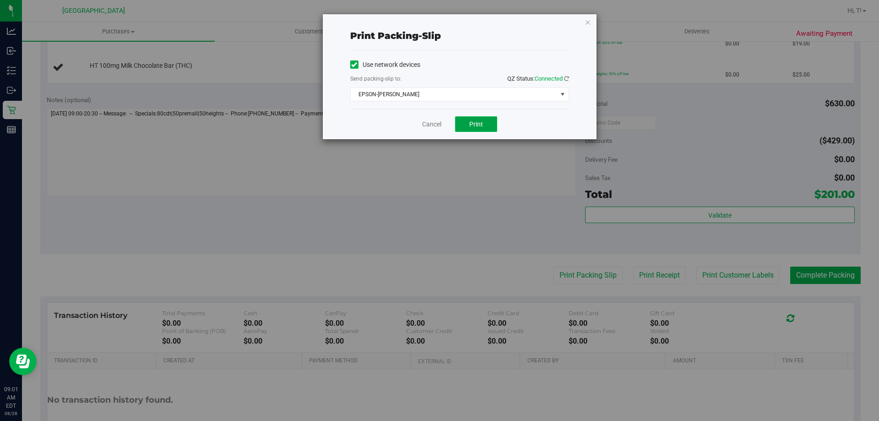
click at [471, 130] on button "Print" at bounding box center [476, 124] width 42 height 16
click at [433, 126] on link "Cancel" at bounding box center [431, 125] width 19 height 10
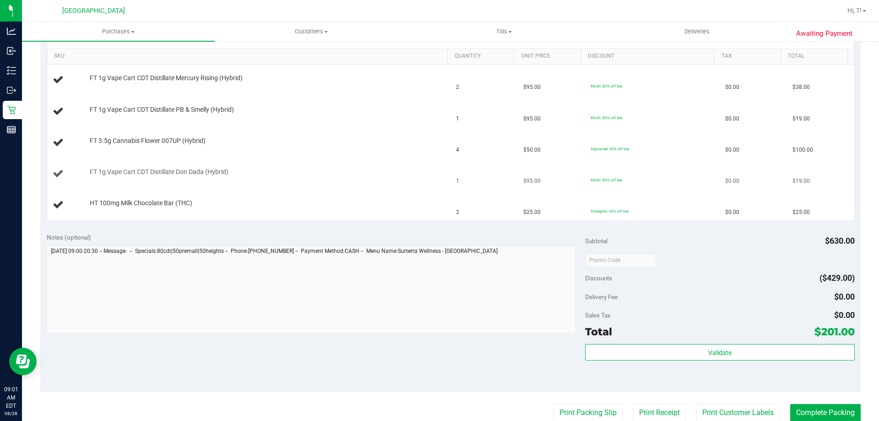
scroll to position [183, 0]
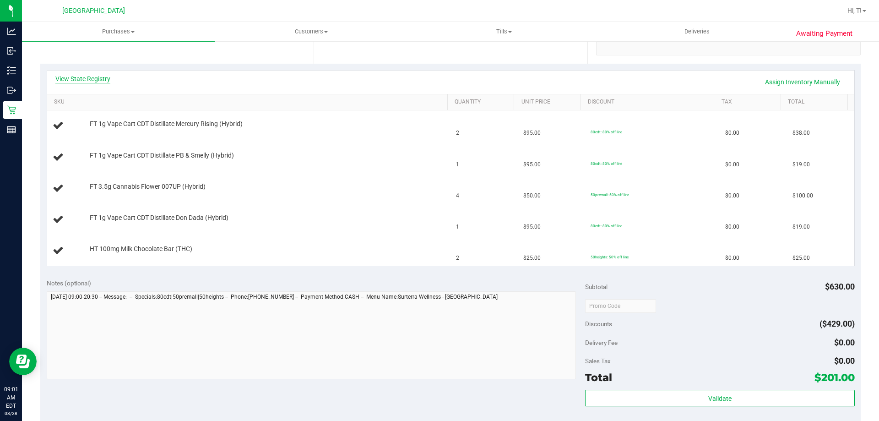
click at [72, 82] on link "View State Registry" at bounding box center [82, 78] width 55 height 9
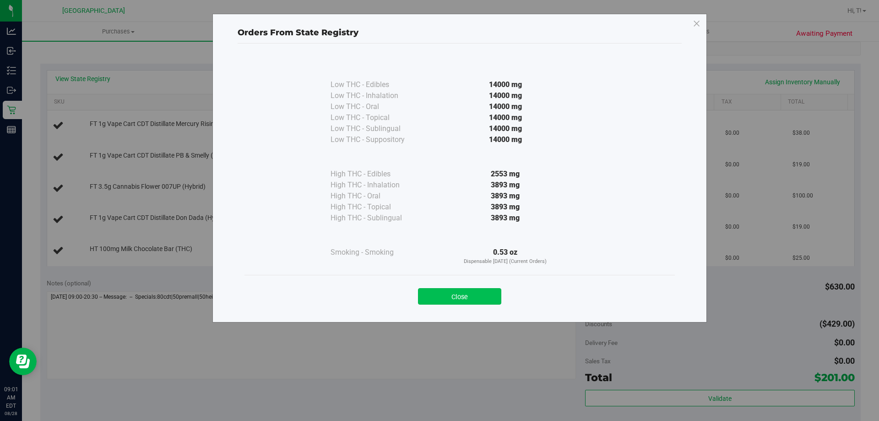
click at [461, 299] on button "Close" at bounding box center [459, 296] width 83 height 16
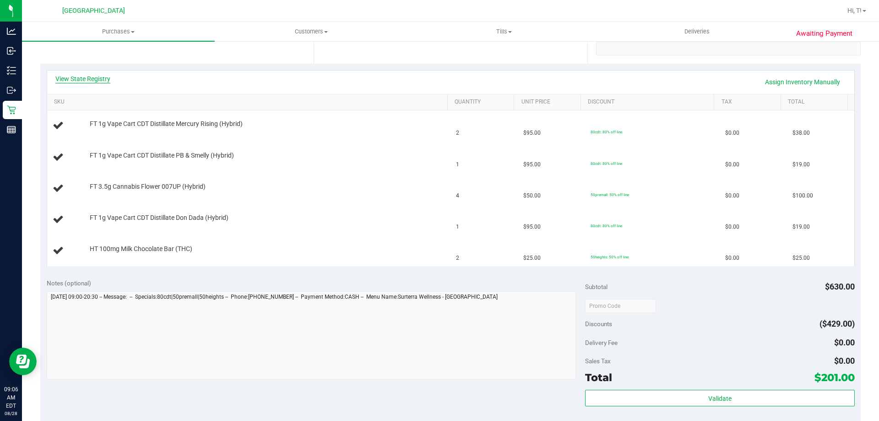
click at [82, 76] on link "View State Registry" at bounding box center [82, 78] width 55 height 9
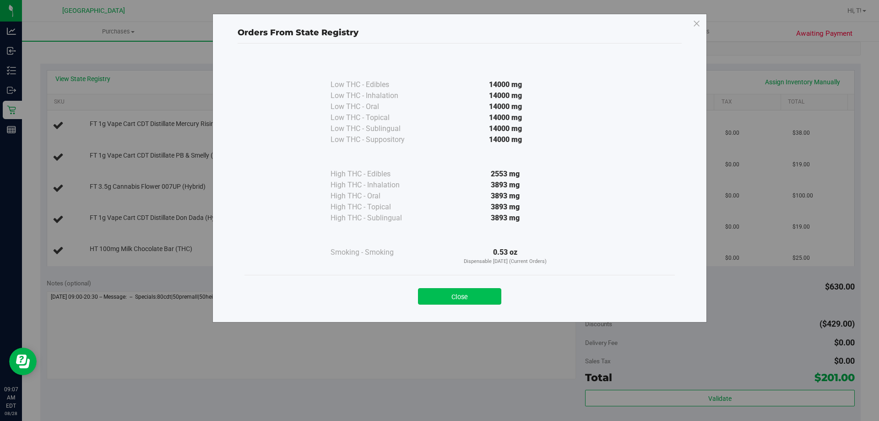
click at [443, 291] on button "Close" at bounding box center [459, 296] width 83 height 16
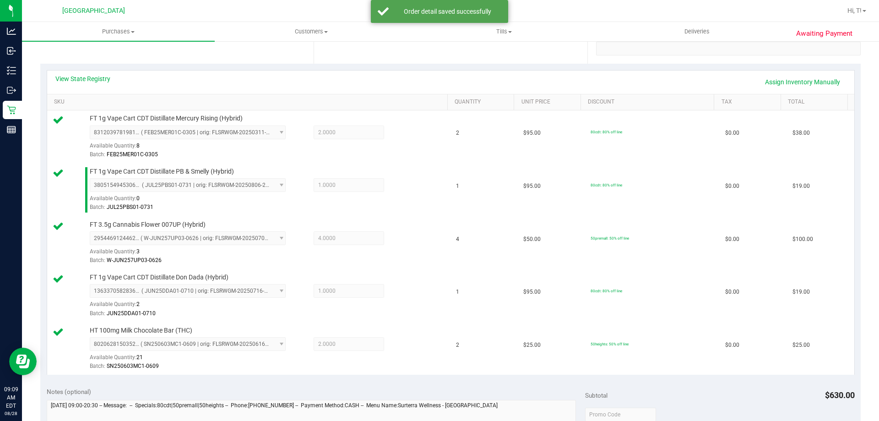
scroll to position [321, 0]
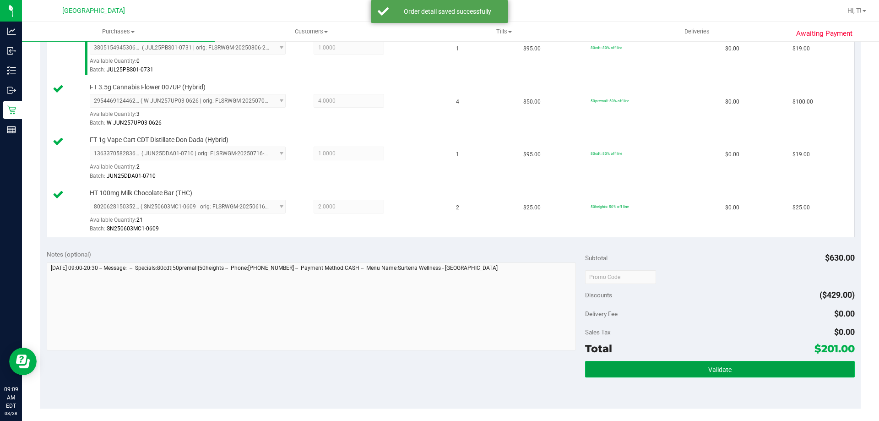
click at [710, 365] on button "Validate" at bounding box center [719, 369] width 269 height 16
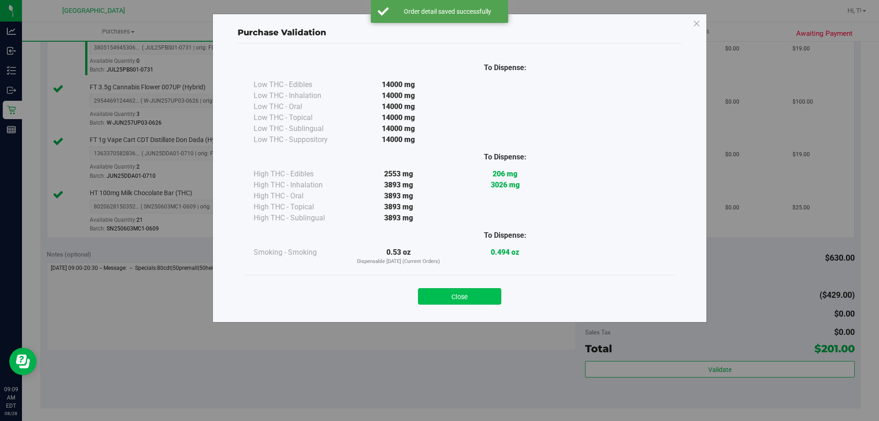
click at [449, 300] on button "Close" at bounding box center [459, 296] width 83 height 16
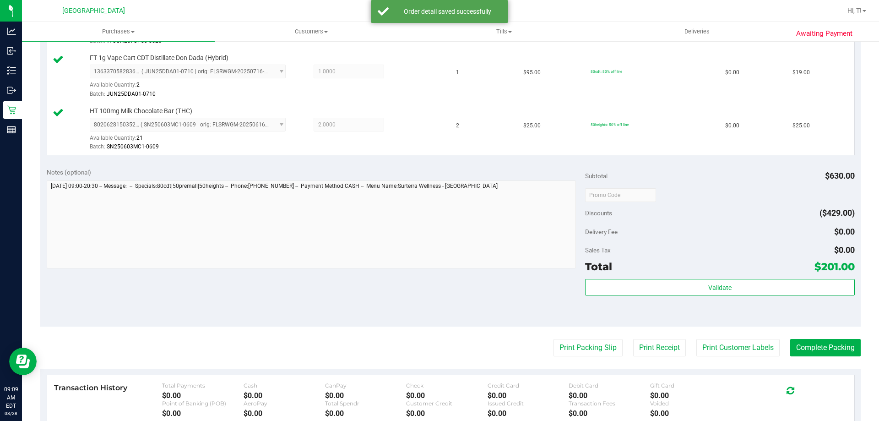
scroll to position [504, 0]
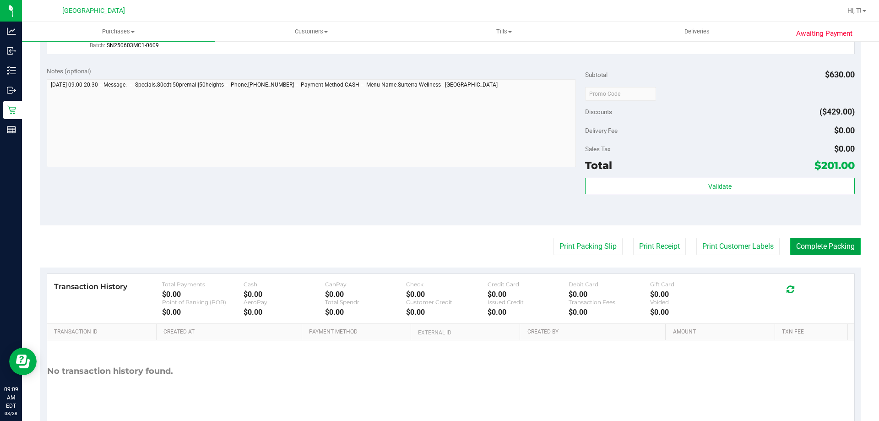
click at [823, 247] on button "Complete Packing" at bounding box center [826, 246] width 71 height 17
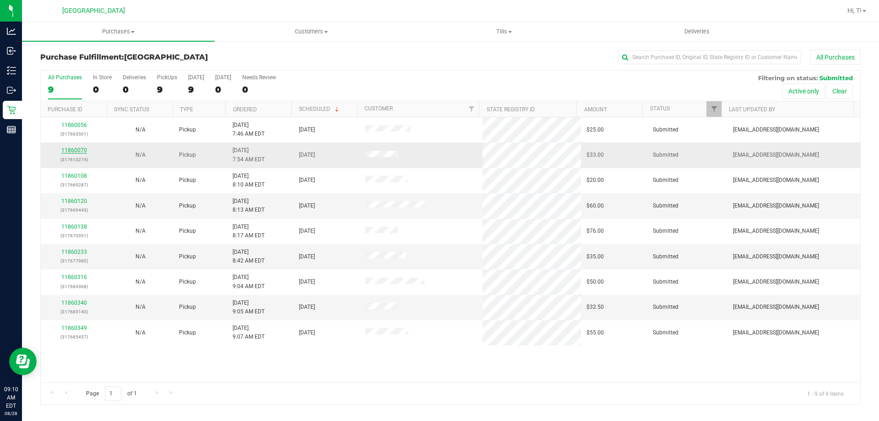
click at [70, 147] on link "11860070" at bounding box center [74, 150] width 26 height 6
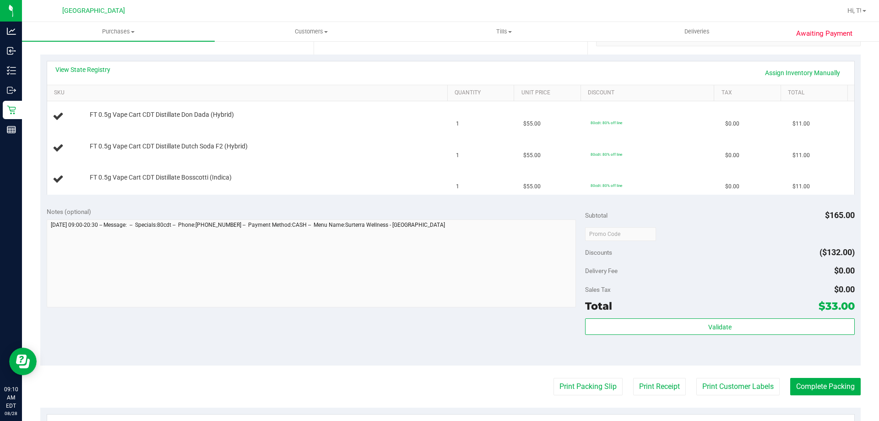
scroll to position [275, 0]
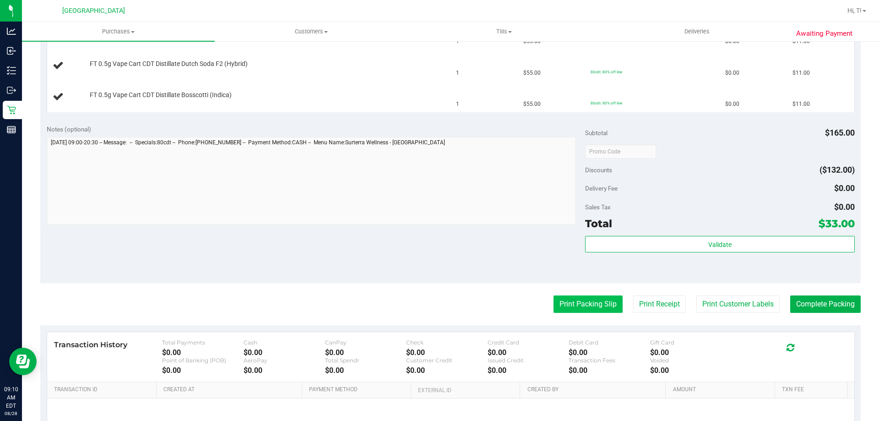
click at [584, 300] on button "Print Packing Slip" at bounding box center [588, 303] width 69 height 17
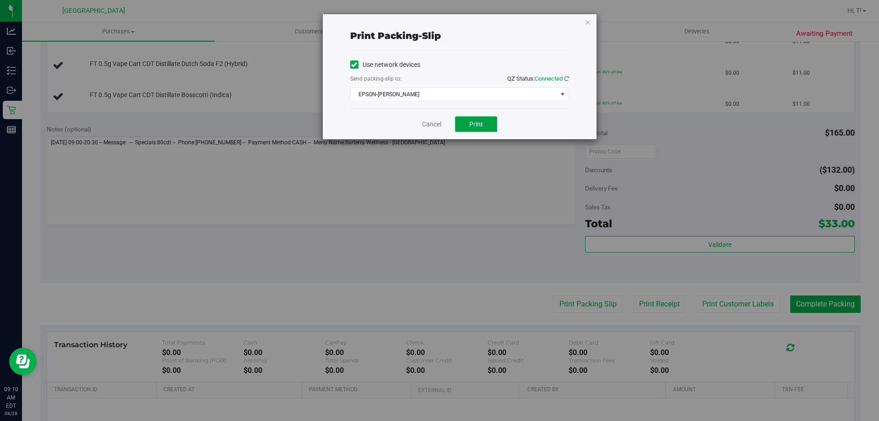
click at [495, 124] on button "Print" at bounding box center [476, 124] width 42 height 16
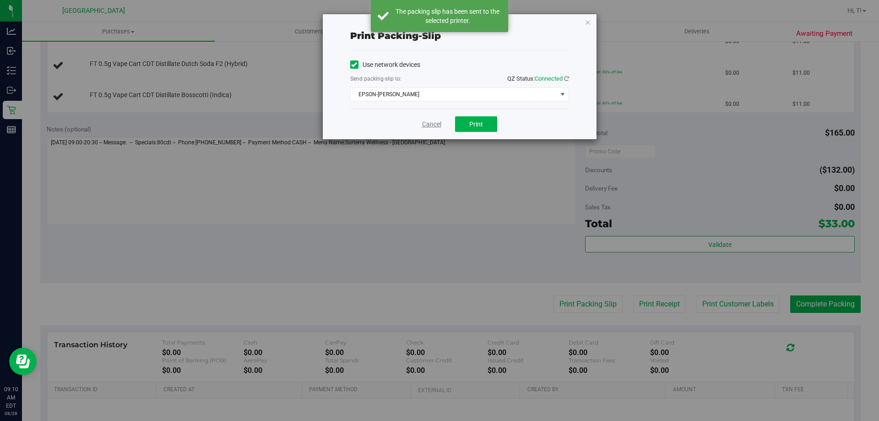
click at [425, 123] on link "Cancel" at bounding box center [431, 125] width 19 height 10
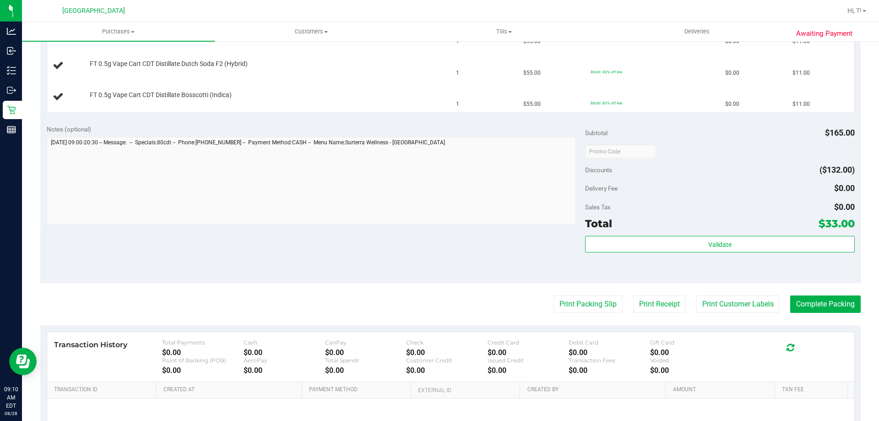
click at [502, 257] on div "Notes (optional) Subtotal $165.00 Discounts ($132.00) Delivery Fee $0.00 Sales …" at bounding box center [450, 200] width 821 height 165
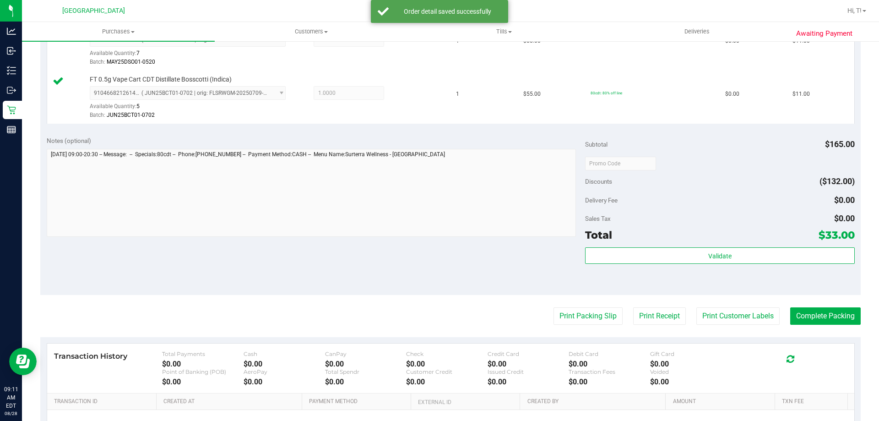
scroll to position [412, 0]
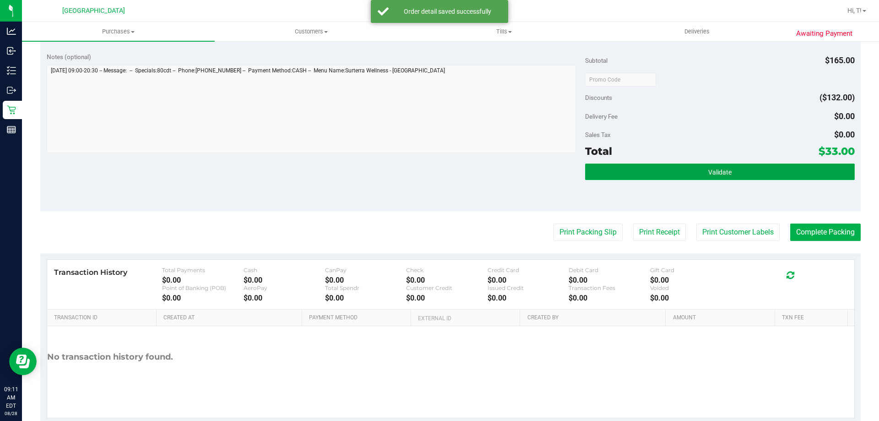
click at [689, 175] on button "Validate" at bounding box center [719, 172] width 269 height 16
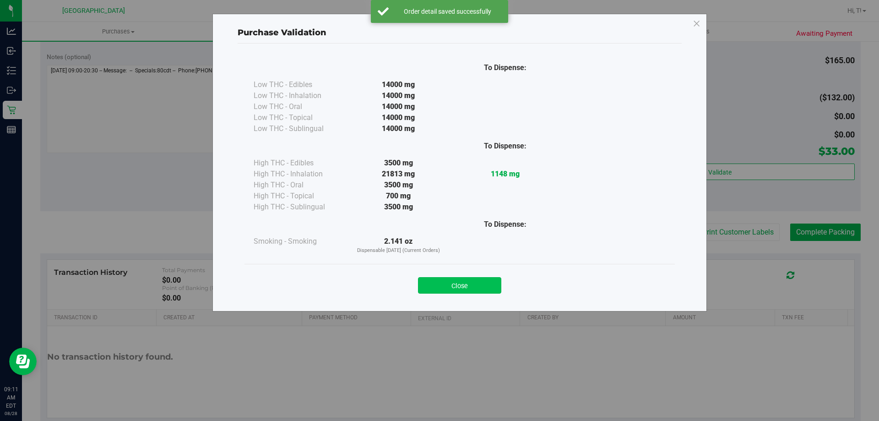
click at [471, 283] on button "Close" at bounding box center [459, 285] width 83 height 16
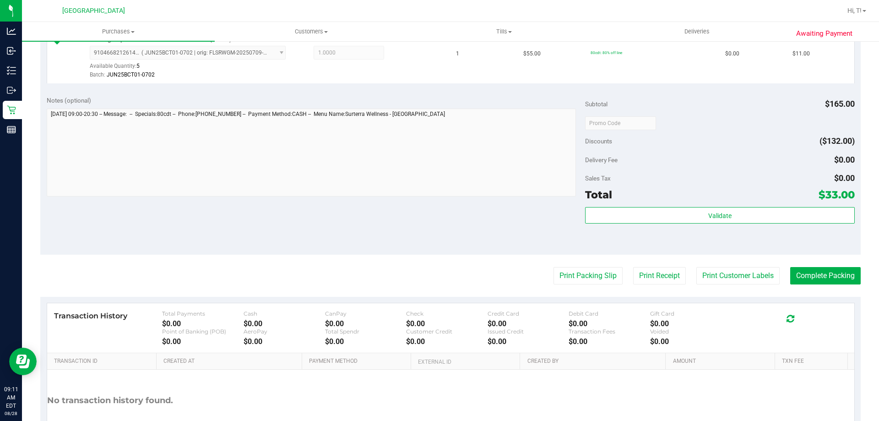
scroll to position [434, 0]
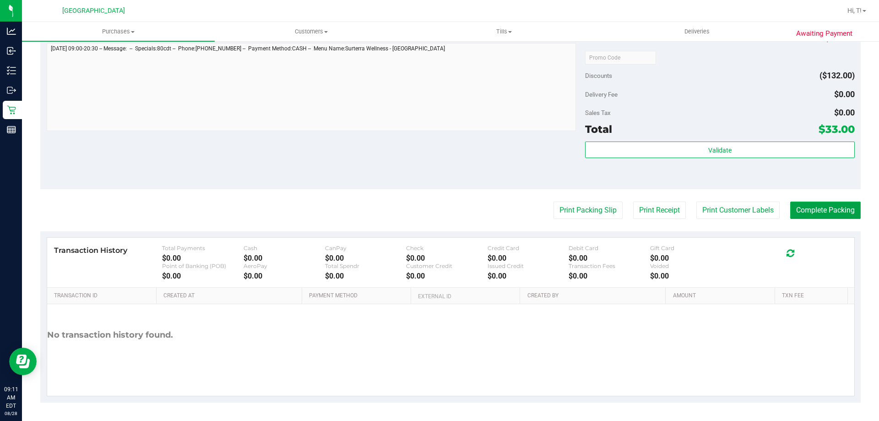
click at [817, 215] on button "Complete Packing" at bounding box center [826, 210] width 71 height 17
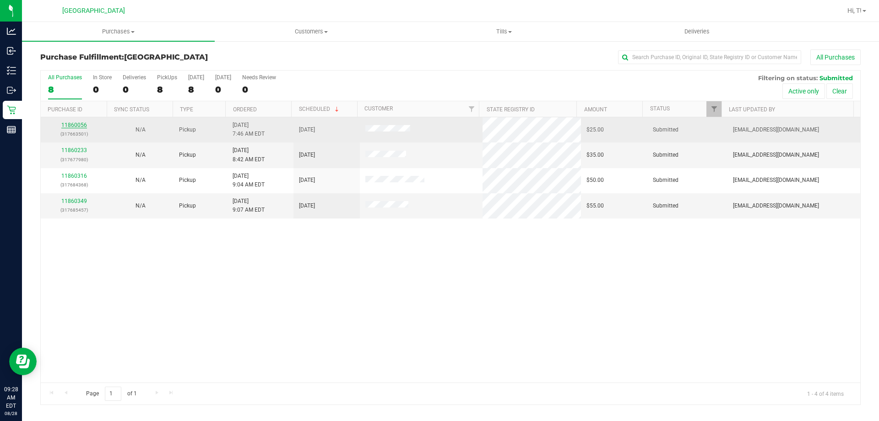
click at [76, 122] on link "11860056" at bounding box center [74, 125] width 26 height 6
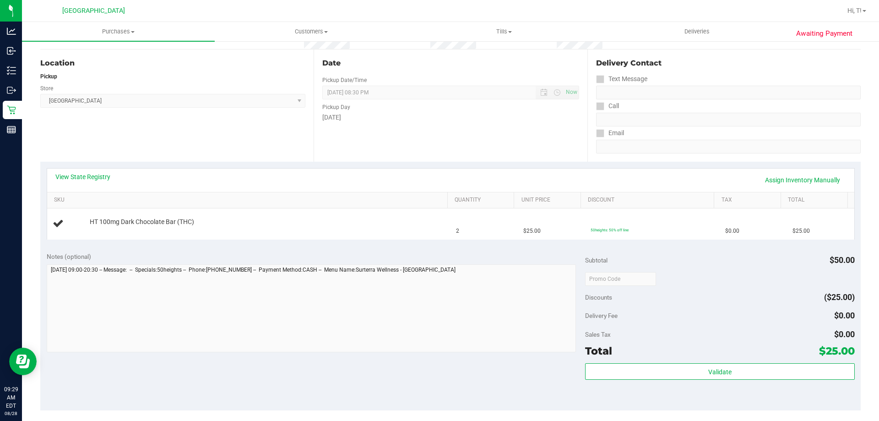
scroll to position [183, 0]
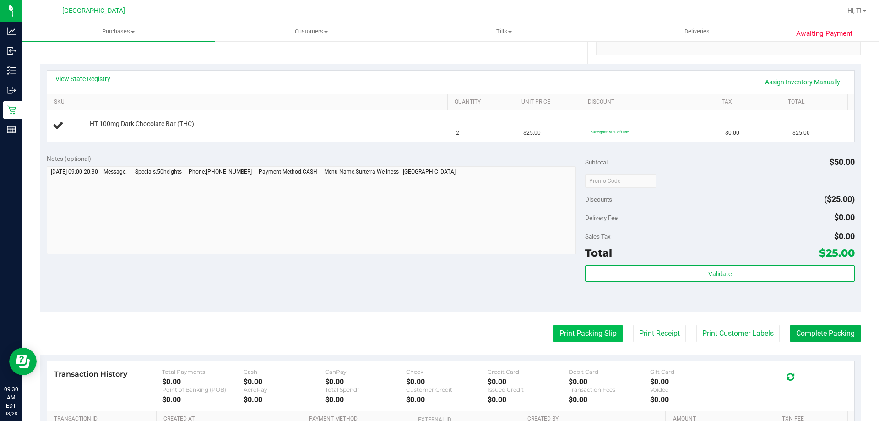
click at [565, 336] on button "Print Packing Slip" at bounding box center [588, 333] width 69 height 17
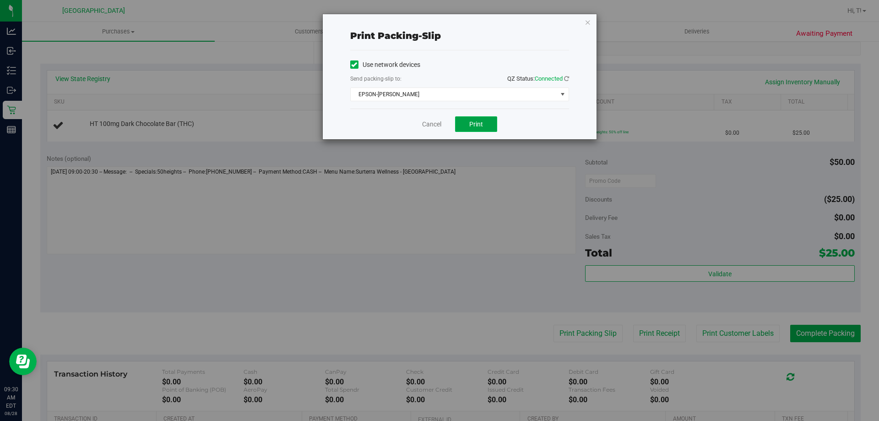
click at [467, 122] on button "Print" at bounding box center [476, 124] width 42 height 16
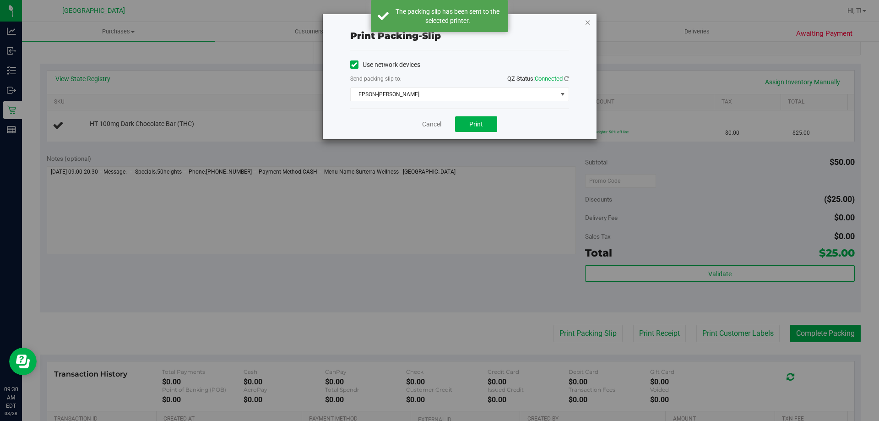
click at [588, 26] on icon "button" at bounding box center [588, 21] width 6 height 11
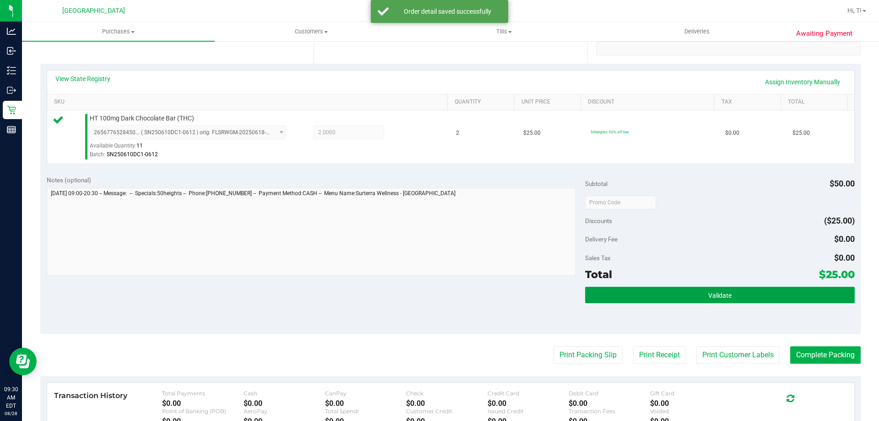
click at [728, 297] on button "Validate" at bounding box center [719, 295] width 269 height 16
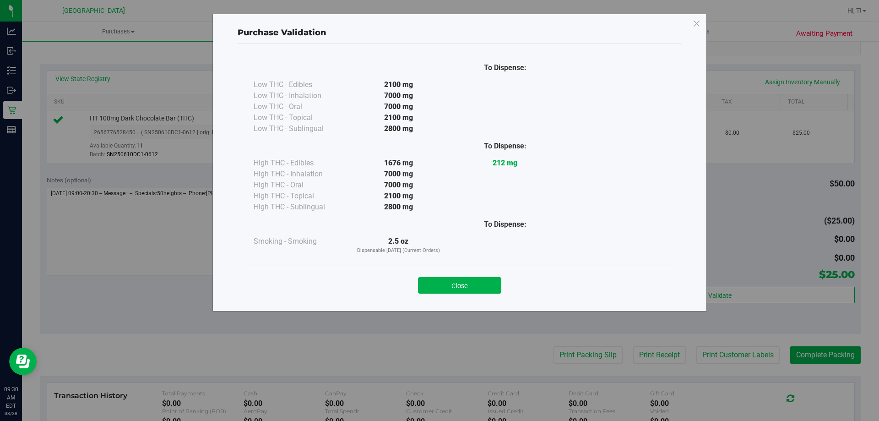
click at [463, 294] on div "Close" at bounding box center [460, 282] width 431 height 37
click at [478, 281] on button "Close" at bounding box center [459, 285] width 83 height 16
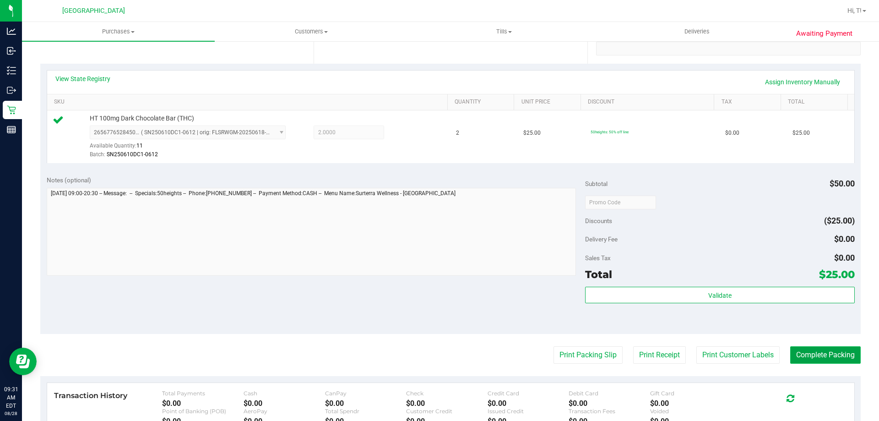
click at [820, 360] on button "Complete Packing" at bounding box center [826, 354] width 71 height 17
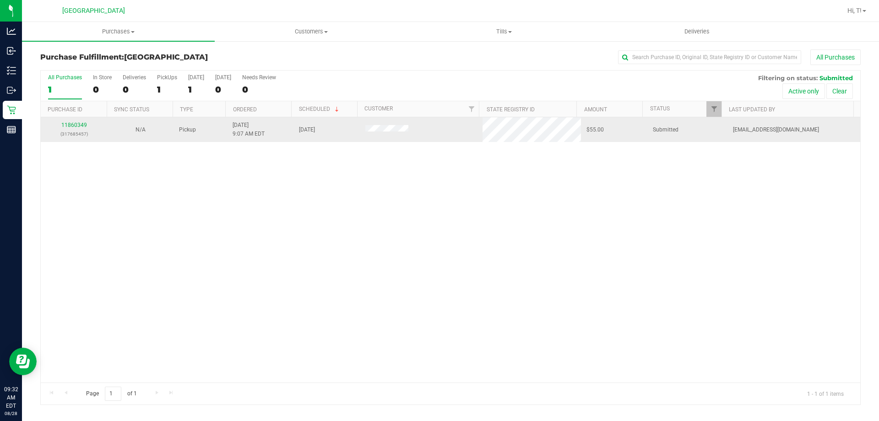
click at [74, 120] on td "11860349 (317685457)" at bounding box center [74, 129] width 66 height 25
click at [74, 125] on link "11860349" at bounding box center [74, 125] width 26 height 6
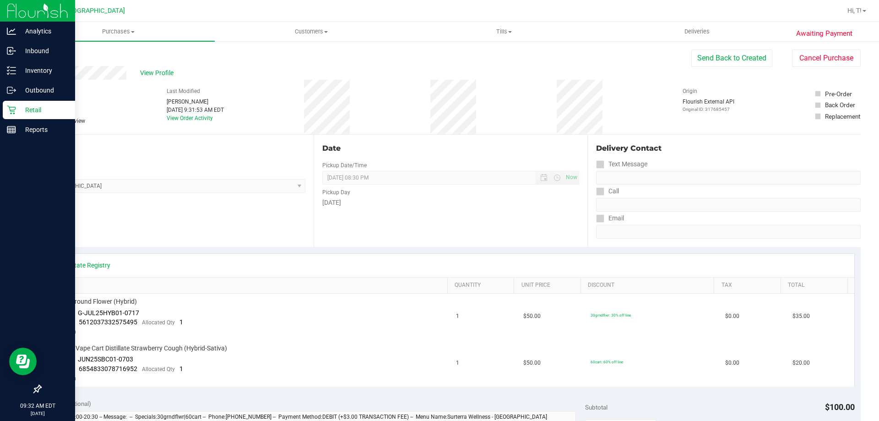
click at [11, 110] on icon at bounding box center [11, 110] width 9 height 9
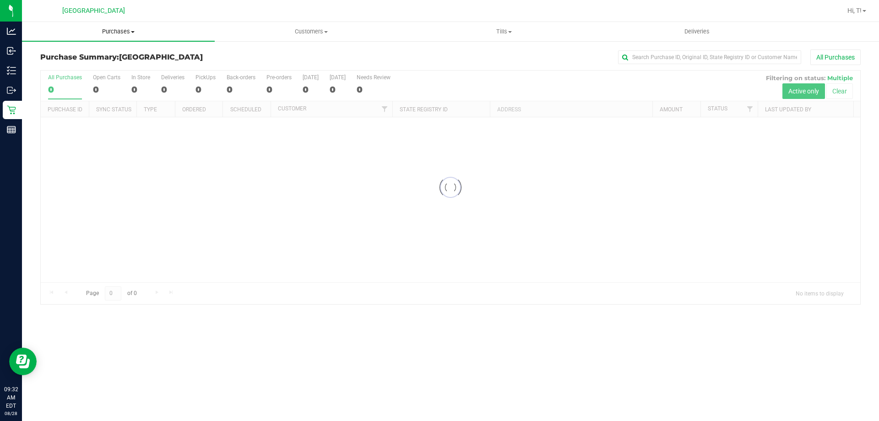
click at [116, 32] on span "Purchases" at bounding box center [118, 31] width 193 height 8
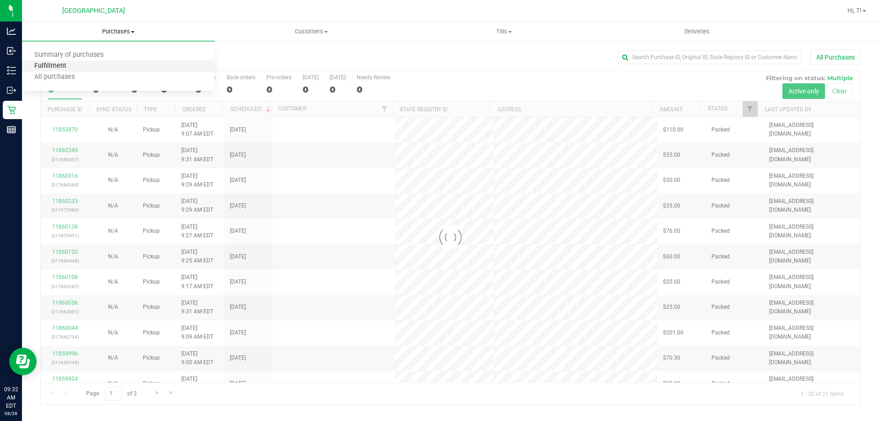
click at [62, 66] on span "Fulfillment" at bounding box center [50, 66] width 57 height 8
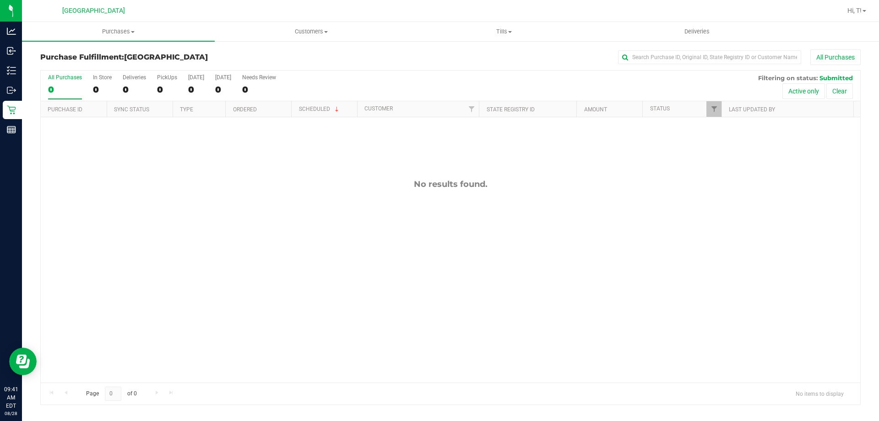
click at [121, 198] on div "No results found." at bounding box center [451, 280] width 820 height 327
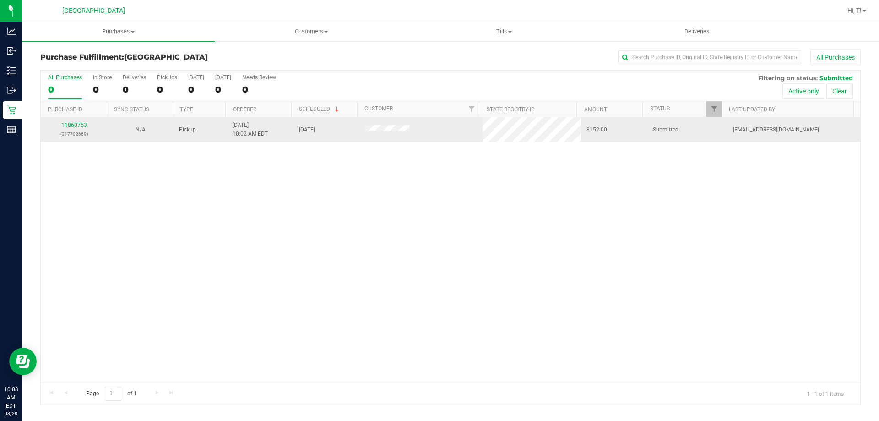
click at [79, 121] on div "11860753 (317702669)" at bounding box center [73, 129] width 55 height 17
click at [77, 124] on link "11860753" at bounding box center [74, 125] width 26 height 6
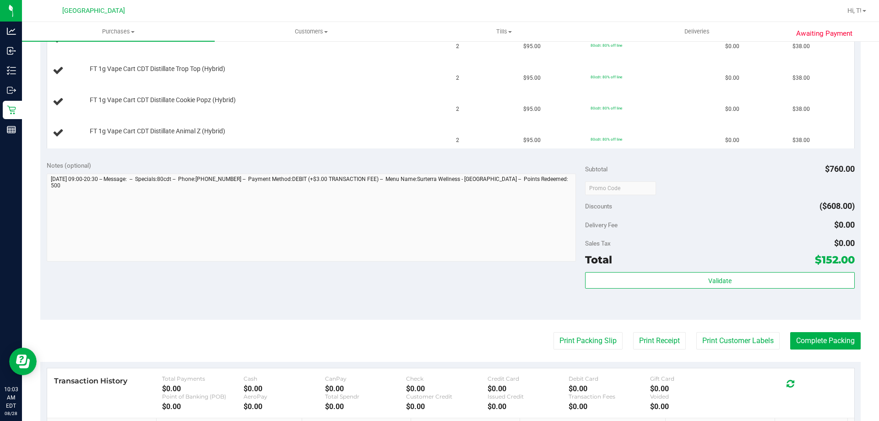
scroll to position [321, 0]
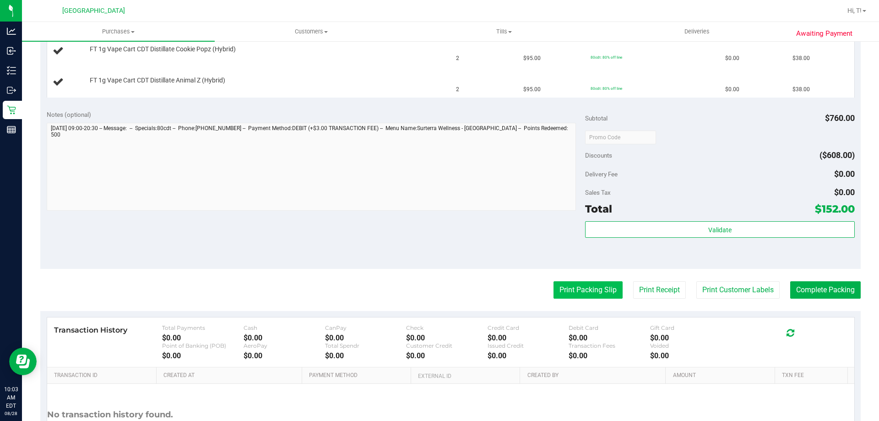
click at [574, 291] on button "Print Packing Slip" at bounding box center [588, 289] width 69 height 17
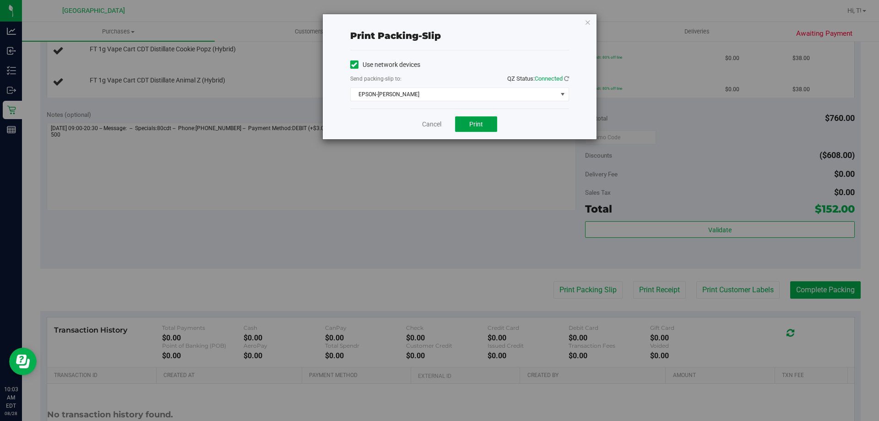
click at [476, 128] on button "Print" at bounding box center [476, 124] width 42 height 16
click at [432, 128] on link "Cancel" at bounding box center [431, 125] width 19 height 10
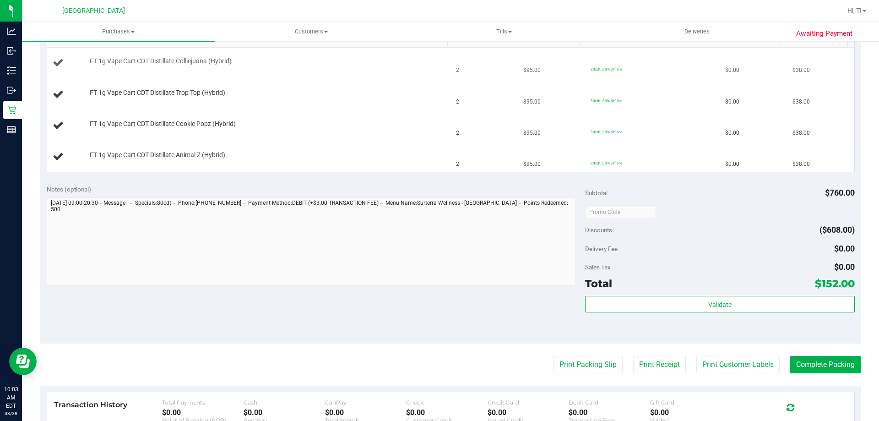
scroll to position [183, 0]
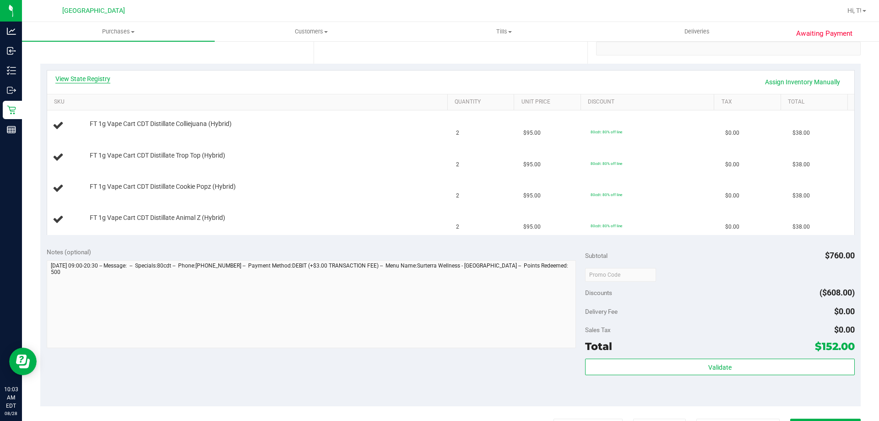
click at [99, 80] on link "View State Registry" at bounding box center [82, 78] width 55 height 9
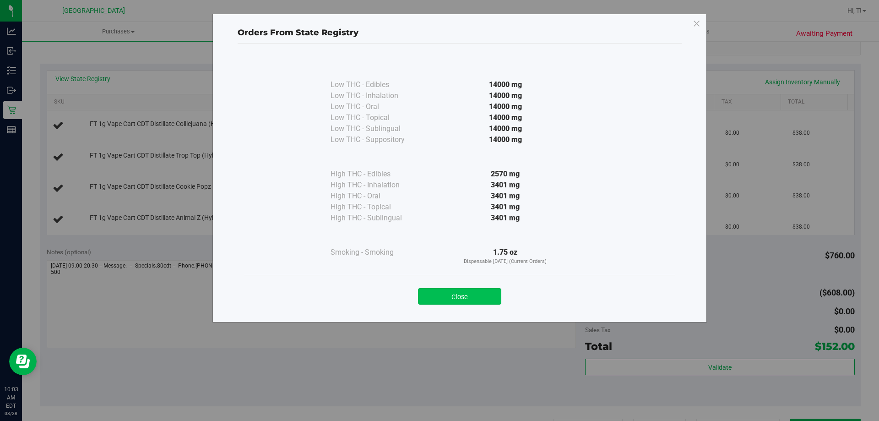
click at [468, 300] on button "Close" at bounding box center [459, 296] width 83 height 16
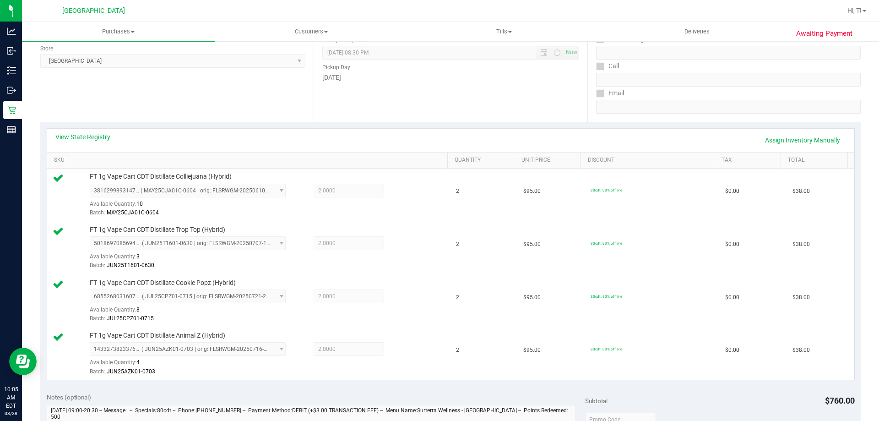
scroll to position [0, 0]
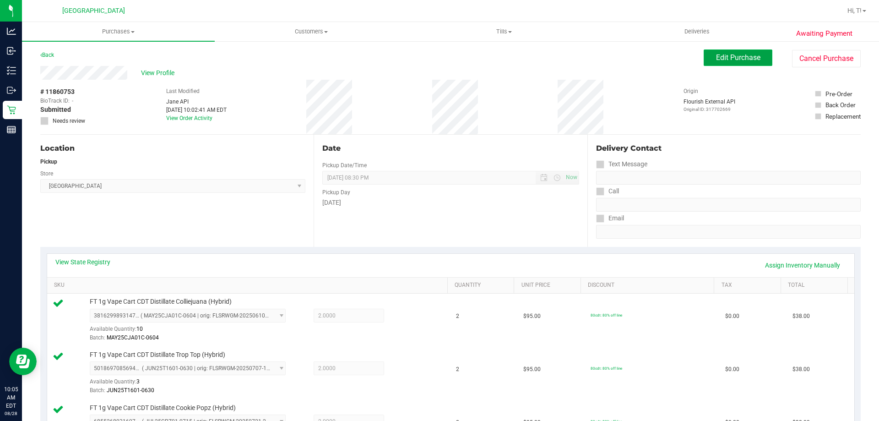
click at [716, 60] on span "Edit Purchase" at bounding box center [738, 57] width 44 height 9
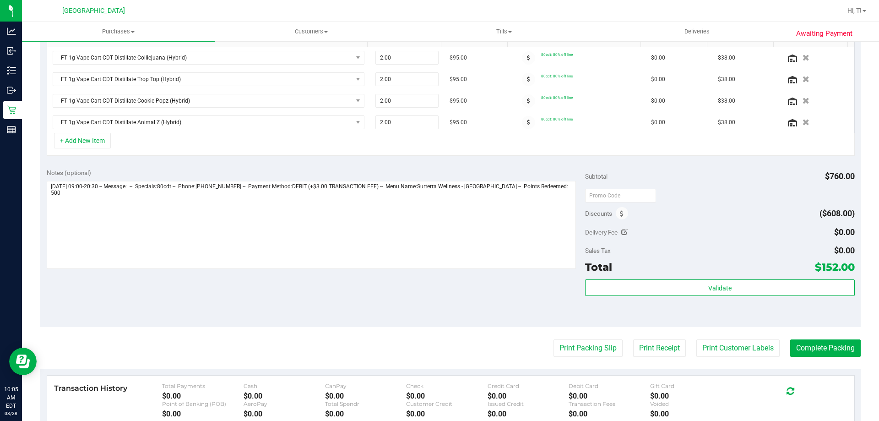
scroll to position [275, 0]
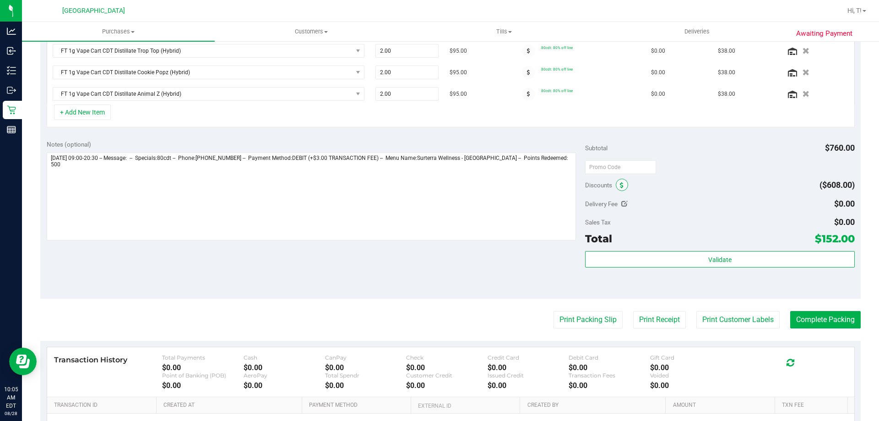
click at [620, 183] on icon at bounding box center [622, 185] width 4 height 6
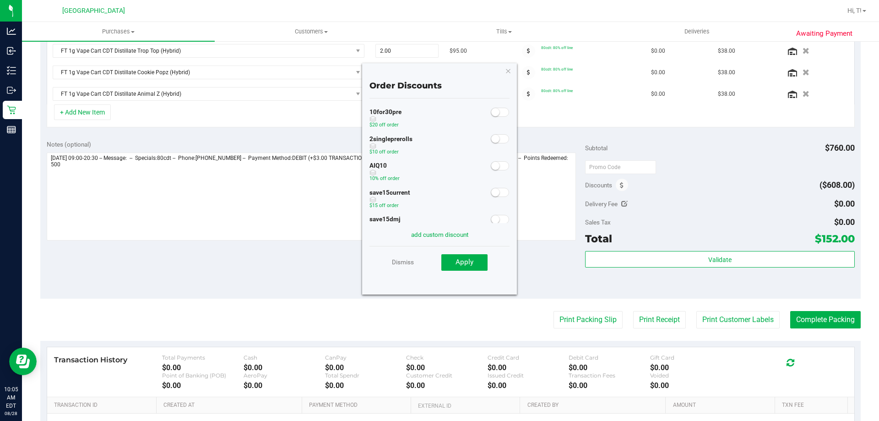
click at [487, 172] on div "AIQ10 10% off order" at bounding box center [440, 172] width 140 height 27
click at [492, 165] on small at bounding box center [496, 166] width 8 height 8
click at [471, 262] on span "Apply" at bounding box center [465, 262] width 18 height 8
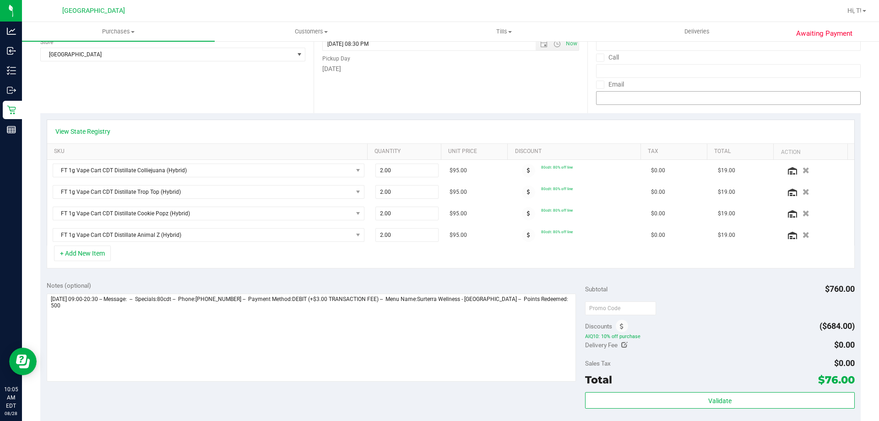
scroll to position [229, 0]
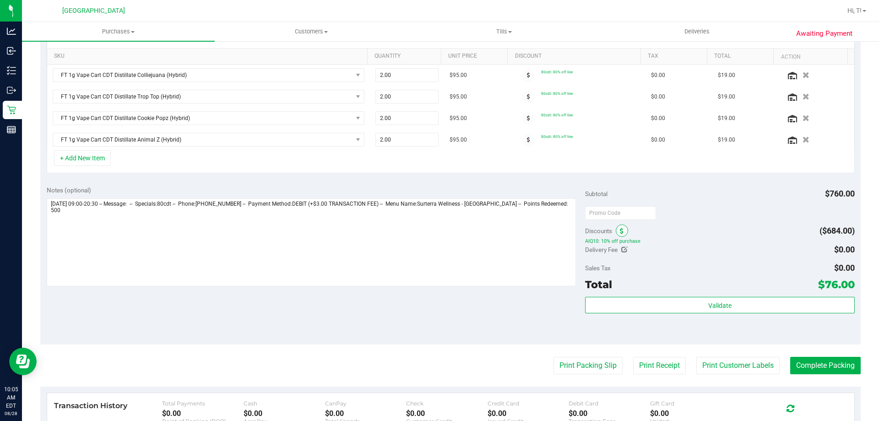
click at [623, 228] on span at bounding box center [622, 230] width 12 height 12
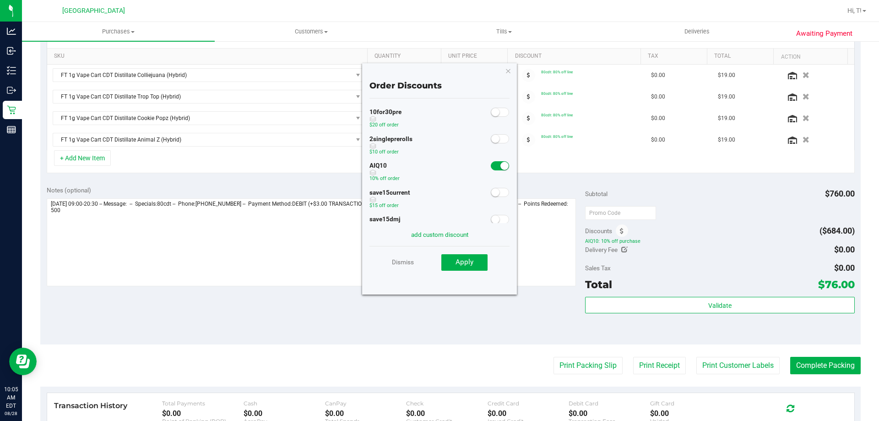
click at [491, 162] on span at bounding box center [500, 165] width 18 height 9
click at [508, 68] on icon "button" at bounding box center [508, 70] width 6 height 11
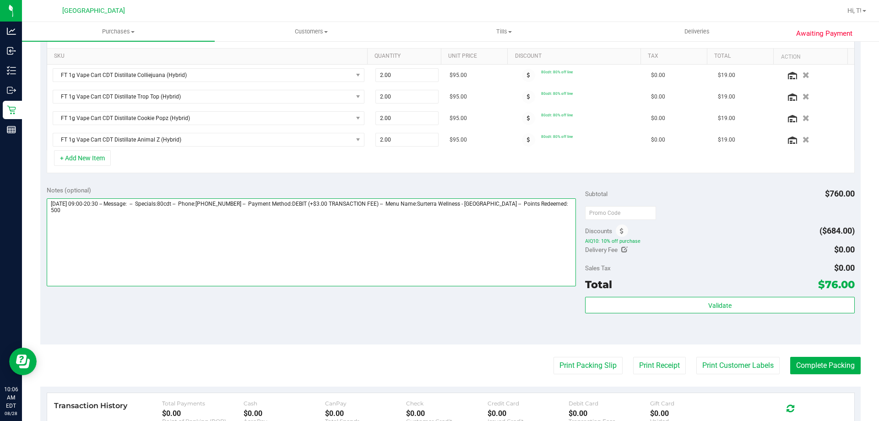
click at [566, 200] on textarea at bounding box center [312, 242] width 530 height 88
click at [136, 220] on textarea at bounding box center [312, 242] width 530 height 88
type textarea "Thursday 08/28/2025 09:00-20:30 -- Message: -- Specials:80cdt -- Phone:32198999…"
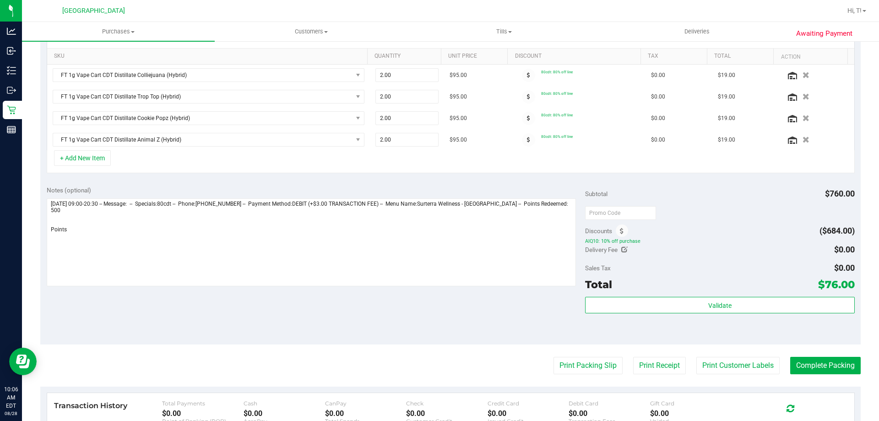
click at [559, 332] on div "Notes (optional) Subtotal $760.00 Discounts ($684.00) AIQ10: 10% off purchase D…" at bounding box center [450, 262] width 821 height 165
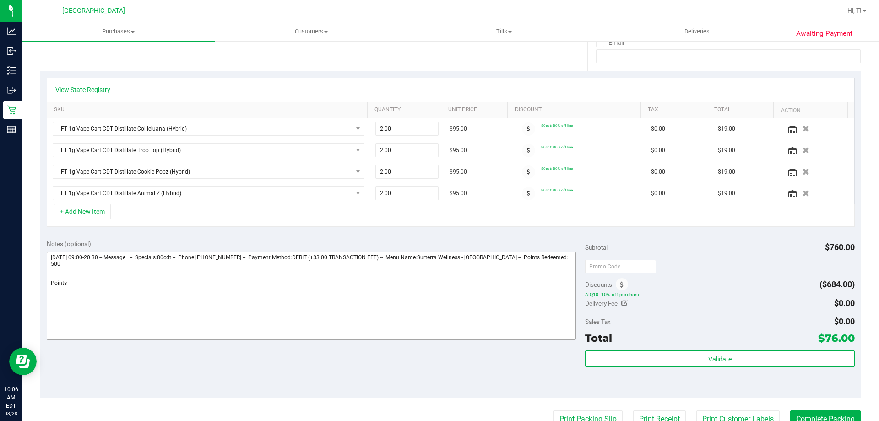
scroll to position [275, 0]
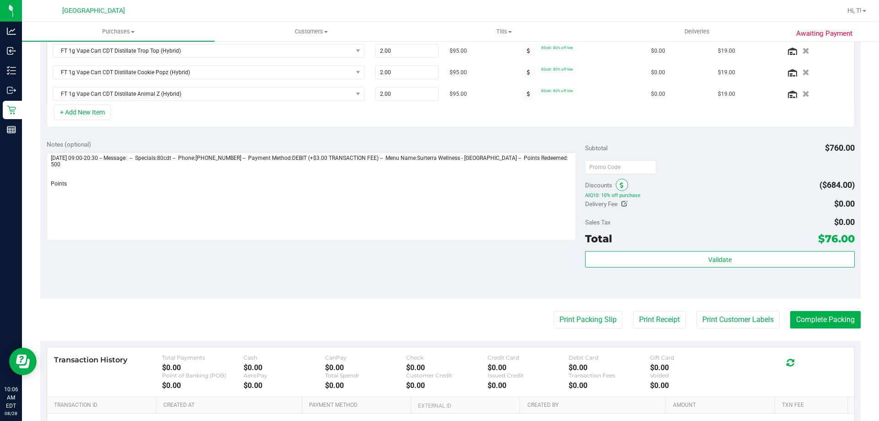
click at [620, 188] on icon at bounding box center [622, 185] width 4 height 6
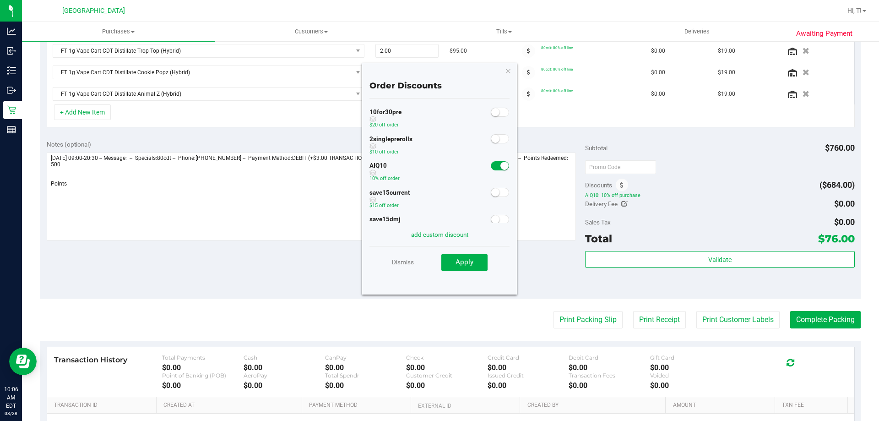
click at [492, 160] on div at bounding box center [500, 164] width 19 height 11
click at [492, 169] on span at bounding box center [500, 165] width 18 height 9
click at [472, 261] on span "Apply" at bounding box center [465, 262] width 18 height 8
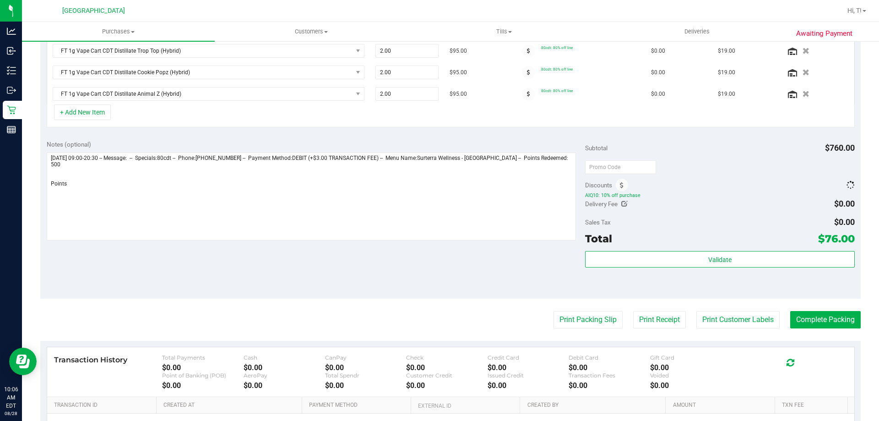
scroll to position [261, 0]
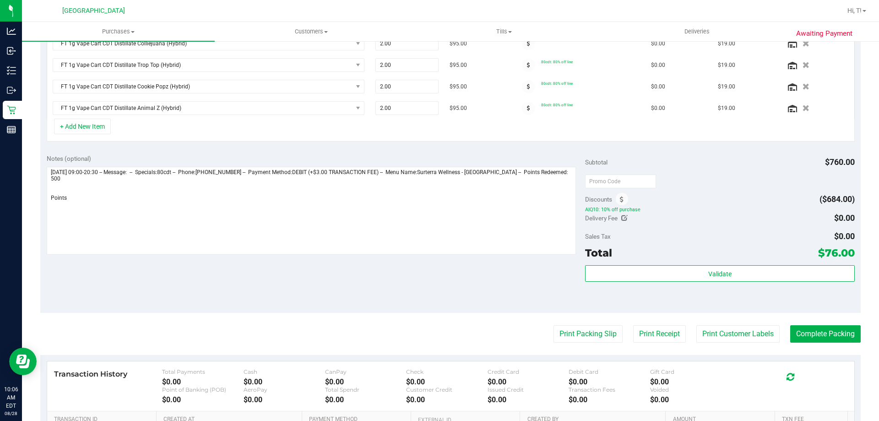
click at [612, 210] on span "AIQ10: 10% off purchase" at bounding box center [719, 210] width 269 height 6
click at [620, 199] on icon at bounding box center [622, 200] width 4 height 6
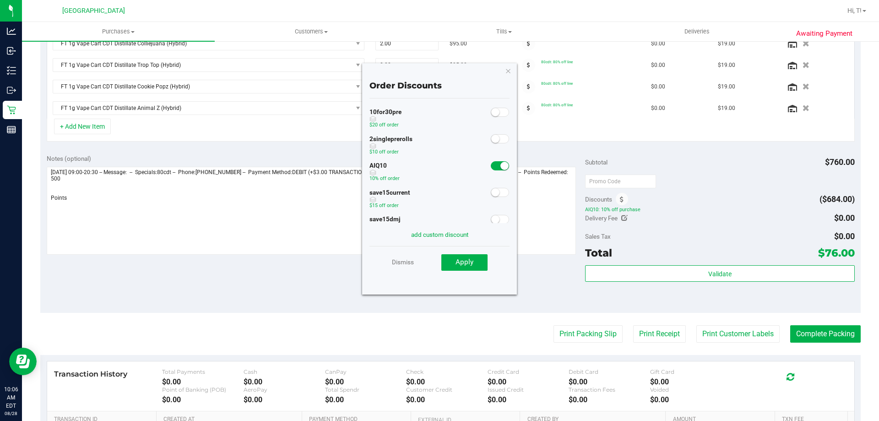
click at [501, 165] on small at bounding box center [505, 166] width 8 height 8
click at [411, 267] on link "Dismiss" at bounding box center [403, 262] width 22 height 16
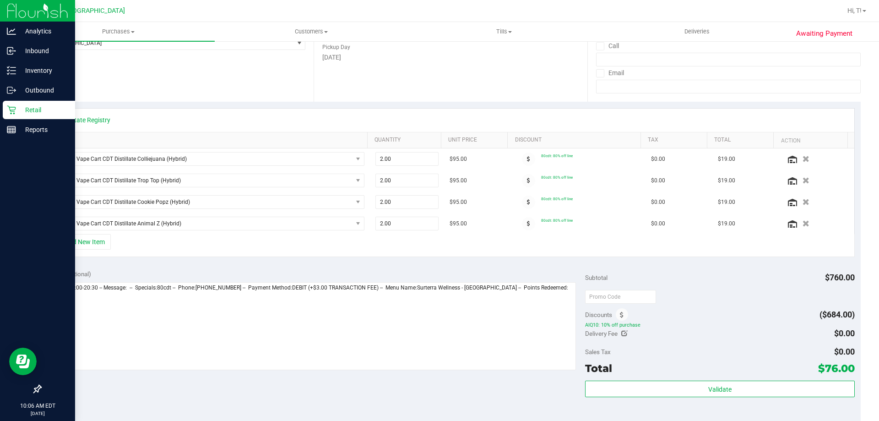
scroll to position [77, 0]
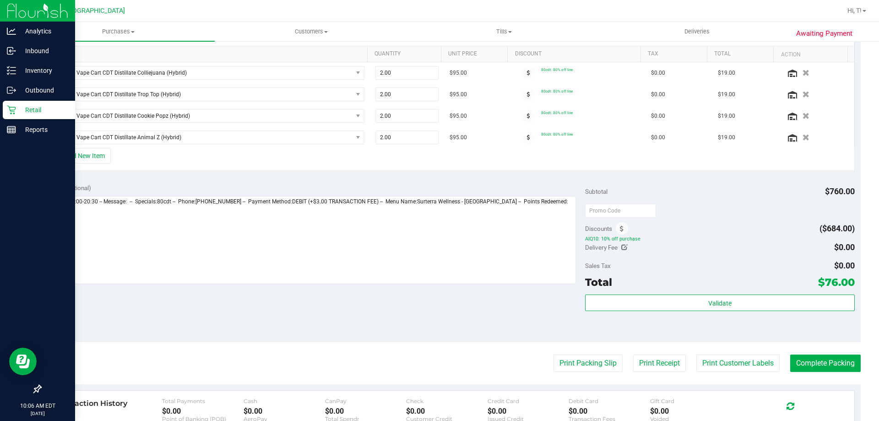
scroll to position [215, 0]
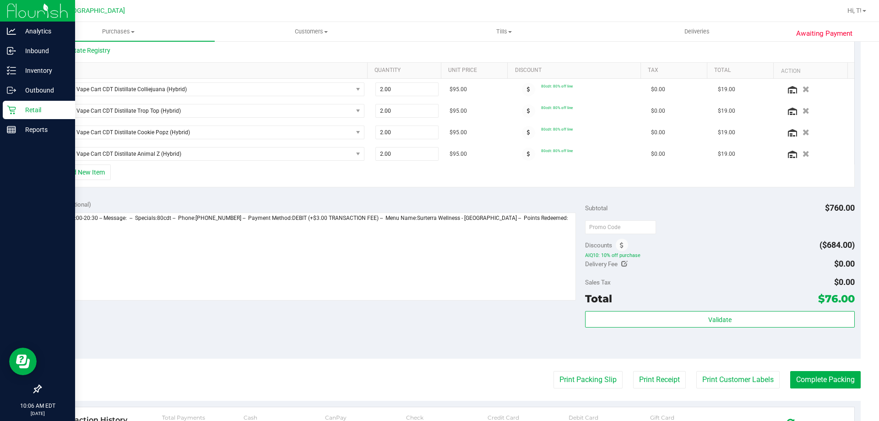
click at [13, 111] on icon at bounding box center [11, 109] width 9 height 9
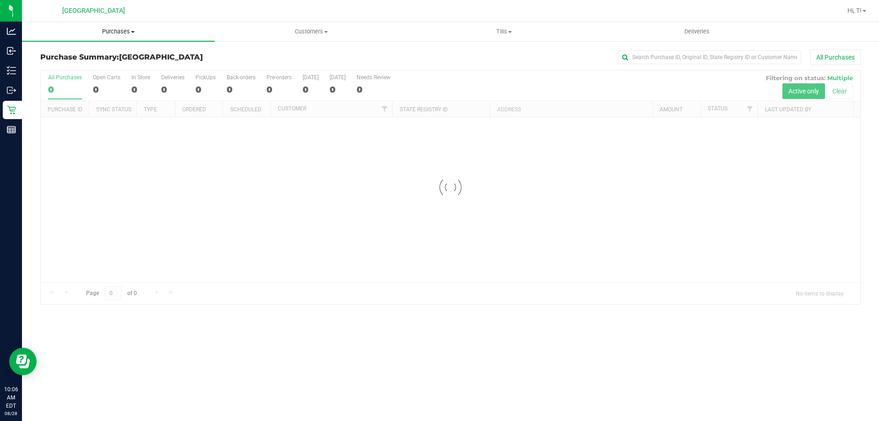
click at [123, 28] on span "Purchases" at bounding box center [118, 31] width 193 height 8
click at [69, 71] on li "Fulfillment" at bounding box center [118, 66] width 193 height 11
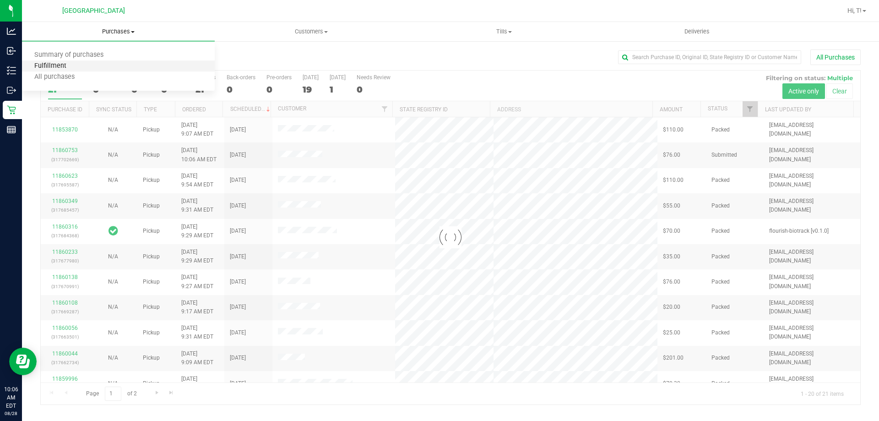
click at [59, 65] on span "Fulfillment" at bounding box center [50, 66] width 57 height 8
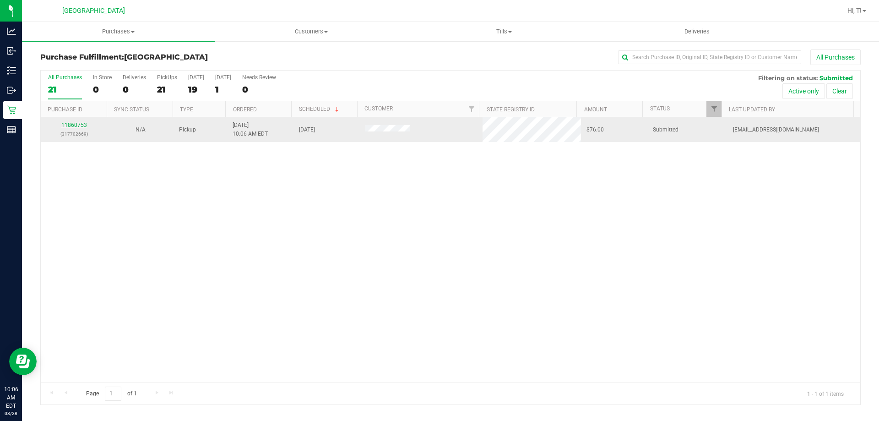
click at [79, 125] on link "11860753" at bounding box center [74, 125] width 26 height 6
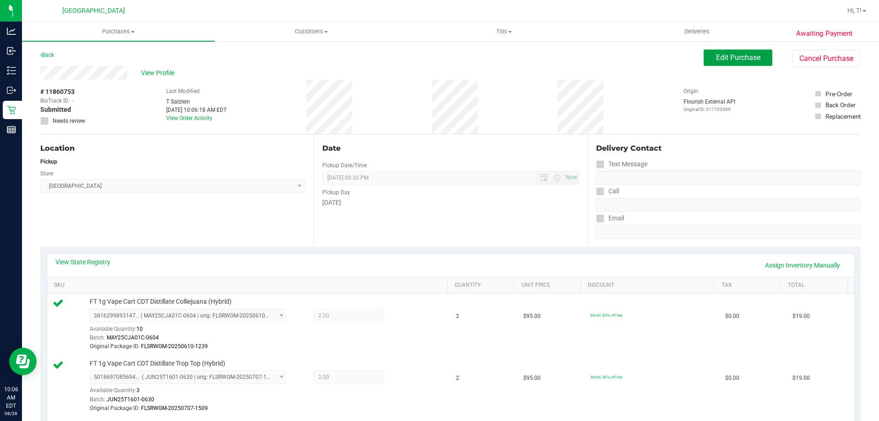
click at [729, 60] on span "Edit Purchase" at bounding box center [738, 57] width 44 height 9
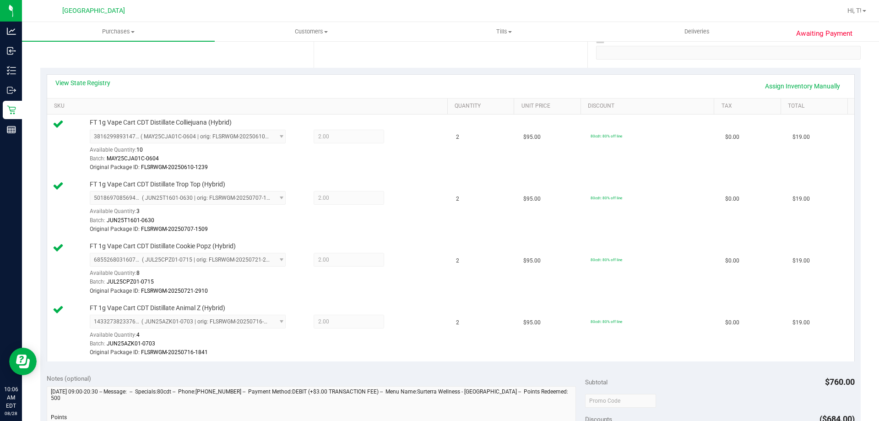
scroll to position [229, 0]
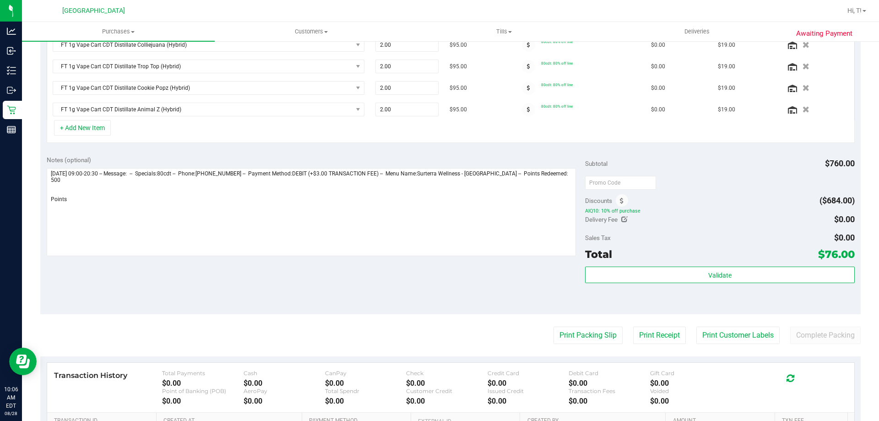
scroll to position [321, 0]
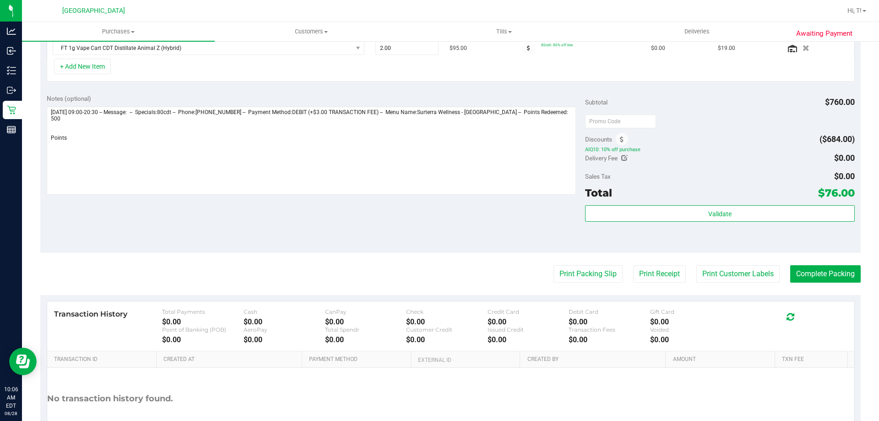
click at [629, 152] on span "AIQ10: 10% off purchase" at bounding box center [719, 150] width 269 height 6
click at [605, 152] on span "AIQ10: 10% off purchase" at bounding box center [719, 150] width 269 height 6
click at [621, 138] on span at bounding box center [622, 139] width 12 height 12
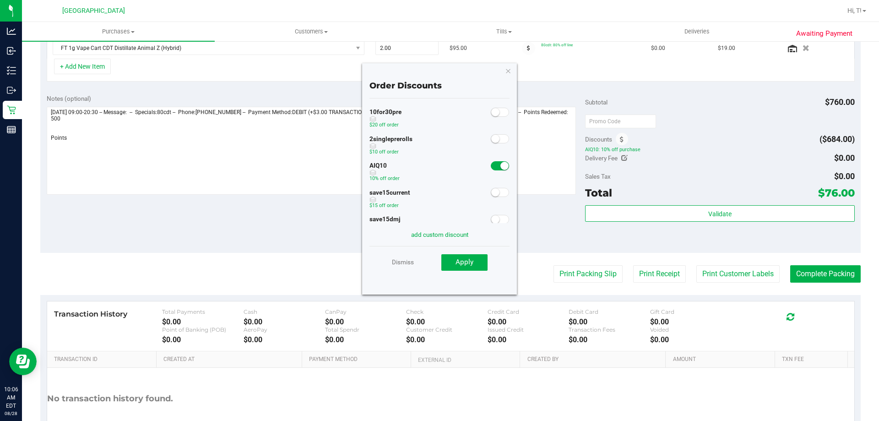
click at [492, 164] on span at bounding box center [500, 165] width 18 height 9
click at [475, 264] on button "Apply" at bounding box center [465, 262] width 46 height 16
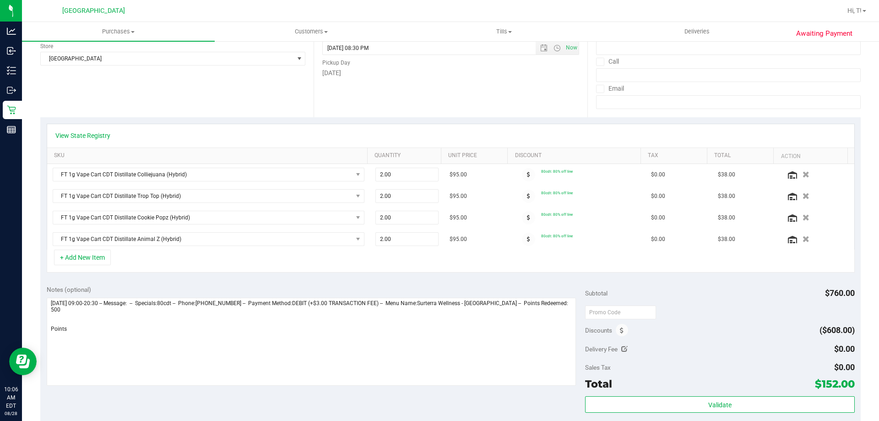
scroll to position [0, 0]
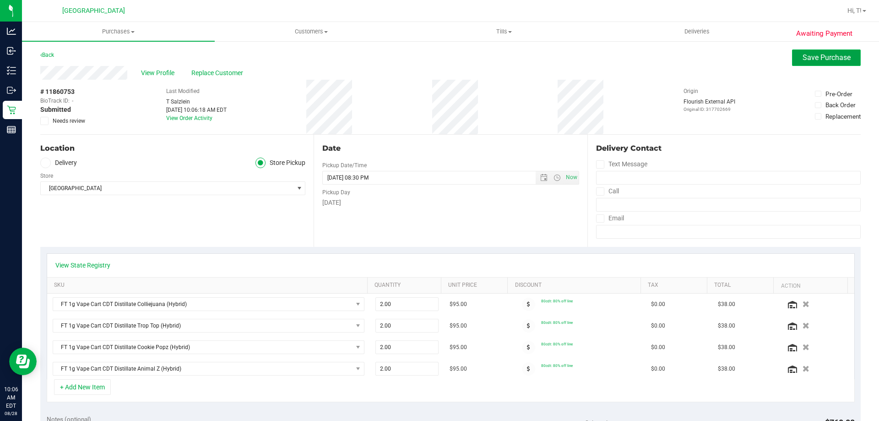
click at [800, 65] on button "Save Purchase" at bounding box center [826, 57] width 69 height 16
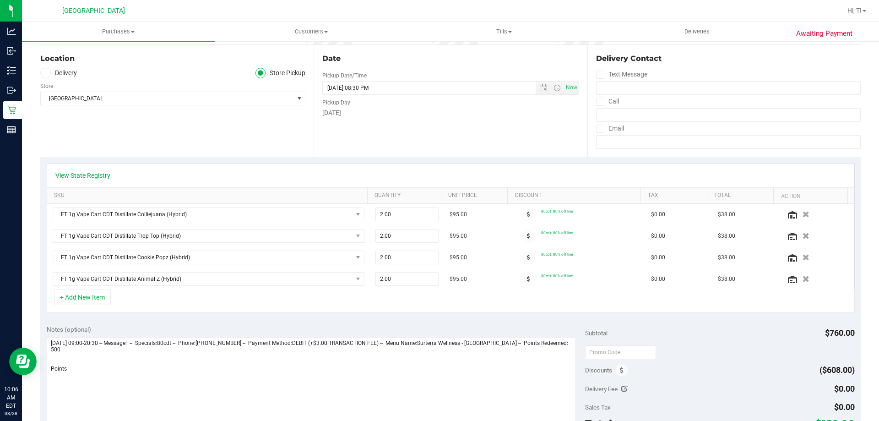
scroll to position [92, 0]
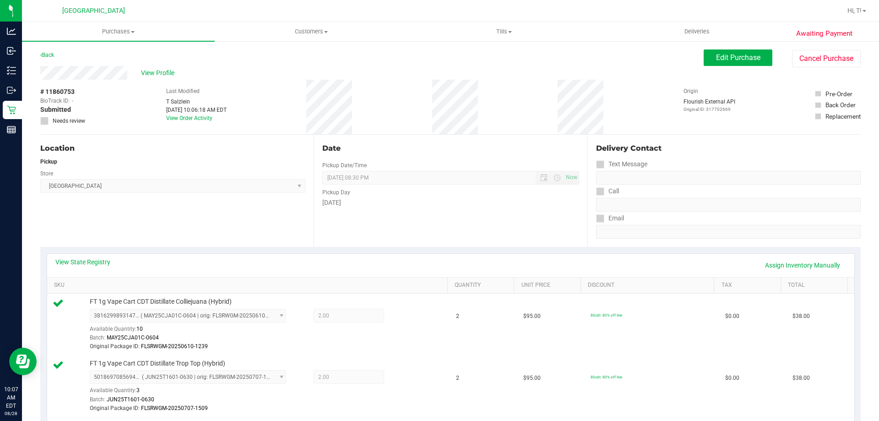
click at [716, 54] on span "Edit Purchase" at bounding box center [738, 57] width 44 height 9
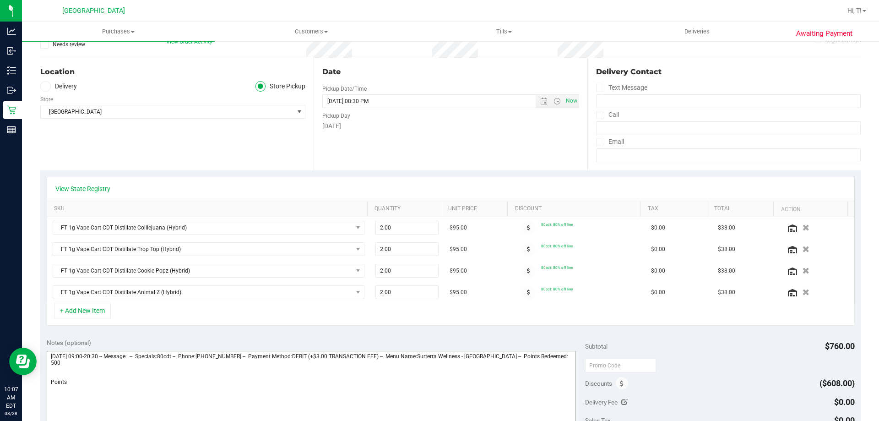
scroll to position [137, 0]
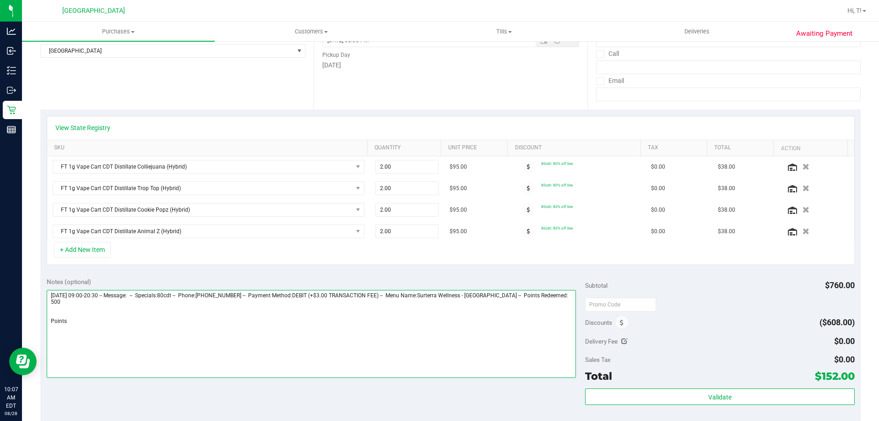
click at [84, 322] on textarea at bounding box center [312, 334] width 530 height 88
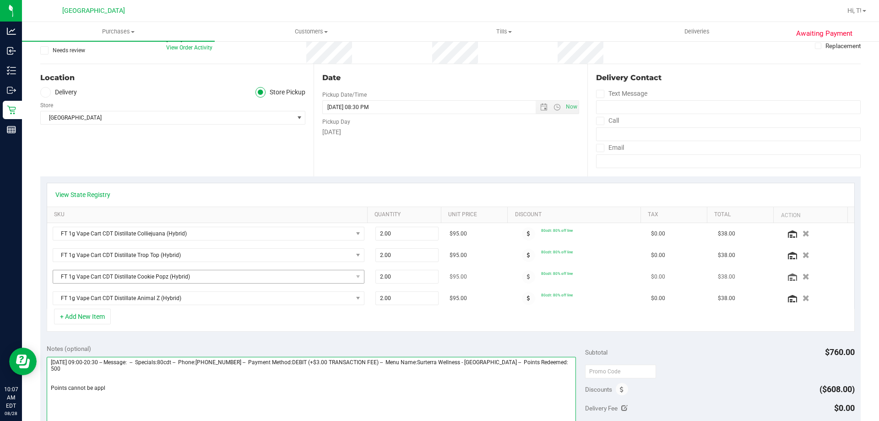
scroll to position [0, 0]
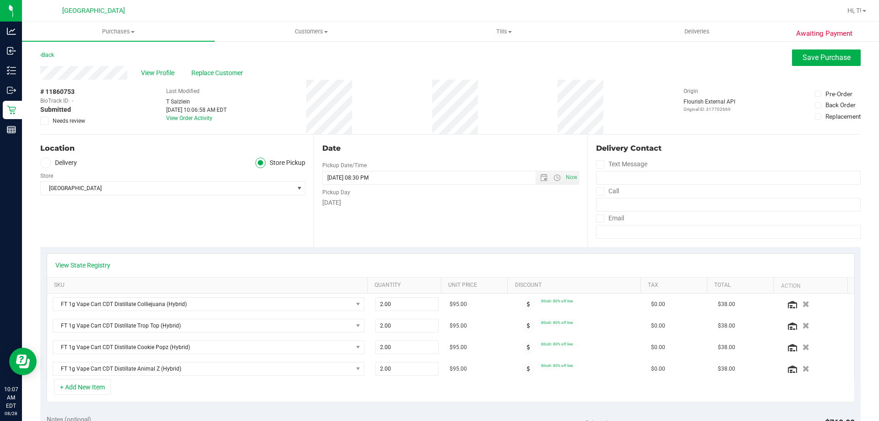
click at [48, 117] on span at bounding box center [44, 121] width 8 height 8
click at [0, 0] on input "Needs review" at bounding box center [0, 0] width 0 height 0
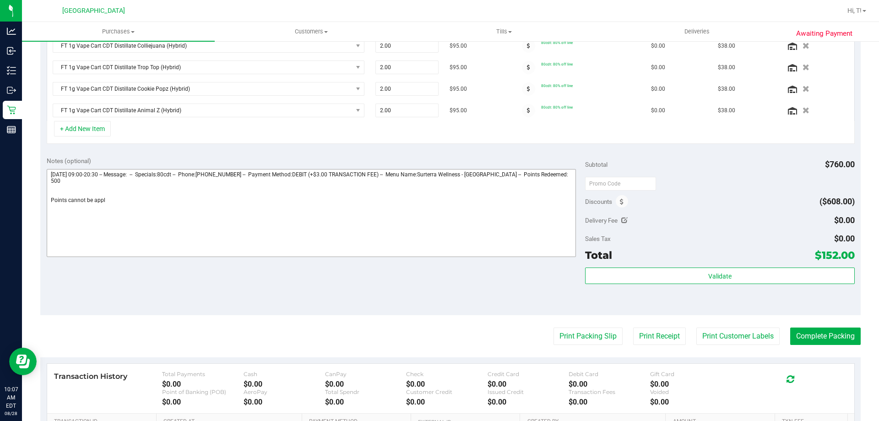
scroll to position [275, 0]
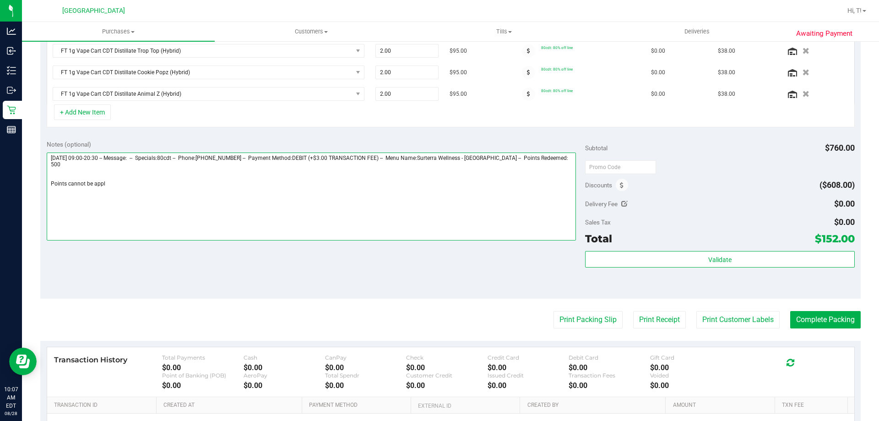
click at [134, 193] on textarea at bounding box center [312, 197] width 530 height 88
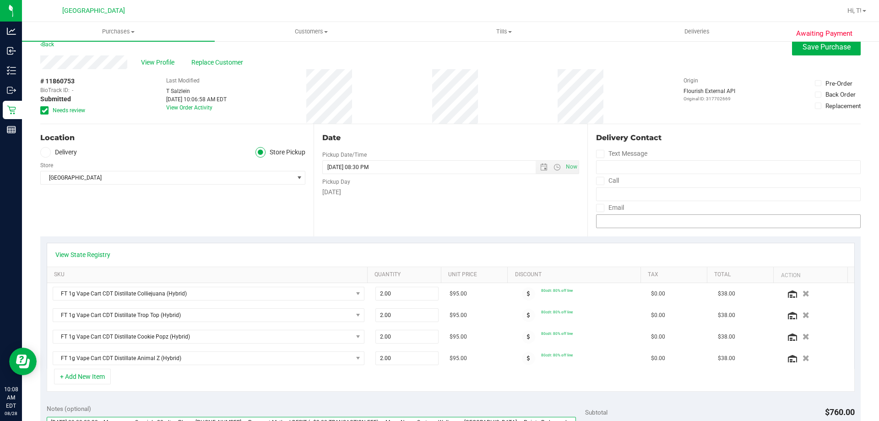
scroll to position [0, 0]
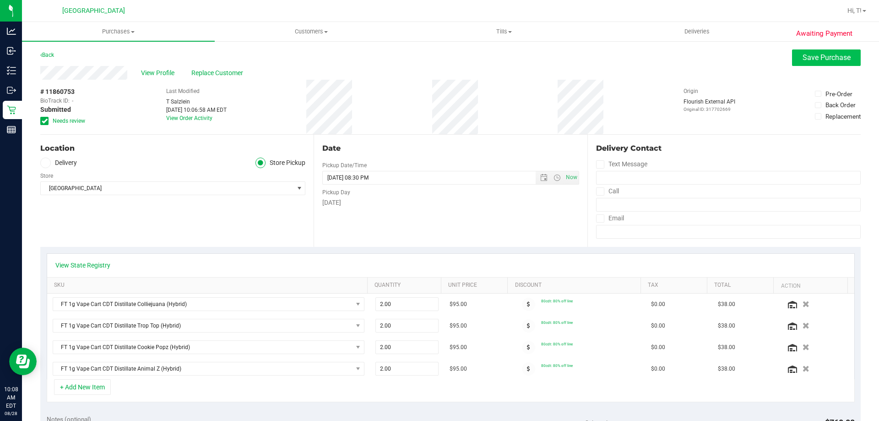
type textarea "Thursday 08/28/2025 09:00-20:30 -- Message: -- Specials:80cdt -- Phone:32198999…"
click at [793, 55] on button "Save Purchase" at bounding box center [826, 57] width 69 height 16
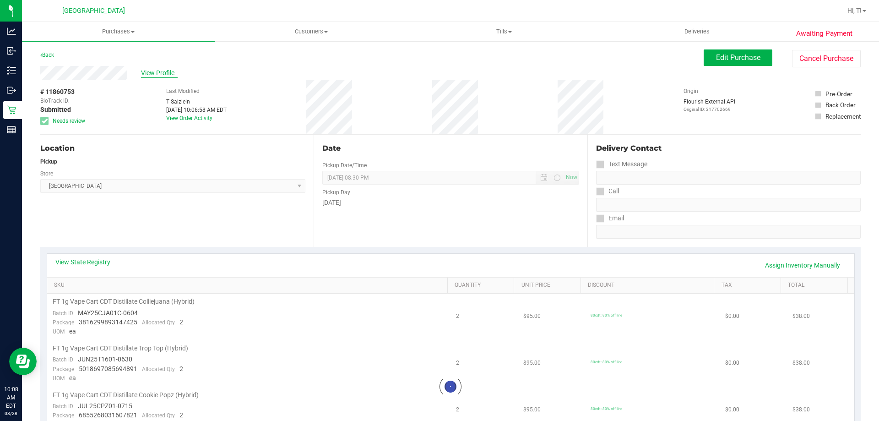
click at [161, 73] on span "View Profile" at bounding box center [159, 73] width 37 height 10
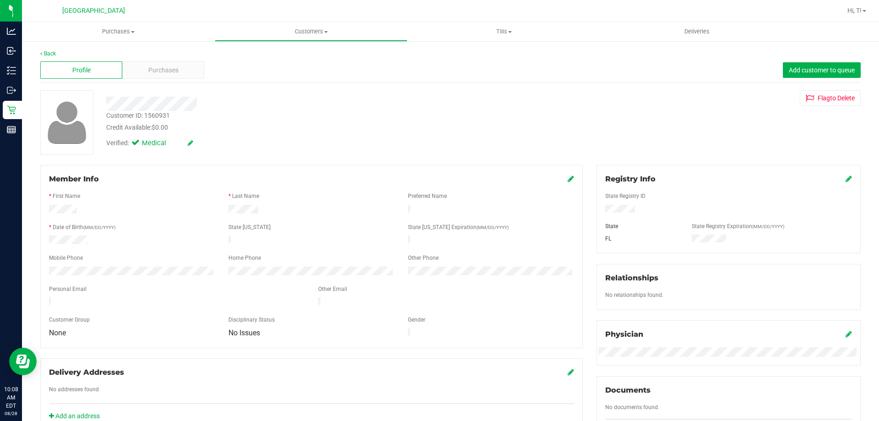
click at [156, 113] on div "Customer ID: 1560931" at bounding box center [138, 116] width 64 height 10
copy div "1560931"
click at [181, 207] on div at bounding box center [132, 210] width 180 height 11
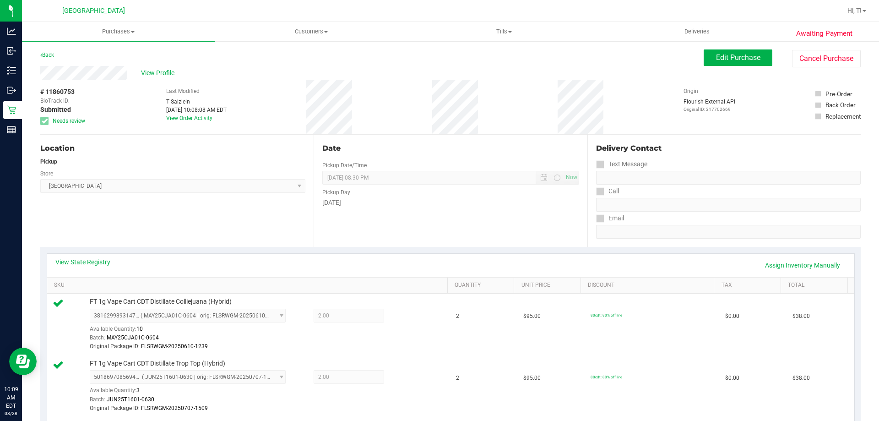
click at [54, 91] on span "# 11860753" at bounding box center [57, 92] width 34 height 10
copy span "11860753"
click at [161, 199] on div "Location Pickup Store Palm Bay WC Select Store Bonita Springs WC Boynton Beach …" at bounding box center [176, 191] width 273 height 112
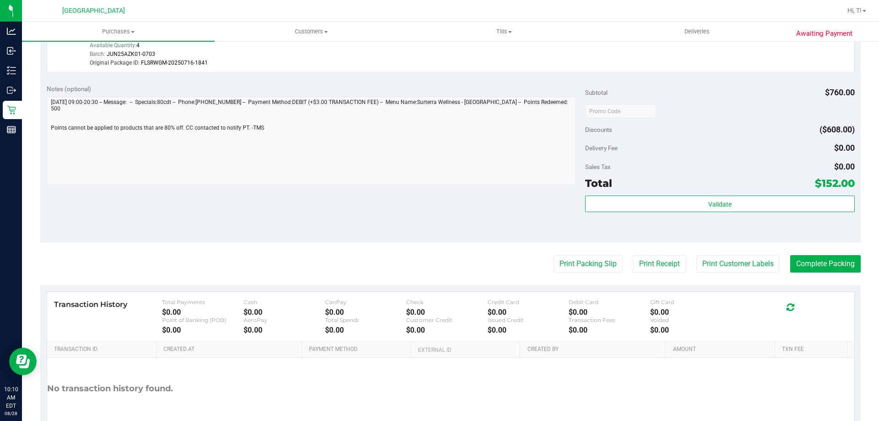
scroll to position [339, 0]
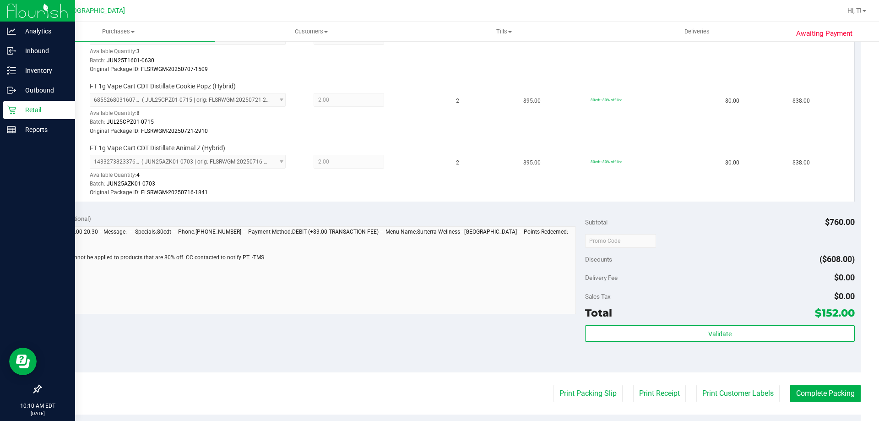
click at [19, 107] on p "Retail" at bounding box center [43, 109] width 55 height 11
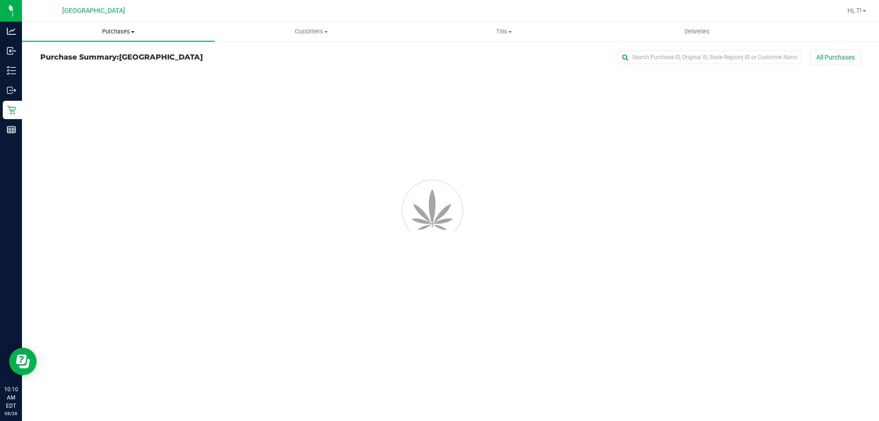
click at [112, 32] on span "Purchases" at bounding box center [118, 31] width 193 height 8
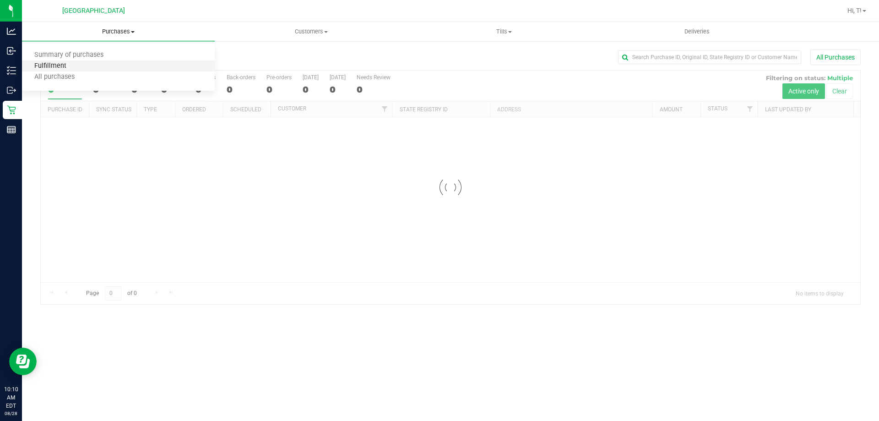
click at [70, 66] on span "Fulfillment" at bounding box center [50, 66] width 57 height 8
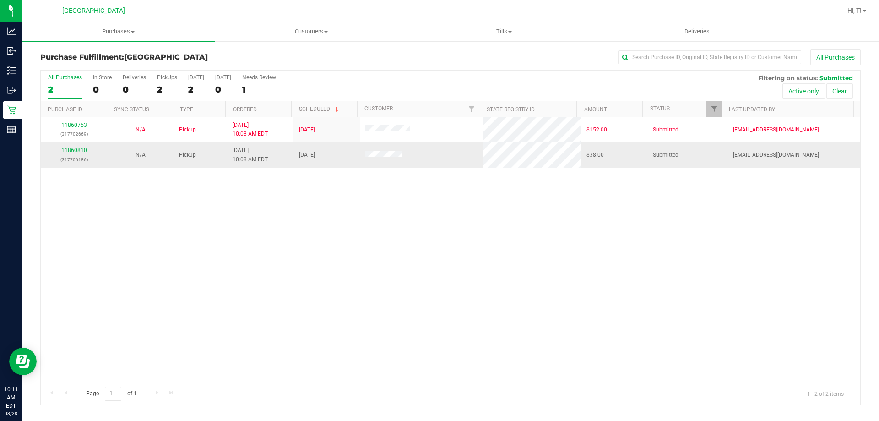
click at [76, 153] on div "11860810 (317706186)" at bounding box center [73, 154] width 55 height 17
click at [71, 150] on link "11860810" at bounding box center [74, 150] width 26 height 6
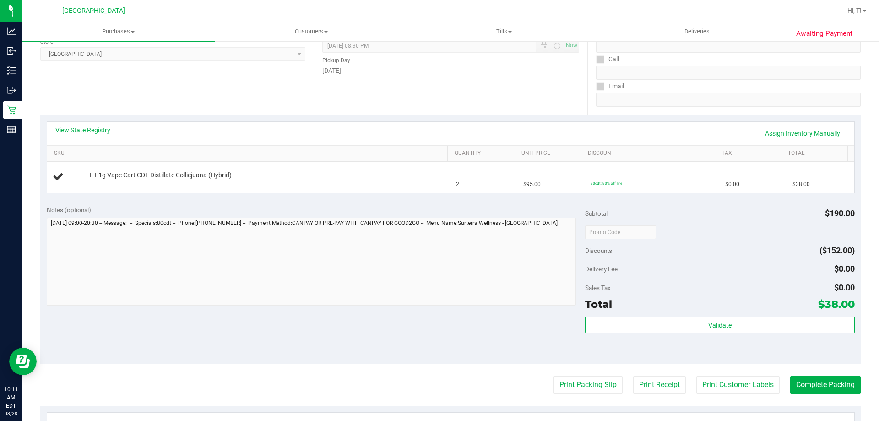
scroll to position [137, 0]
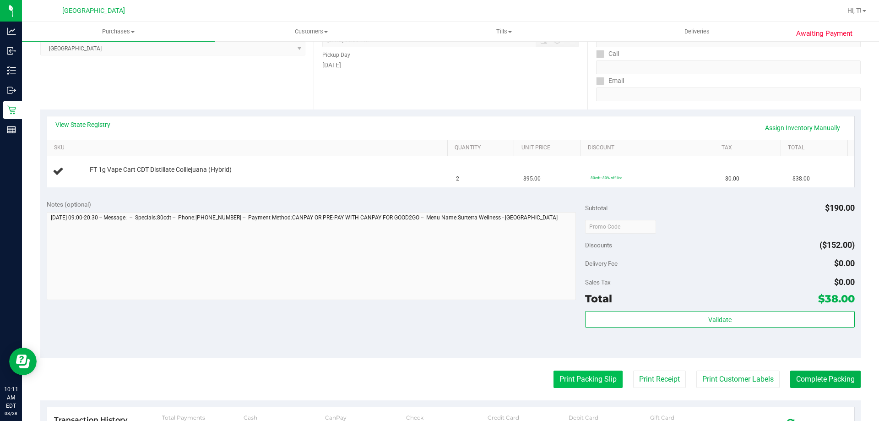
click at [591, 382] on button "Print Packing Slip" at bounding box center [588, 379] width 69 height 17
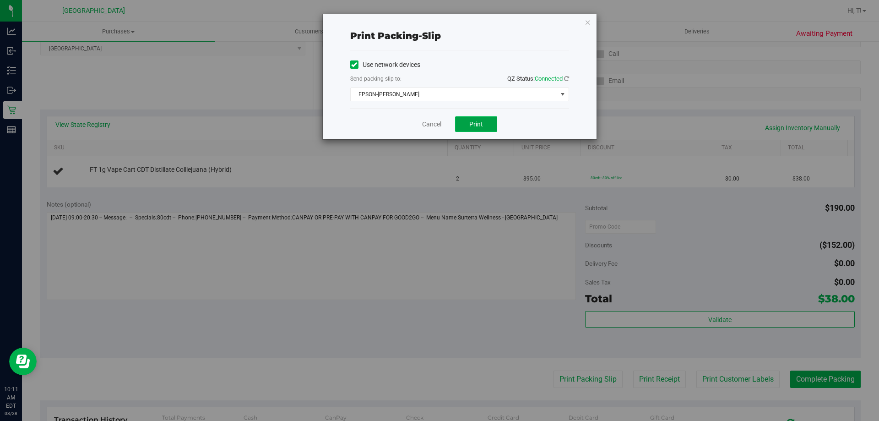
click at [486, 119] on button "Print" at bounding box center [476, 124] width 42 height 16
click at [439, 121] on link "Cancel" at bounding box center [431, 125] width 19 height 10
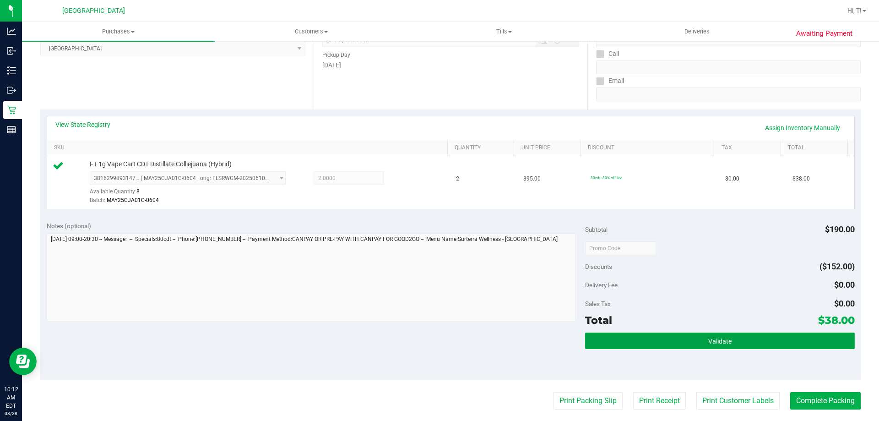
click at [701, 335] on button "Validate" at bounding box center [719, 341] width 269 height 16
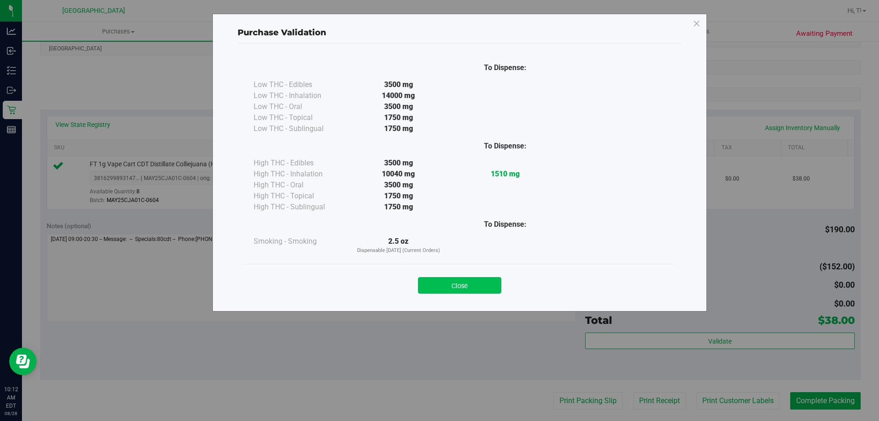
click at [462, 288] on button "Close" at bounding box center [459, 285] width 83 height 16
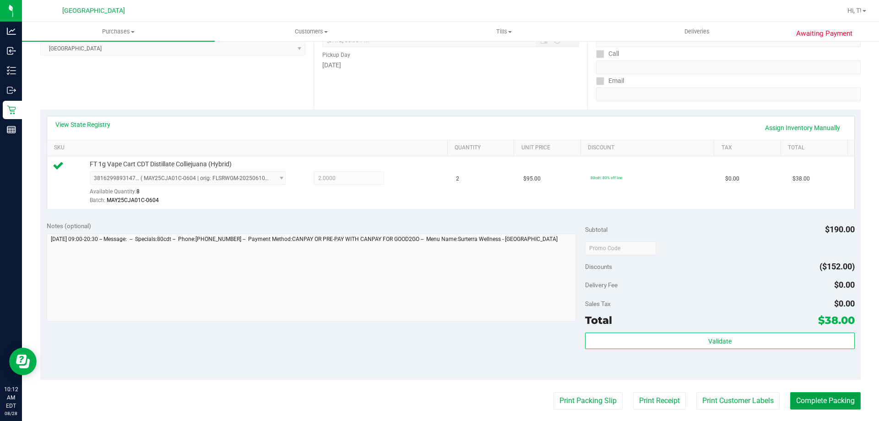
click at [809, 400] on button "Complete Packing" at bounding box center [826, 400] width 71 height 17
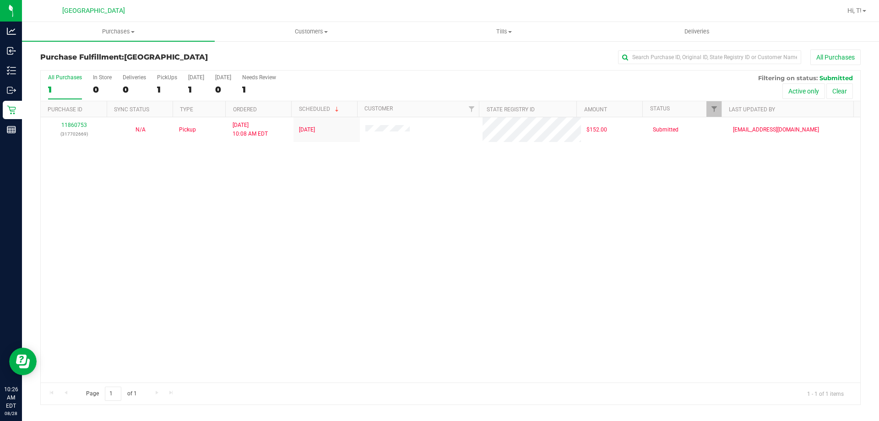
click at [346, 311] on div "11860753 (317702669) N/A Pickup 8/28/2025 10:08 AM EDT 8/28/2025 $152.00 Submit…" at bounding box center [451, 249] width 820 height 265
